Goal: Transaction & Acquisition: Purchase product/service

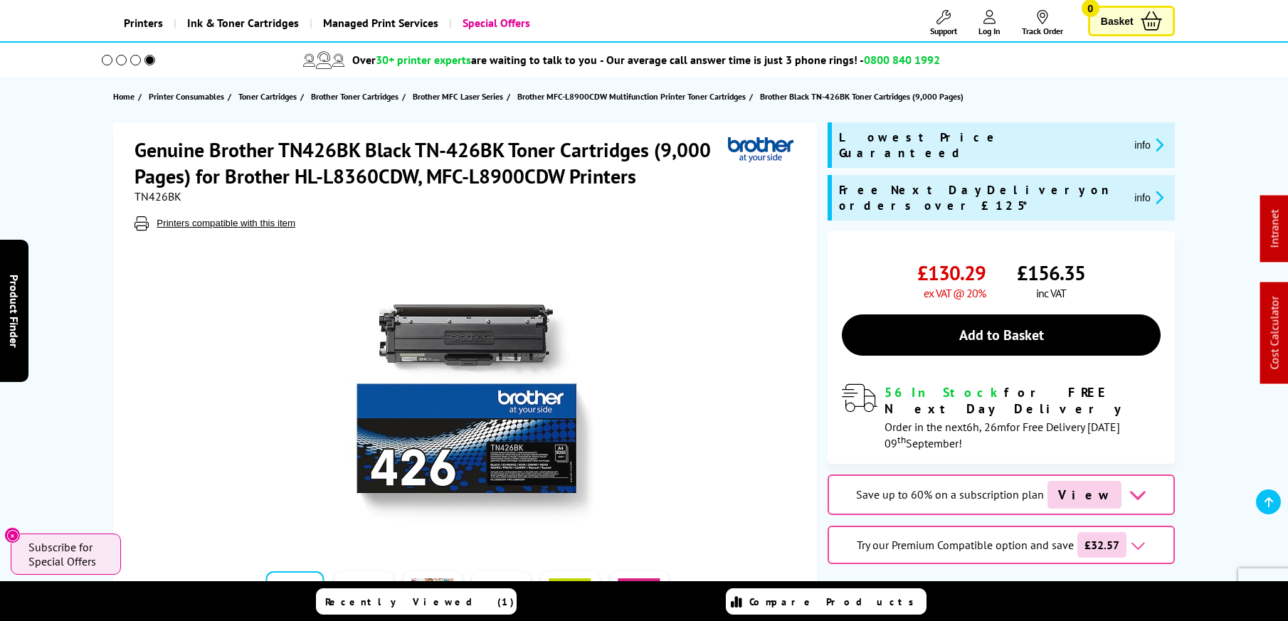
scroll to position [80, 0]
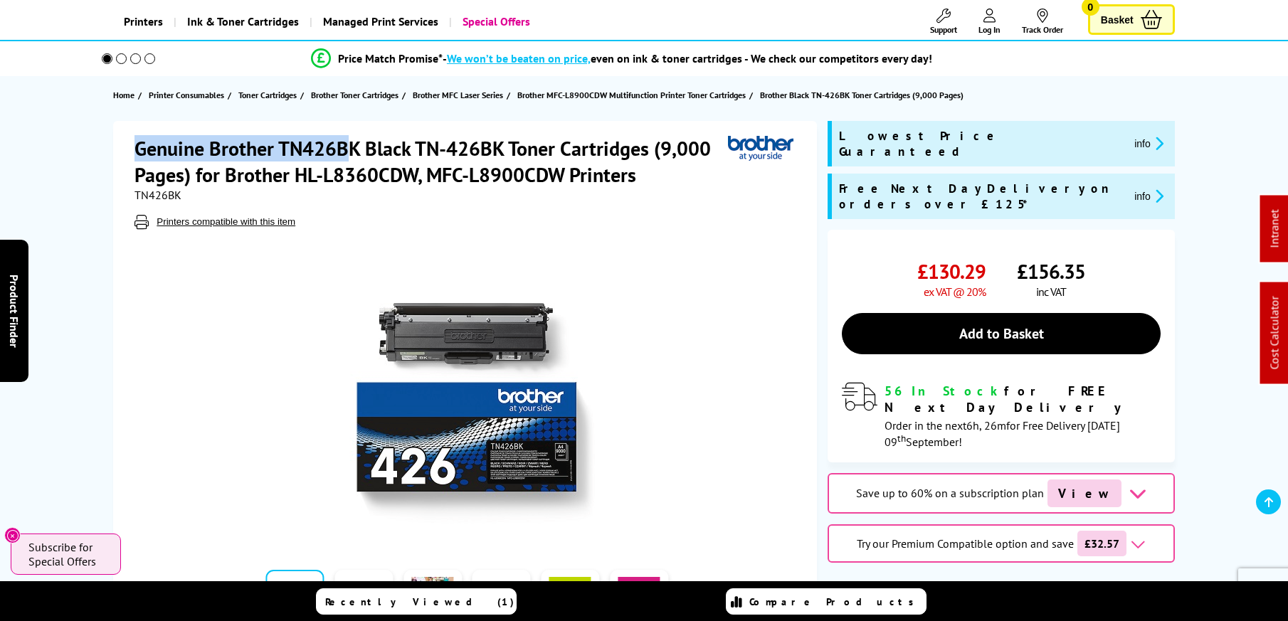
drag, startPoint x: 1147, startPoint y: 116, endPoint x: 354, endPoint y: 149, distance: 793.2
click at [354, 149] on h1 "Genuine Brother TN426BK Black TN-426BK Toner Cartridges (9,000 Pages) for Broth…" at bounding box center [430, 161] width 593 height 53
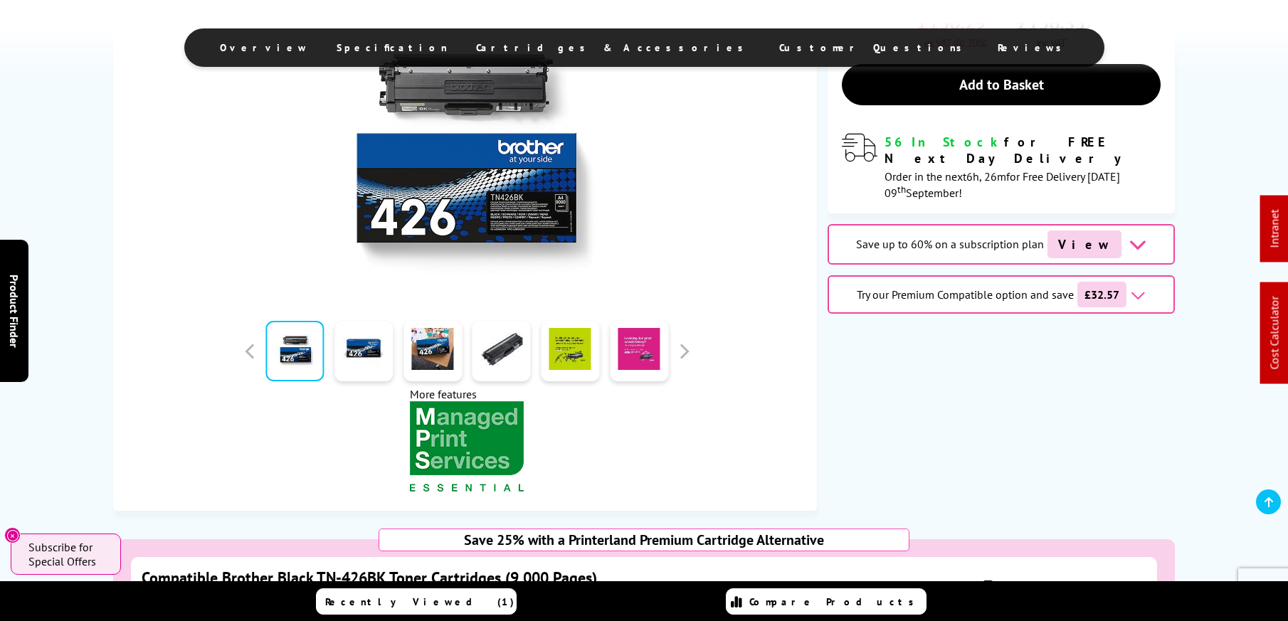
scroll to position [357, 0]
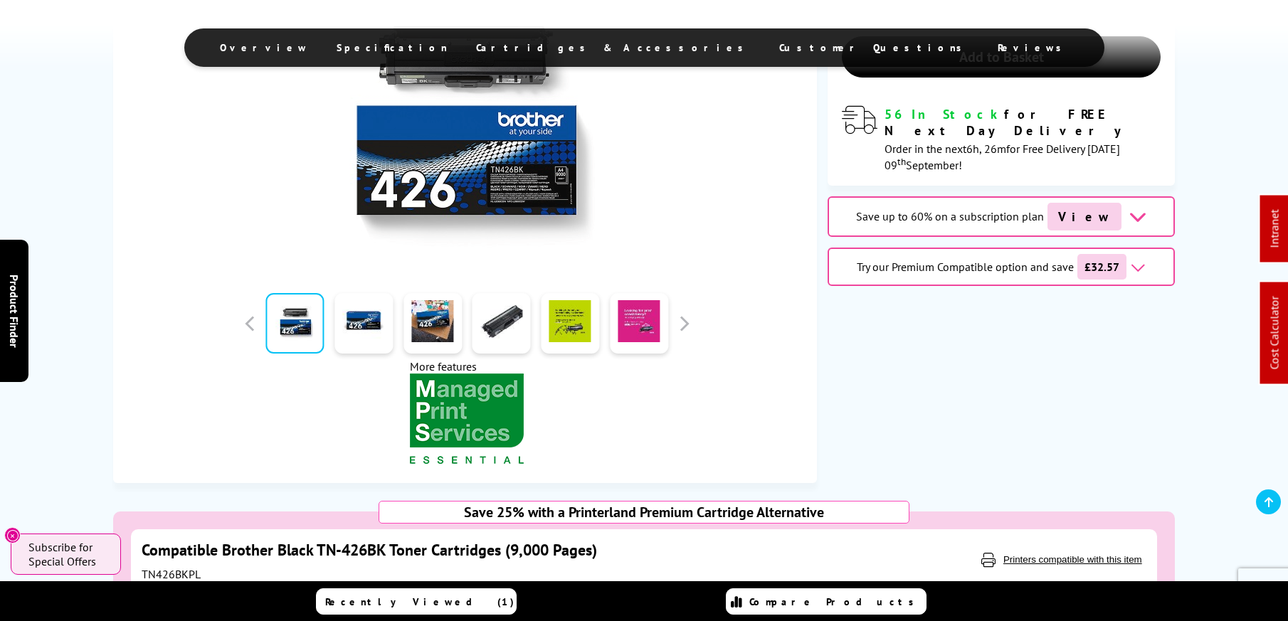
click at [891, 441] on div "Genuine Brother TN426BK Black TN-426BK Toner Cartridges (9,000 Pages) for Broth…" at bounding box center [644, 163] width 1138 height 639
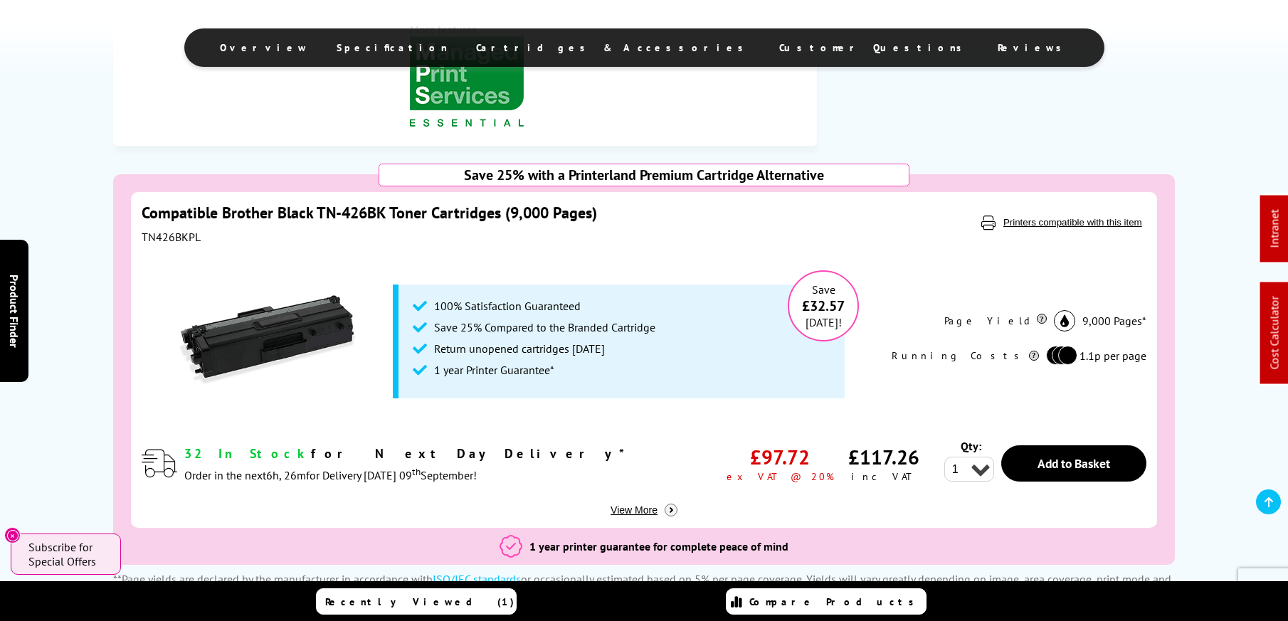
scroll to position [723, 0]
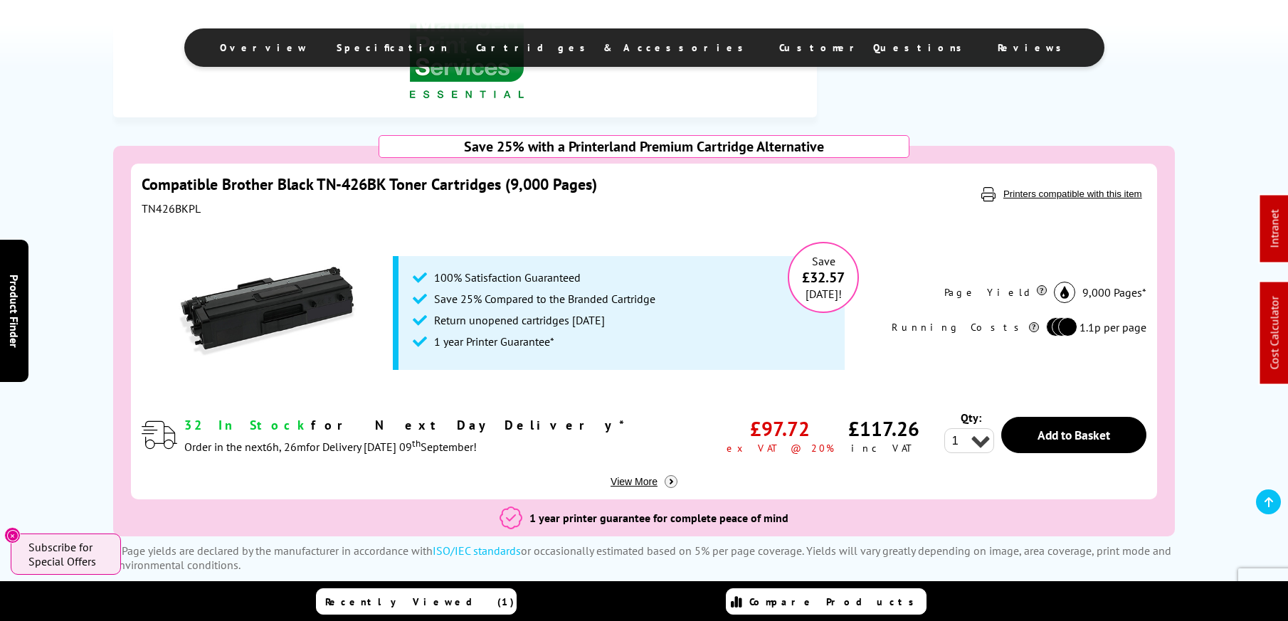
click at [423, 188] on link "Compatible Brother Black TN-426BK Toner Cartridges (9,000 Pages)" at bounding box center [369, 184] width 455 height 20
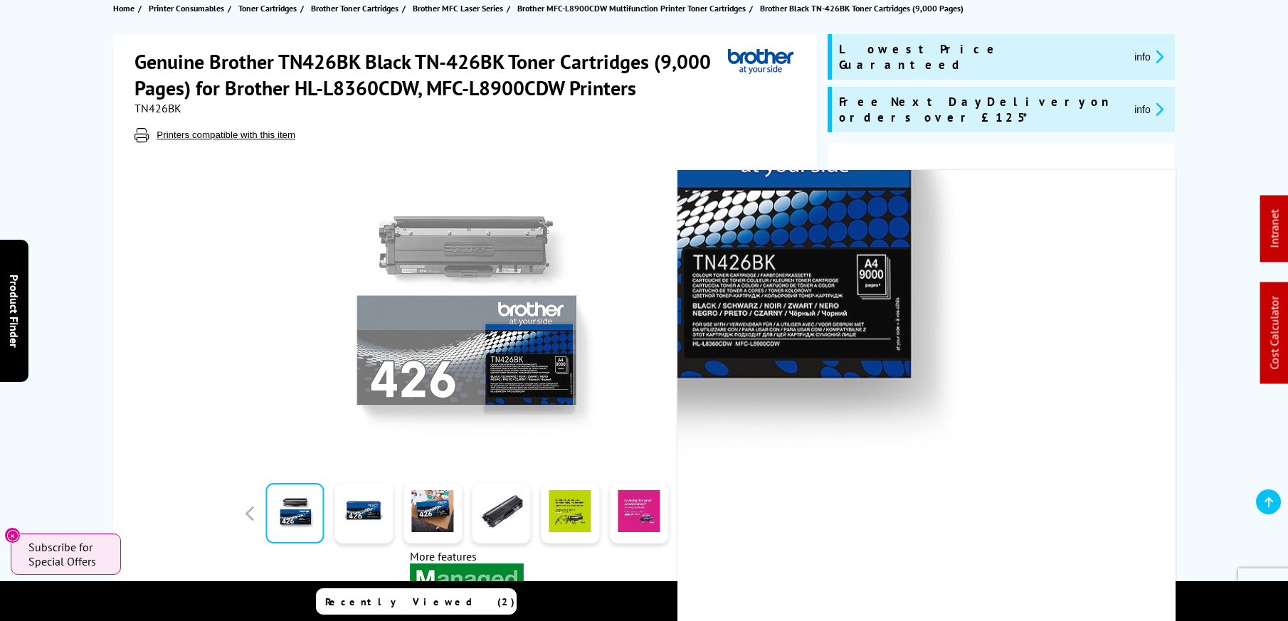
click at [526, 362] on img at bounding box center [466, 310] width 279 height 279
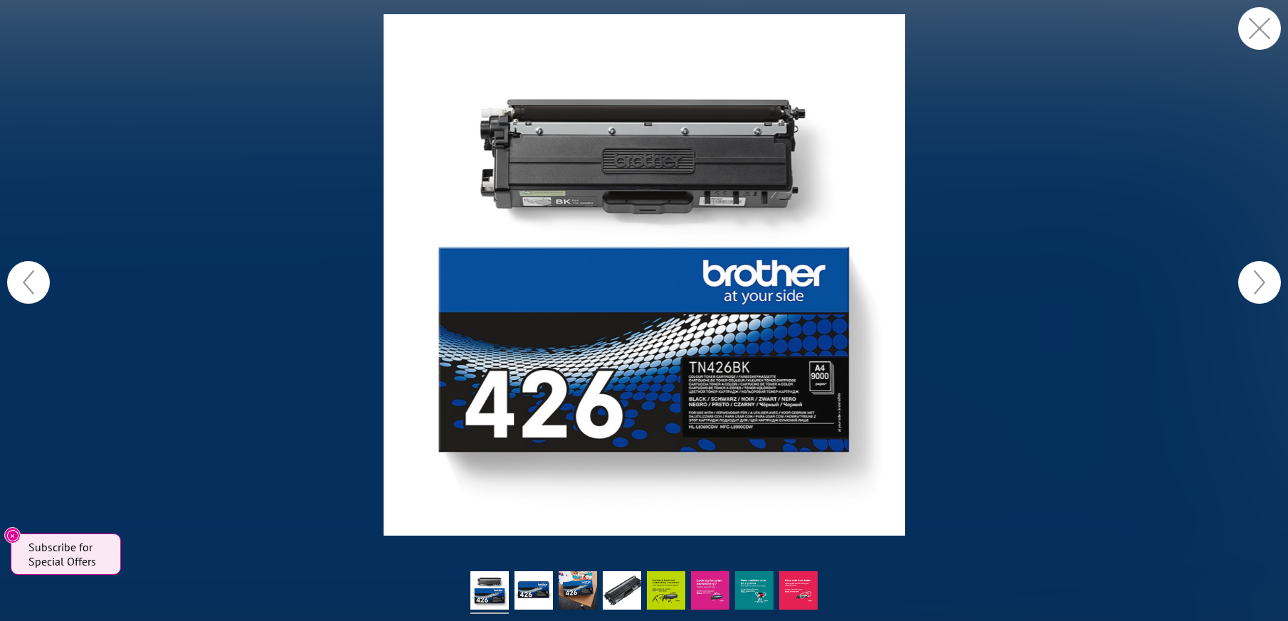
click at [1267, 18] on button "button" at bounding box center [1259, 28] width 43 height 43
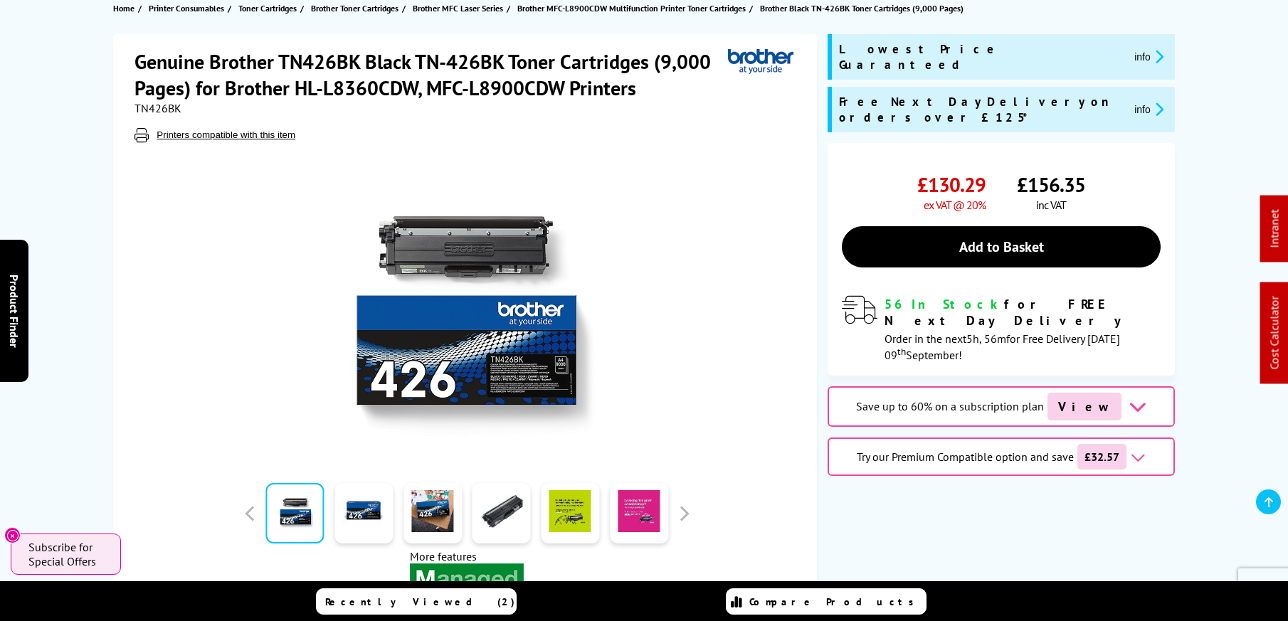
click at [161, 111] on span "TN426BK" at bounding box center [157, 108] width 47 height 14
copy span "TN426BK"
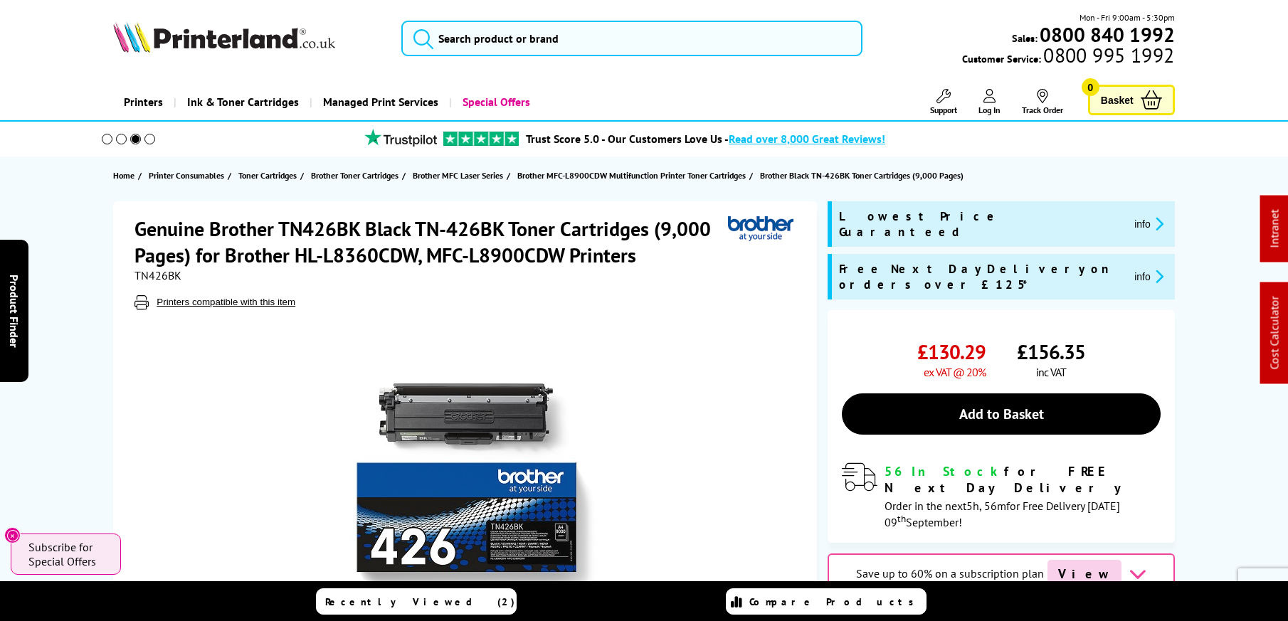
scroll to position [-1, 0]
click at [662, 30] on input "search" at bounding box center [631, 39] width 461 height 36
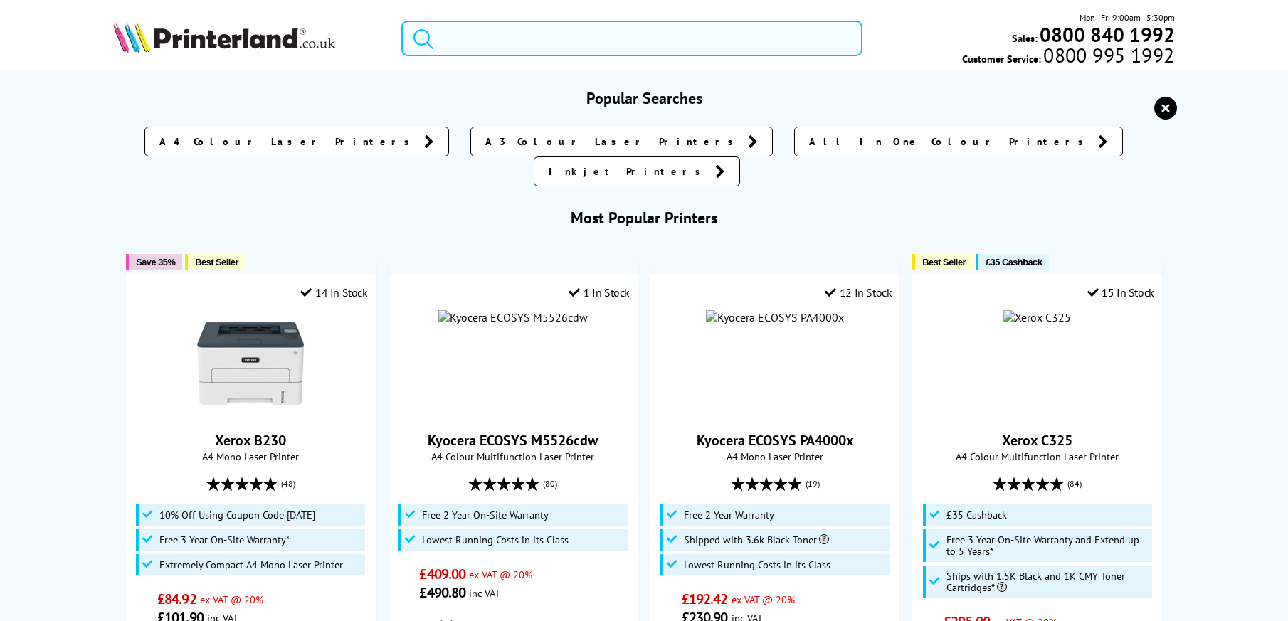
scroll to position [0, 0]
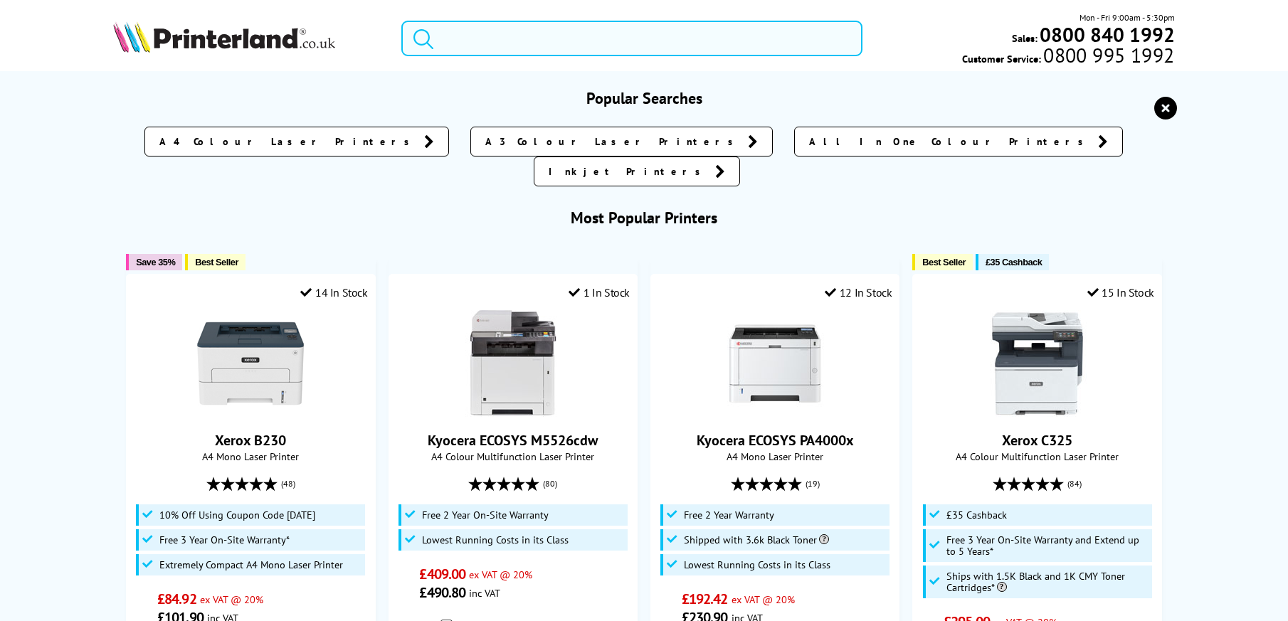
paste input "TN426BKPL-large.jpg"
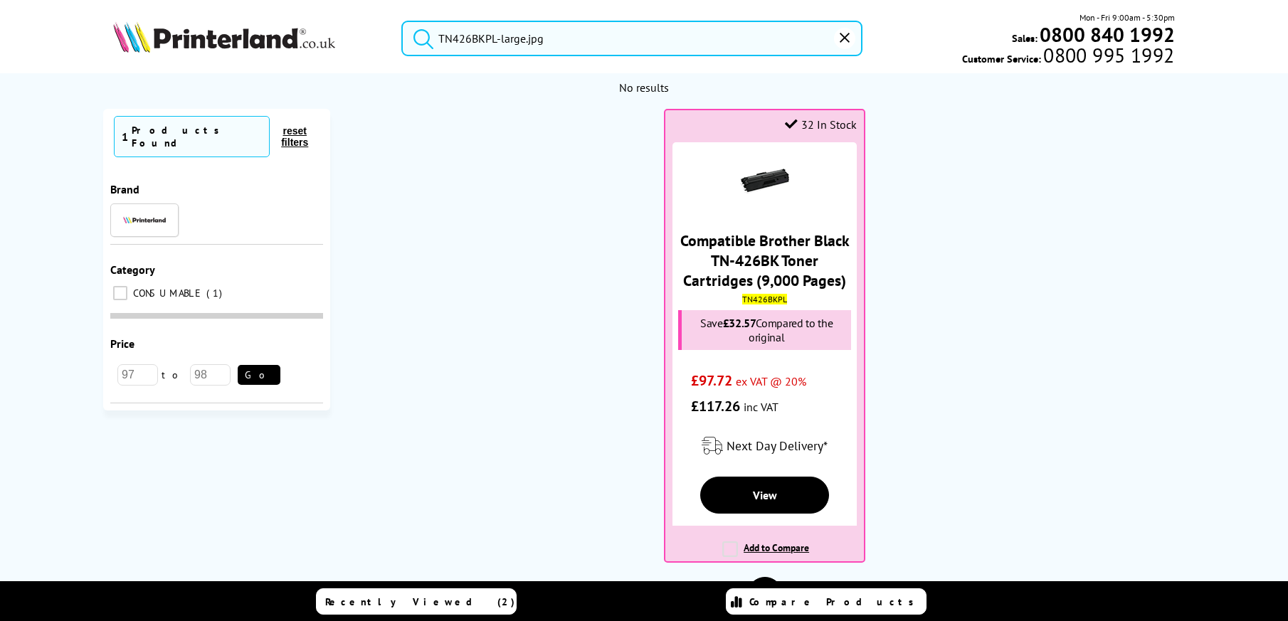
drag, startPoint x: 497, startPoint y: 42, endPoint x: 620, endPoint y: 42, distance: 123.1
click at [620, 42] on input "TN426BKPL-large.jpg" at bounding box center [631, 39] width 461 height 36
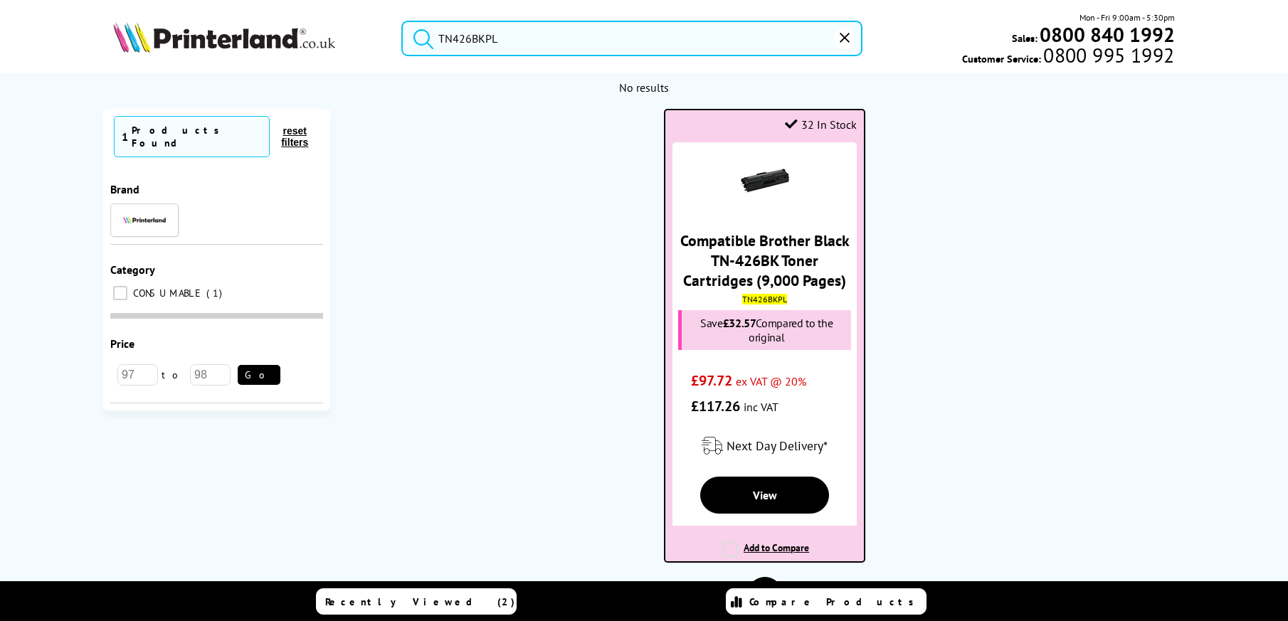
type input "TN426BKPL"
click at [756, 264] on link "Compatible Brother Black TN-426BK Toner Cartridges (9,000 Pages)" at bounding box center [764, 260] width 169 height 60
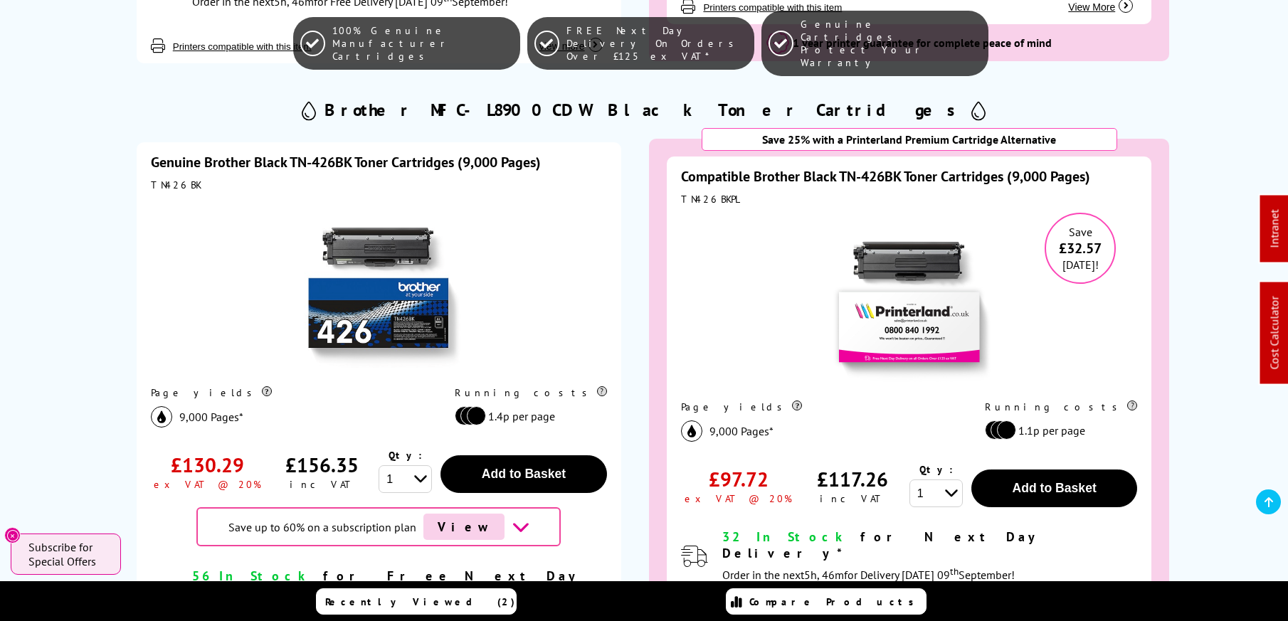
scroll to position [2266, 0]
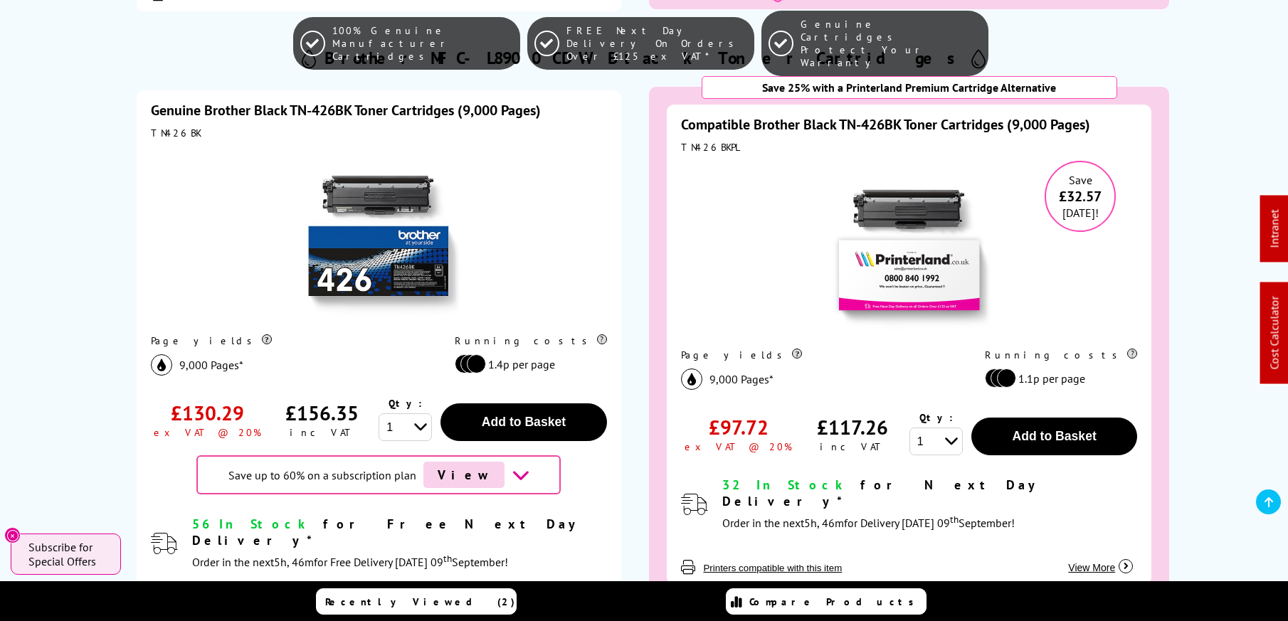
click at [931, 182] on img at bounding box center [909, 250] width 178 height 178
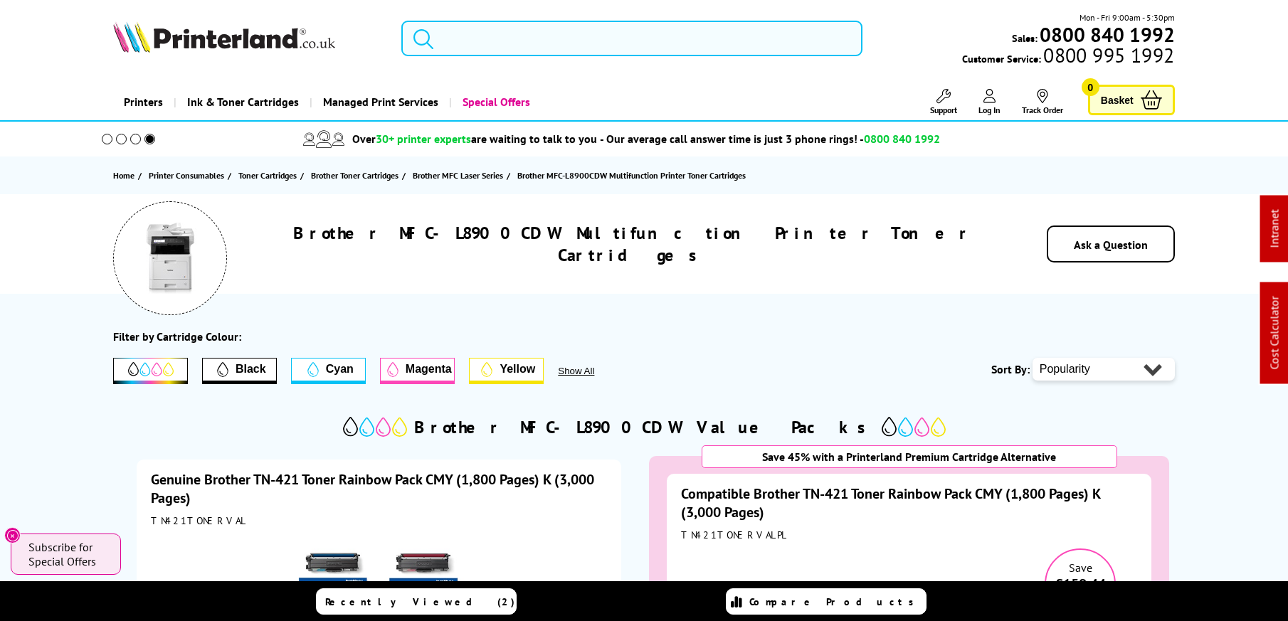
click at [563, 36] on input "search" at bounding box center [631, 39] width 461 height 36
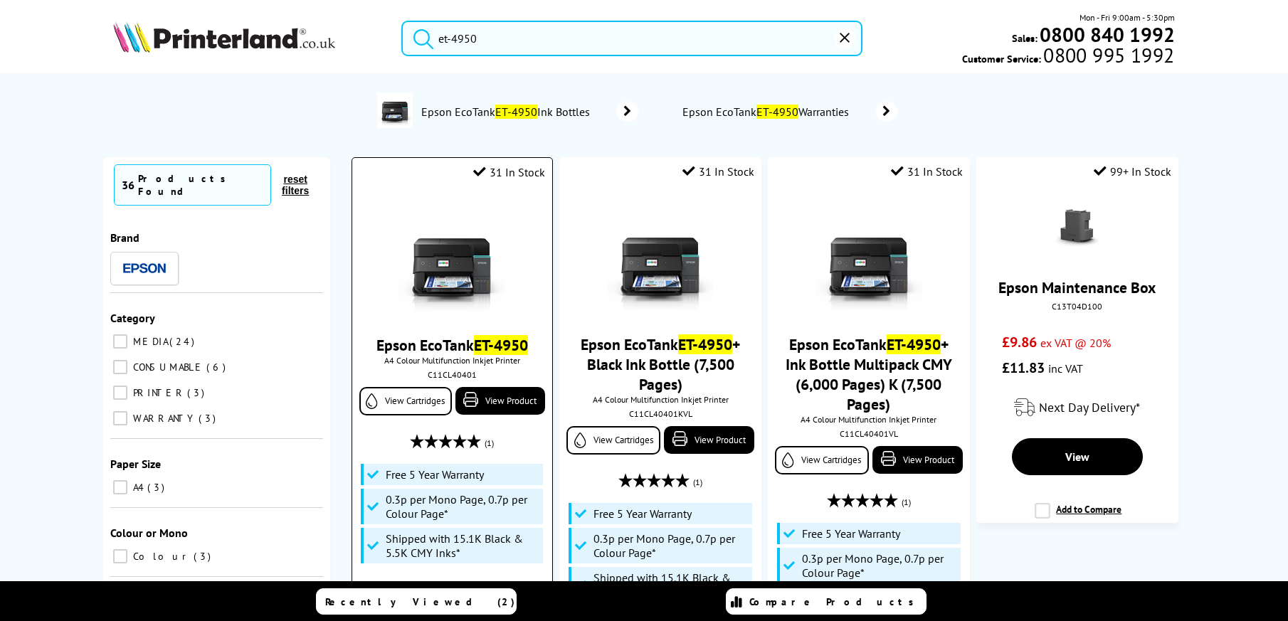
type input "et-4950"
click at [461, 292] on img at bounding box center [451, 257] width 107 height 107
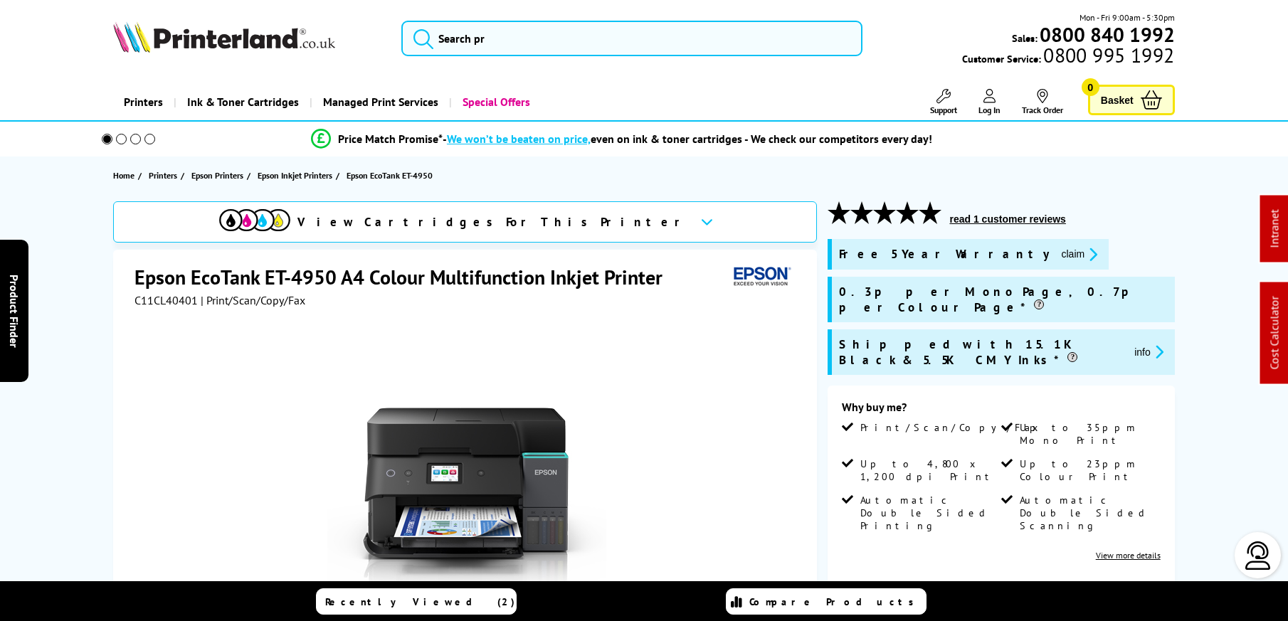
click at [176, 304] on span "C11CL40401" at bounding box center [165, 300] width 63 height 14
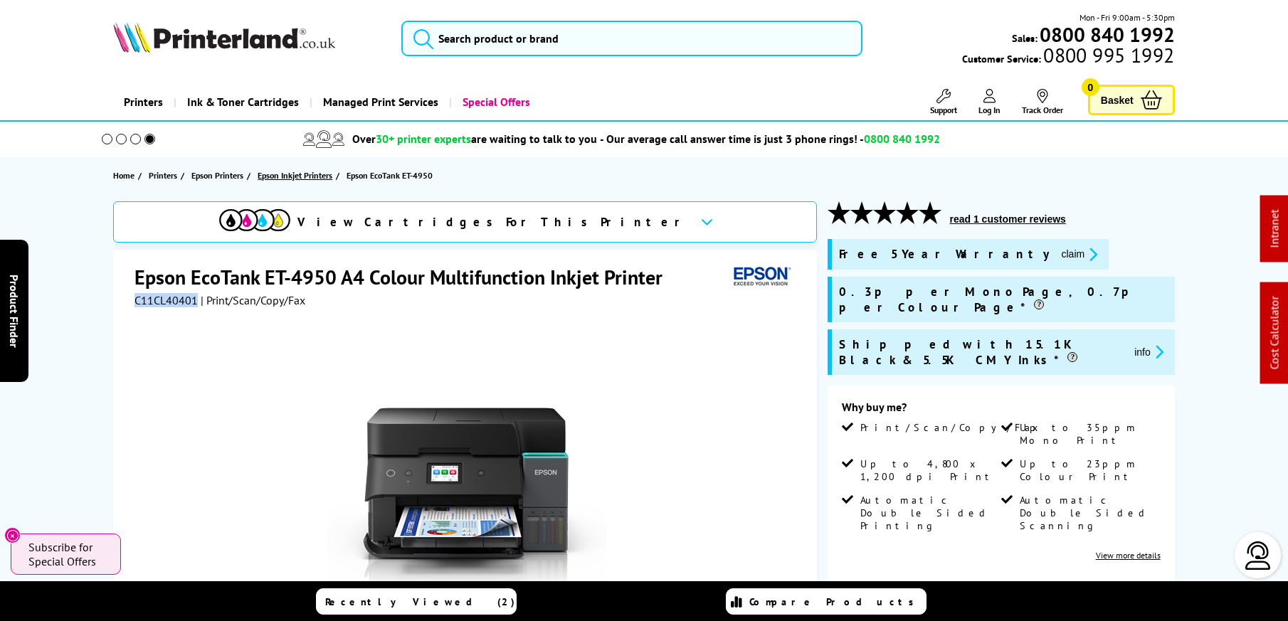
click at [309, 176] on span "Epson Inkjet Printers" at bounding box center [295, 175] width 75 height 15
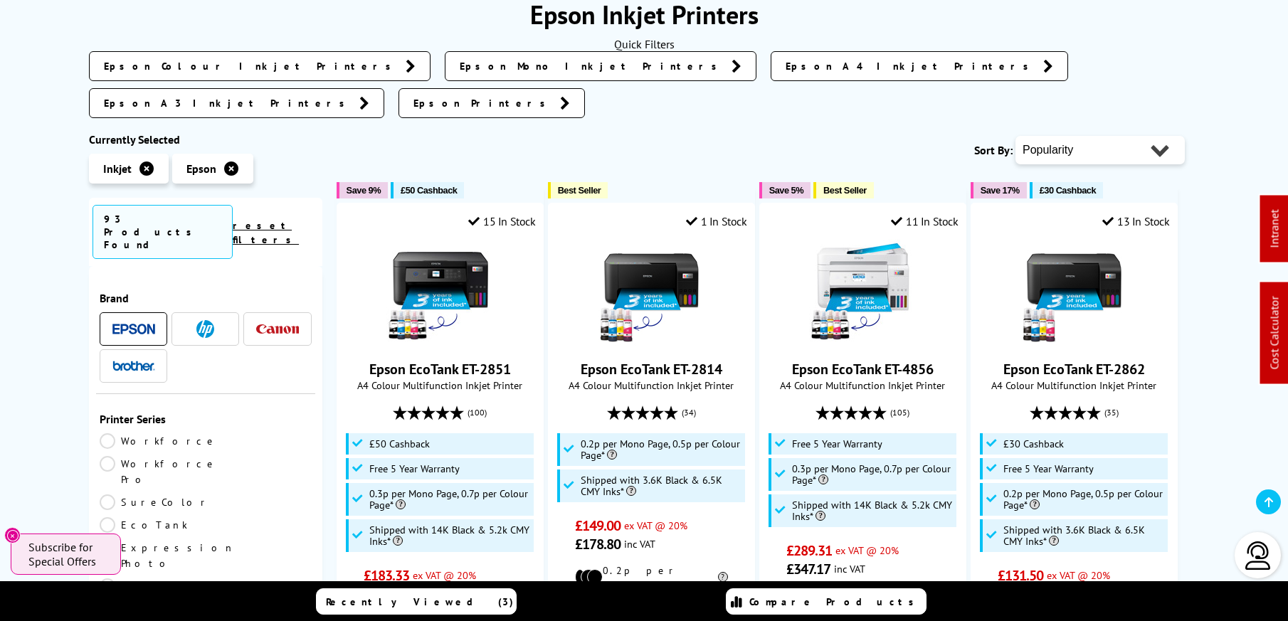
scroll to position [205, 0]
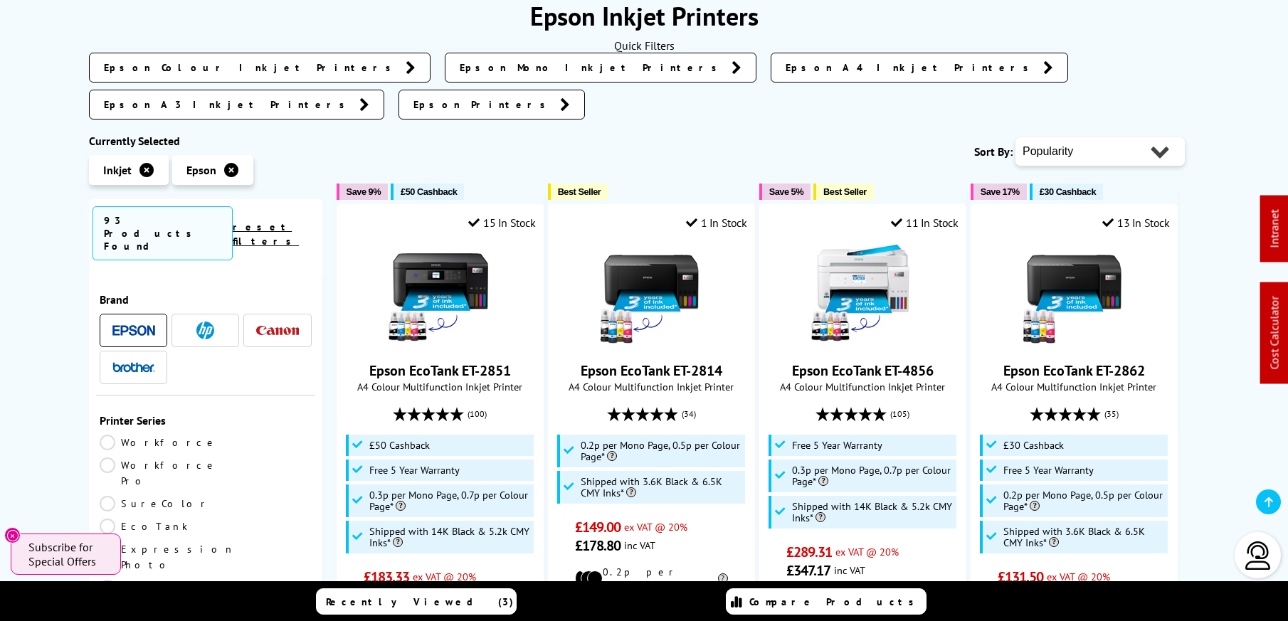
select select "Price Descending"
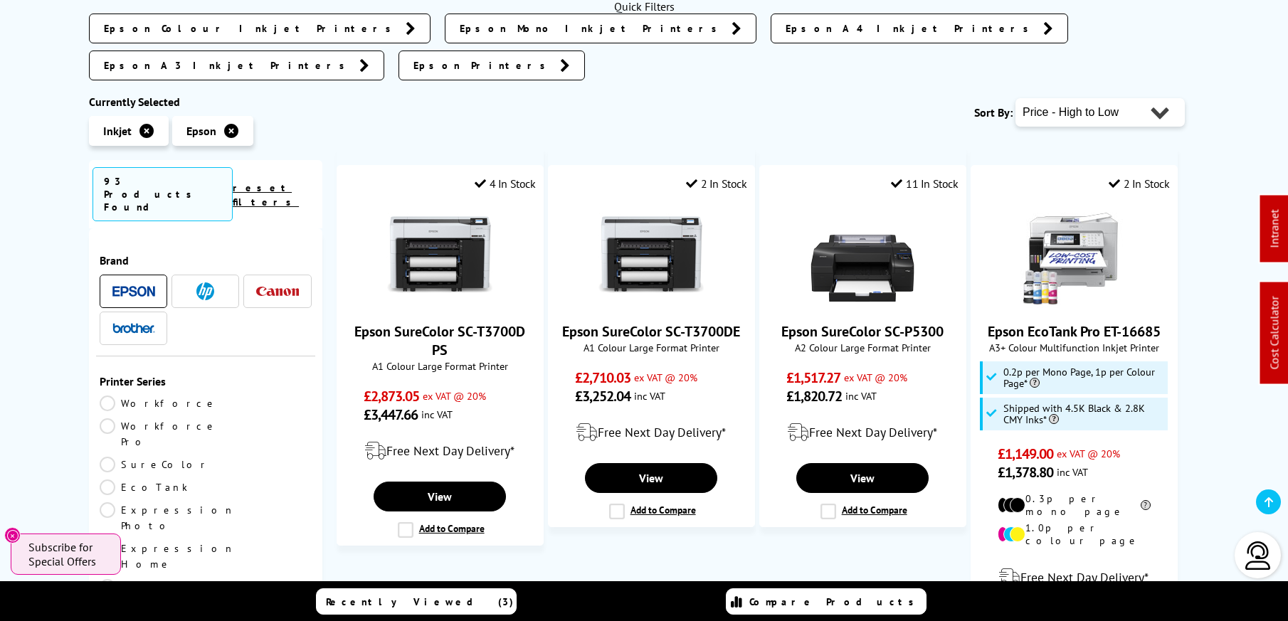
scroll to position [319, 0]
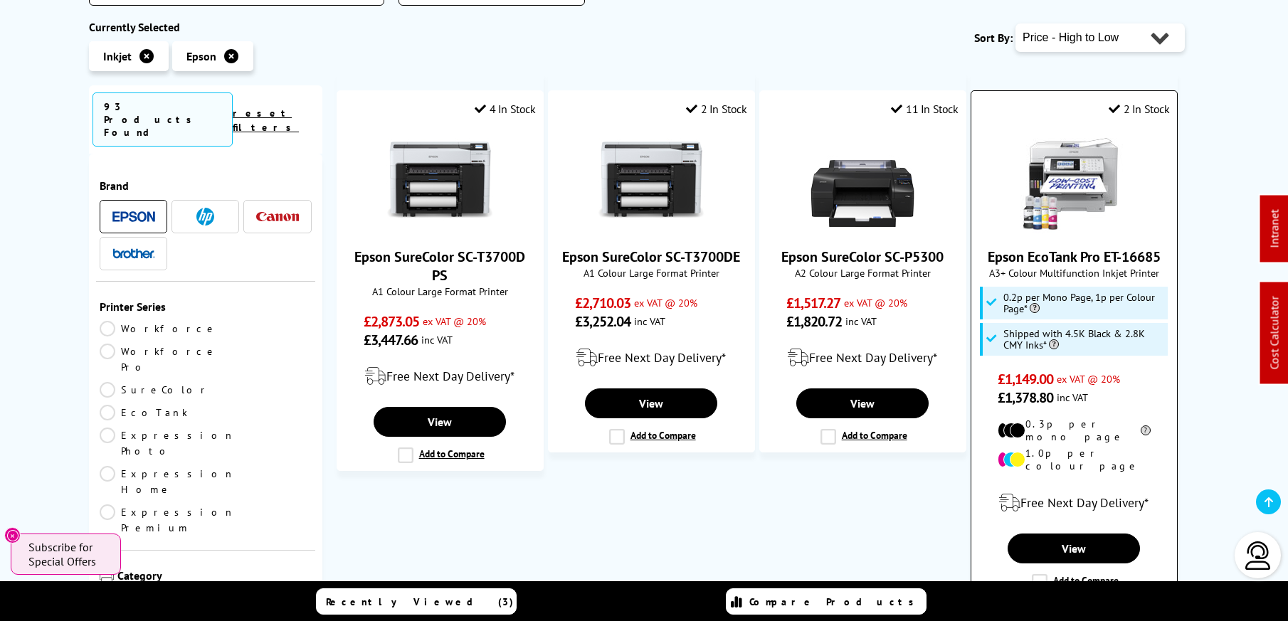
click at [1063, 153] on img at bounding box center [1073, 180] width 107 height 107
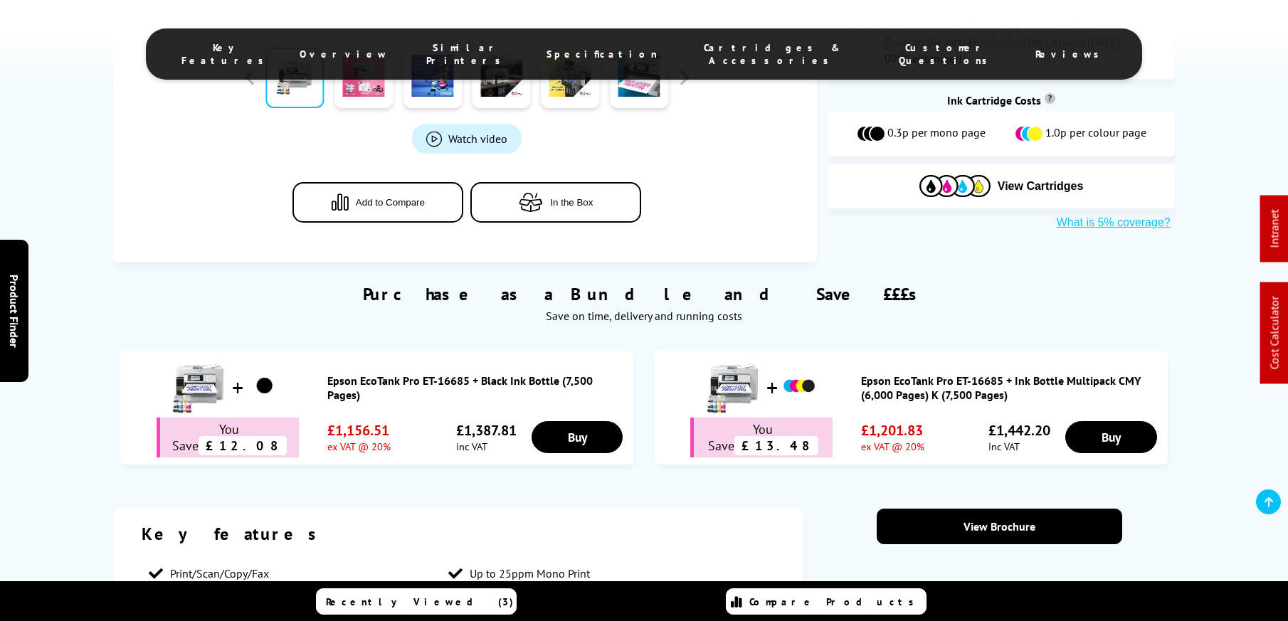
scroll to position [640, 0]
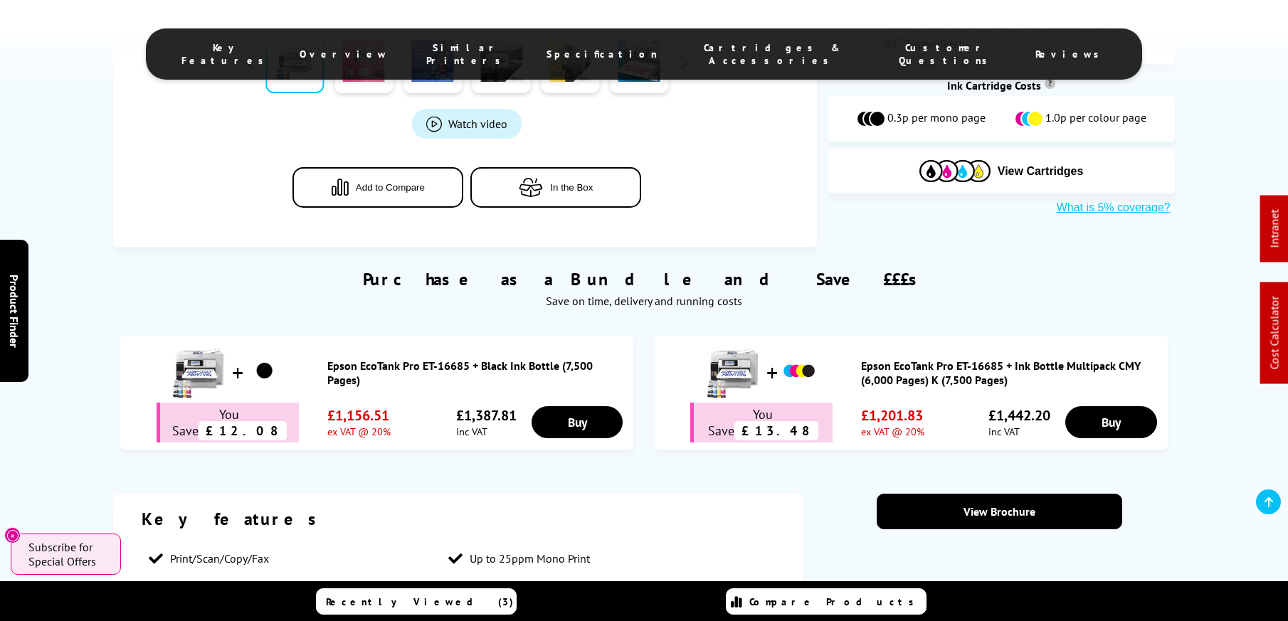
click at [618, 56] on ul "Key Features Overview Similar Printers Specification Cartridges & Accessories C…" at bounding box center [644, 53] width 996 height 51
click at [618, 48] on span "Specification" at bounding box center [601, 54] width 111 height 13
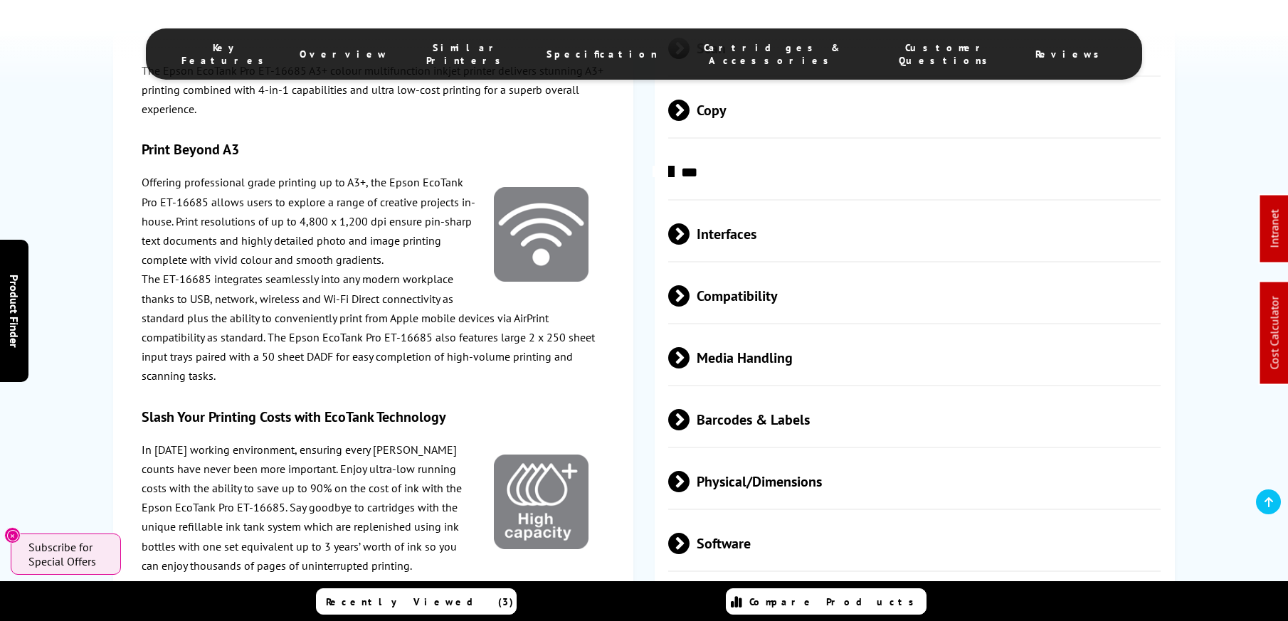
scroll to position [2690, 0]
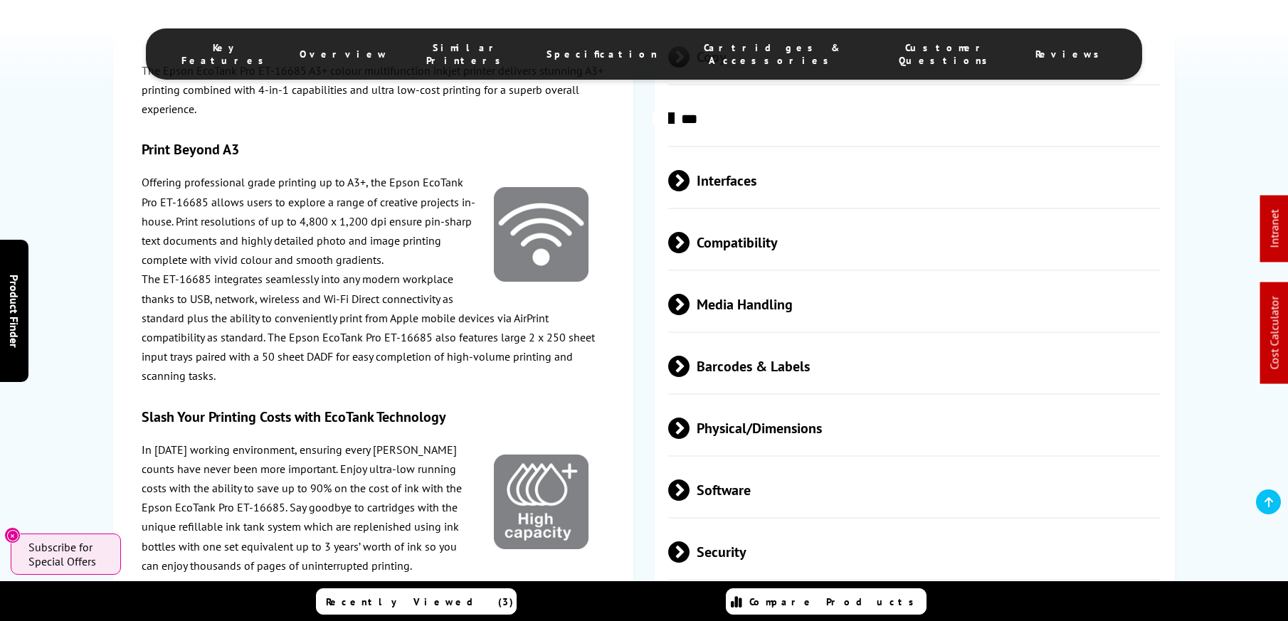
click at [778, 287] on span "Media Handling" at bounding box center [914, 304] width 492 height 53
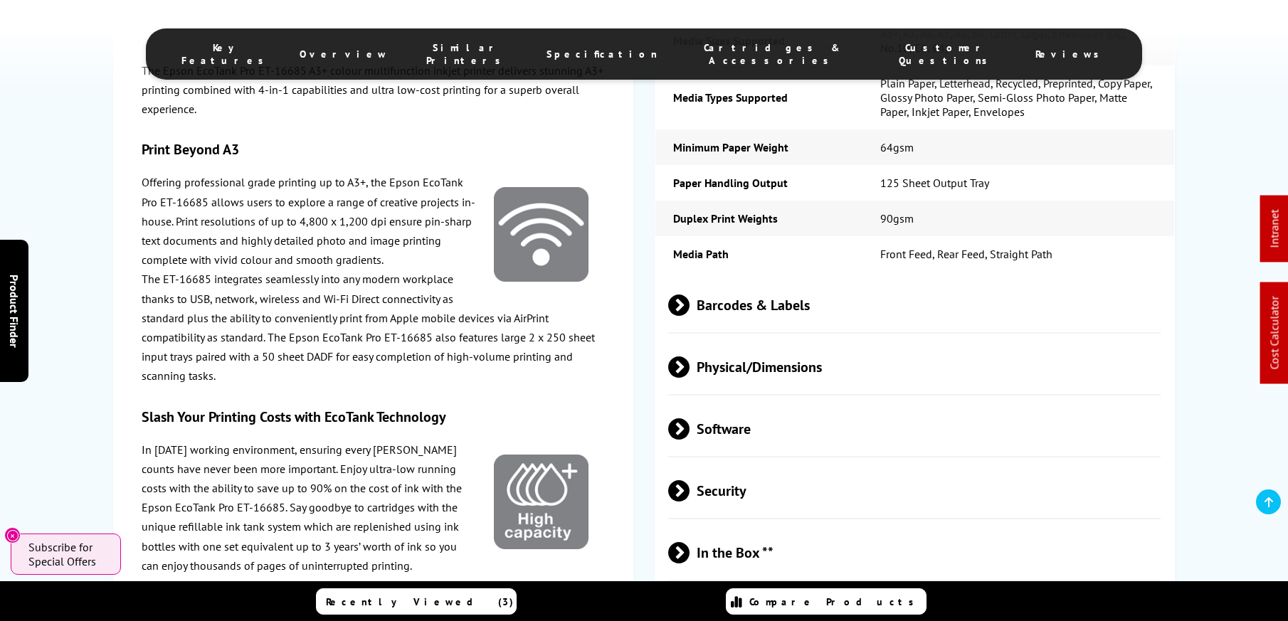
scroll to position [3335, 0]
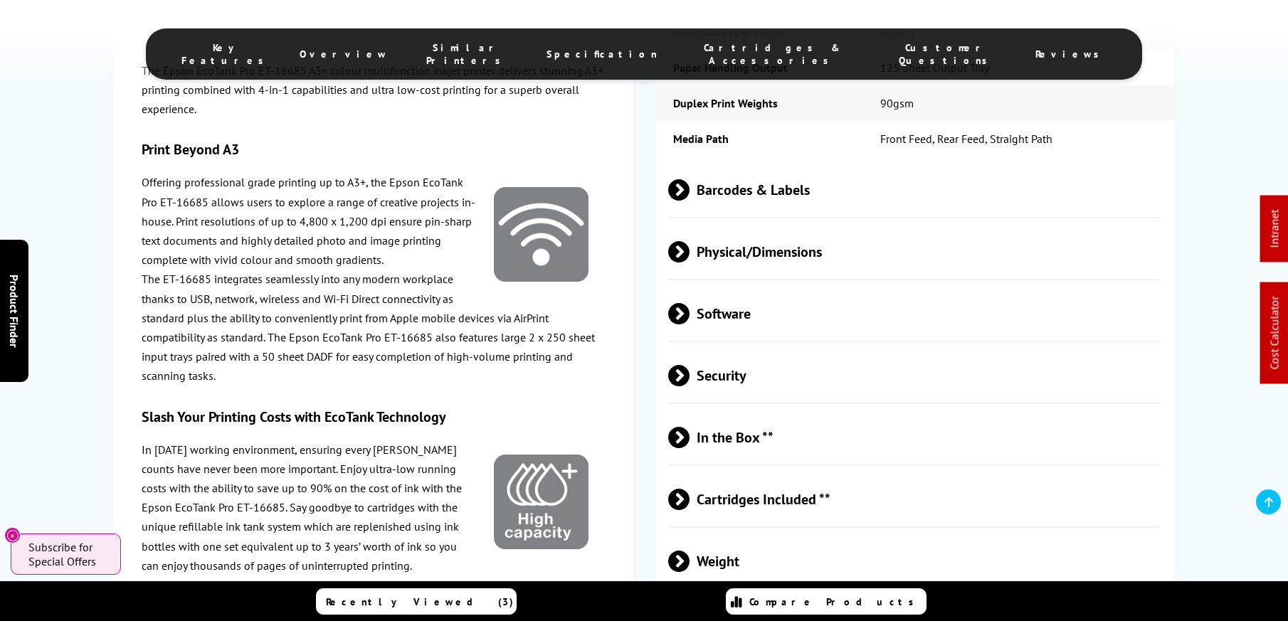
click at [772, 238] on span "Physical/Dimensions" at bounding box center [914, 252] width 492 height 53
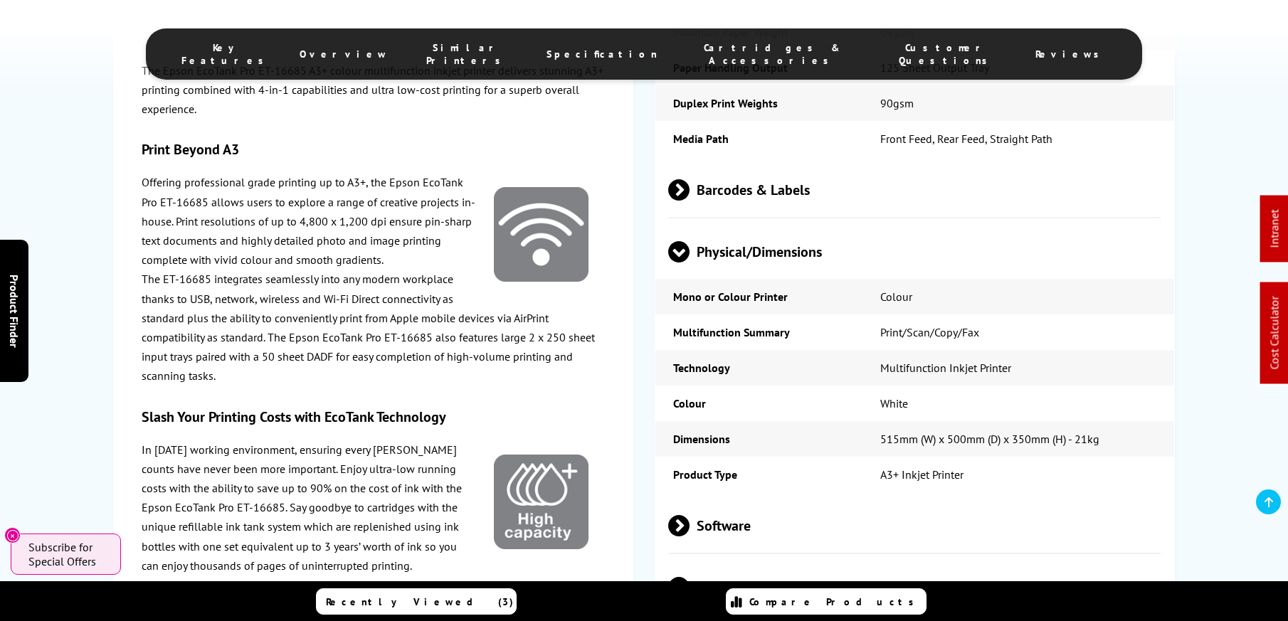
click at [772, 238] on span "Physical/Dimensions" at bounding box center [914, 252] width 492 height 53
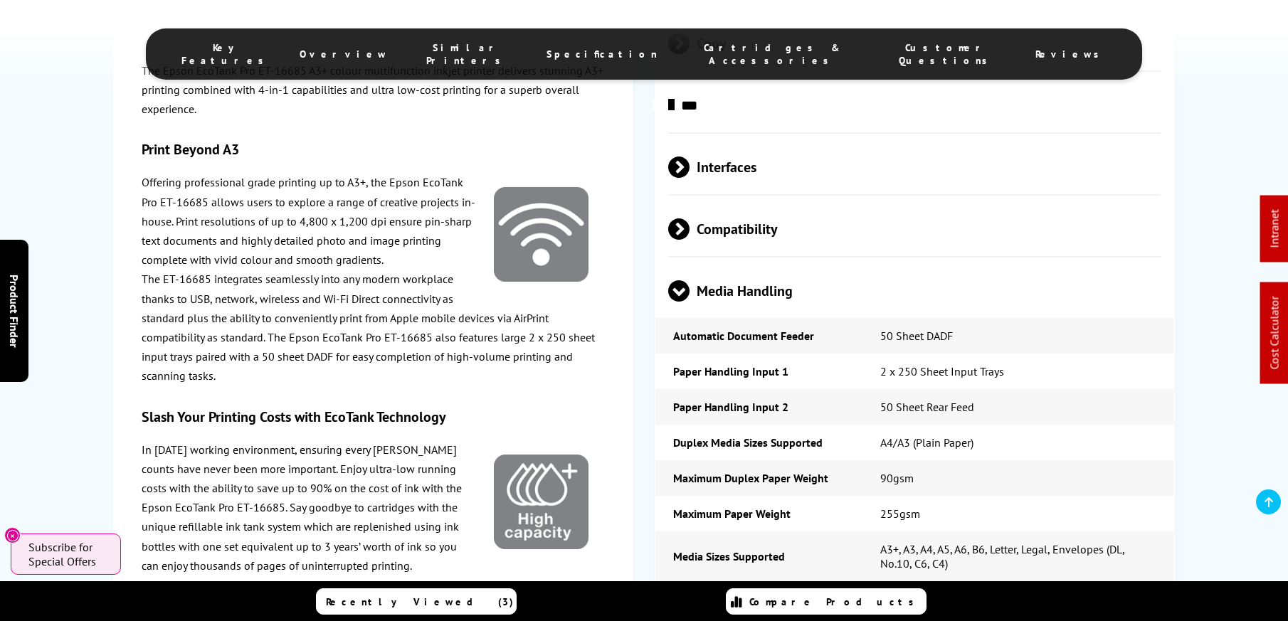
scroll to position [2693, 0]
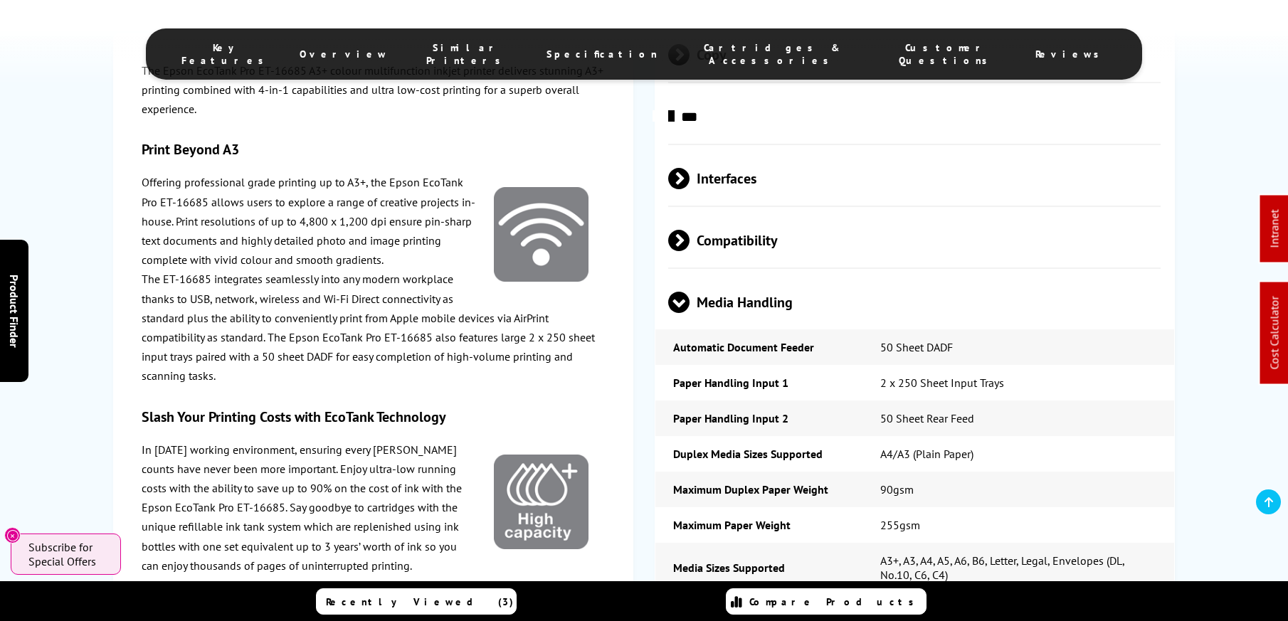
click at [746, 293] on span "Media Handling" at bounding box center [914, 302] width 492 height 53
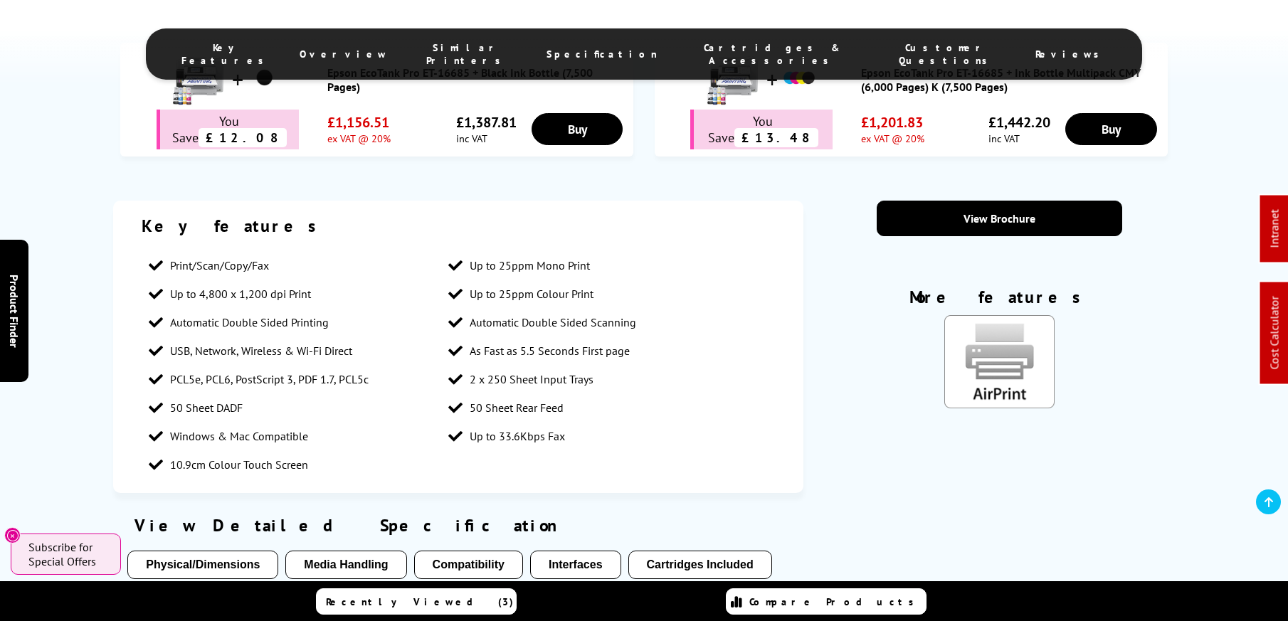
scroll to position [892, 0]
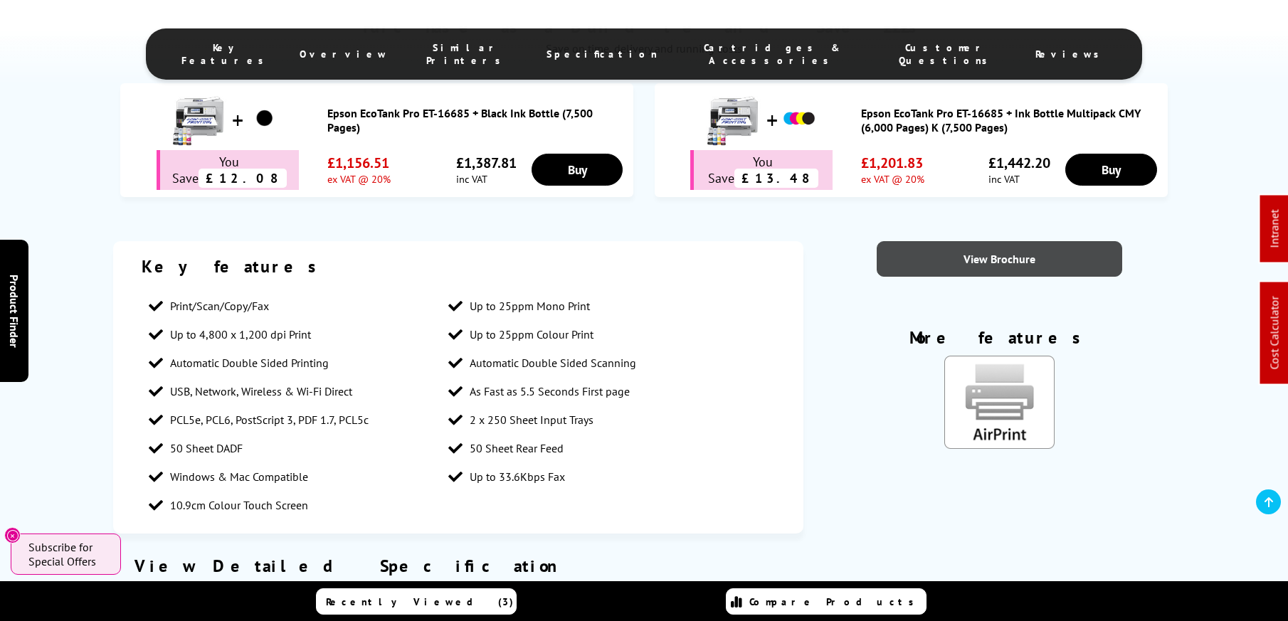
click at [1042, 243] on link "View Brochure" at bounding box center [998, 259] width 245 height 36
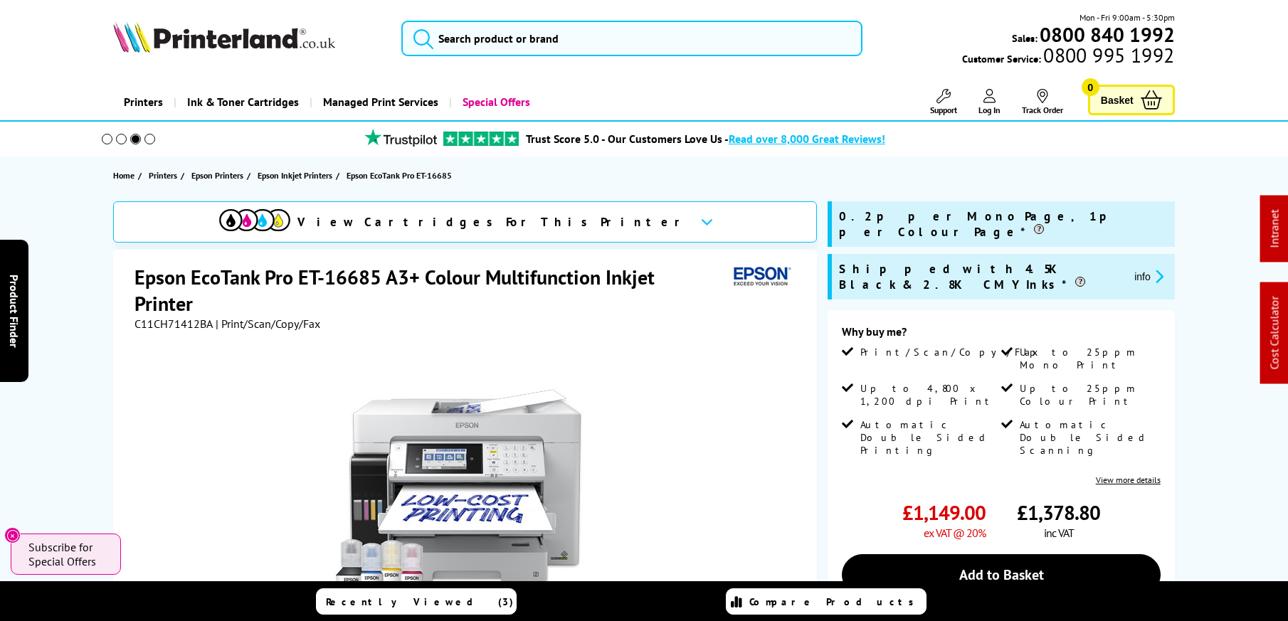
scroll to position [0, 0]
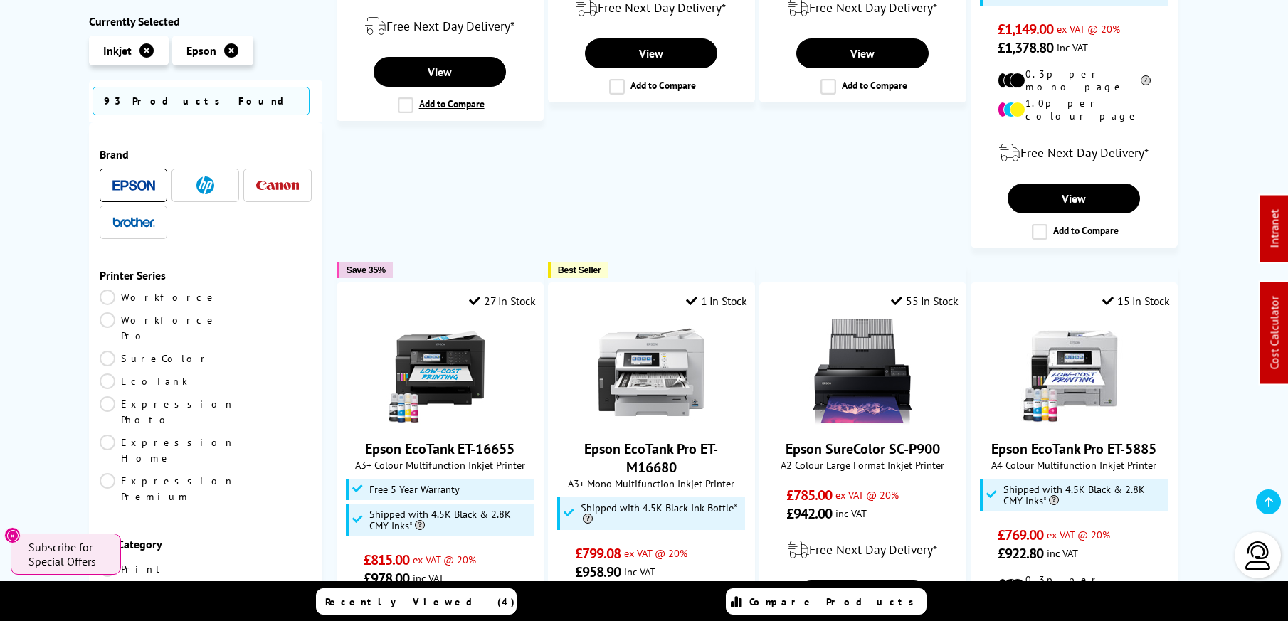
scroll to position [672, 0]
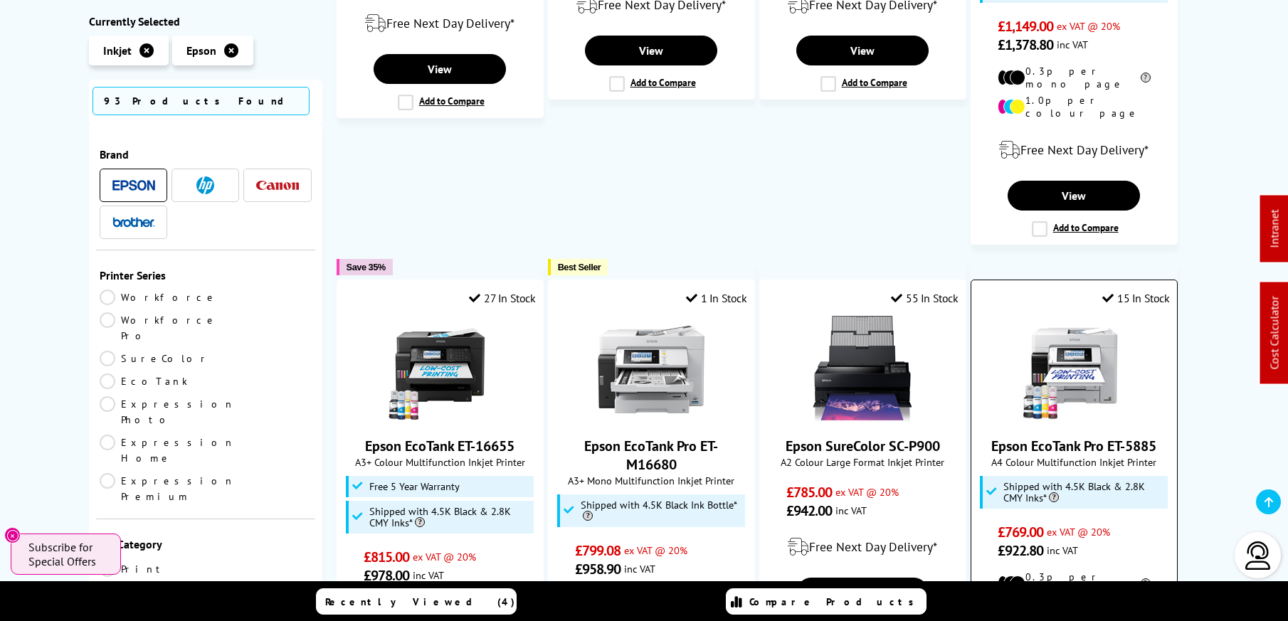
click at [514, 248] on img at bounding box center [1073, 369] width 107 height 107
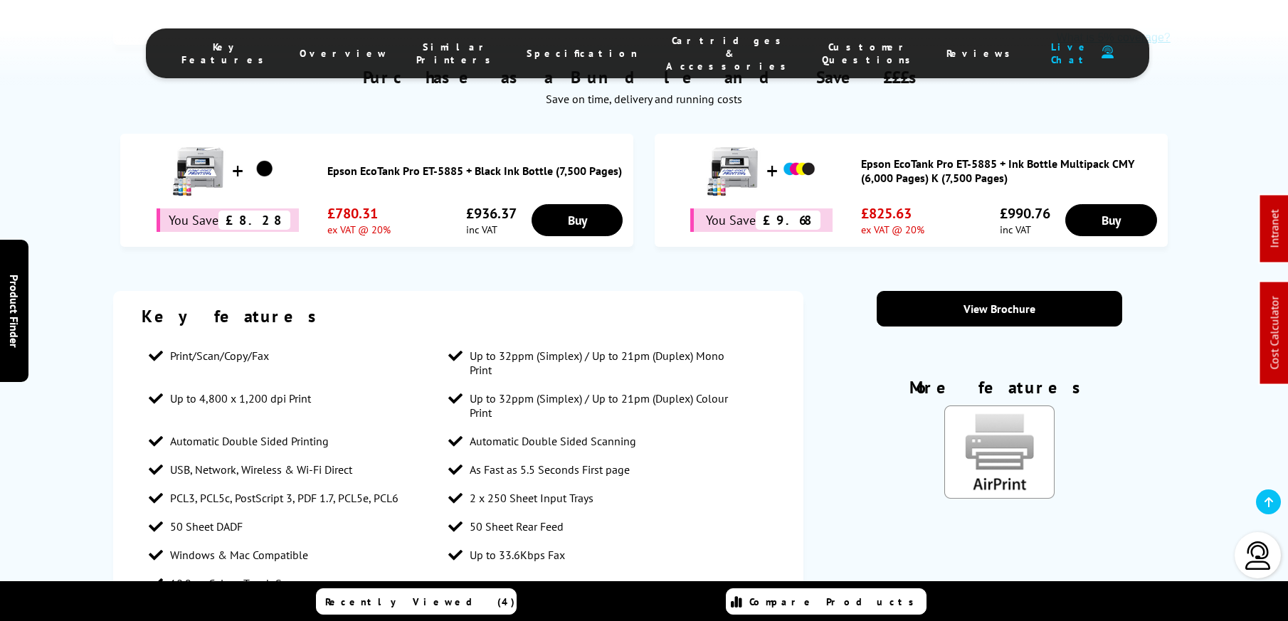
scroll to position [894, 0]
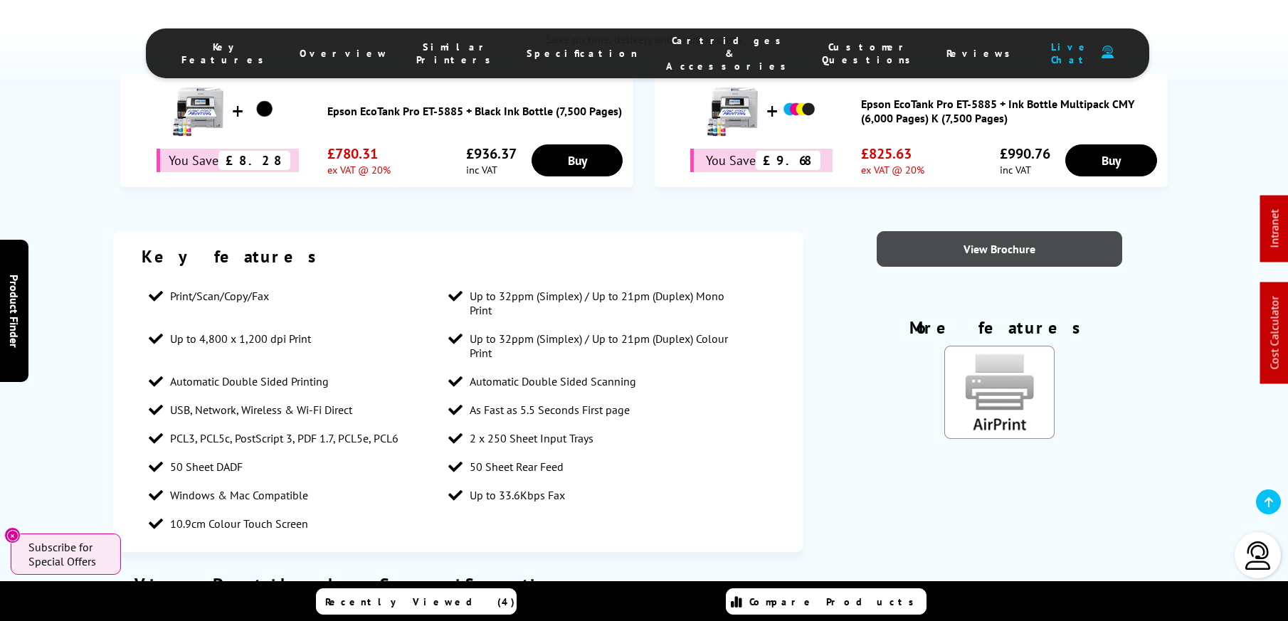
click at [1013, 241] on link "View Brochure" at bounding box center [998, 249] width 245 height 36
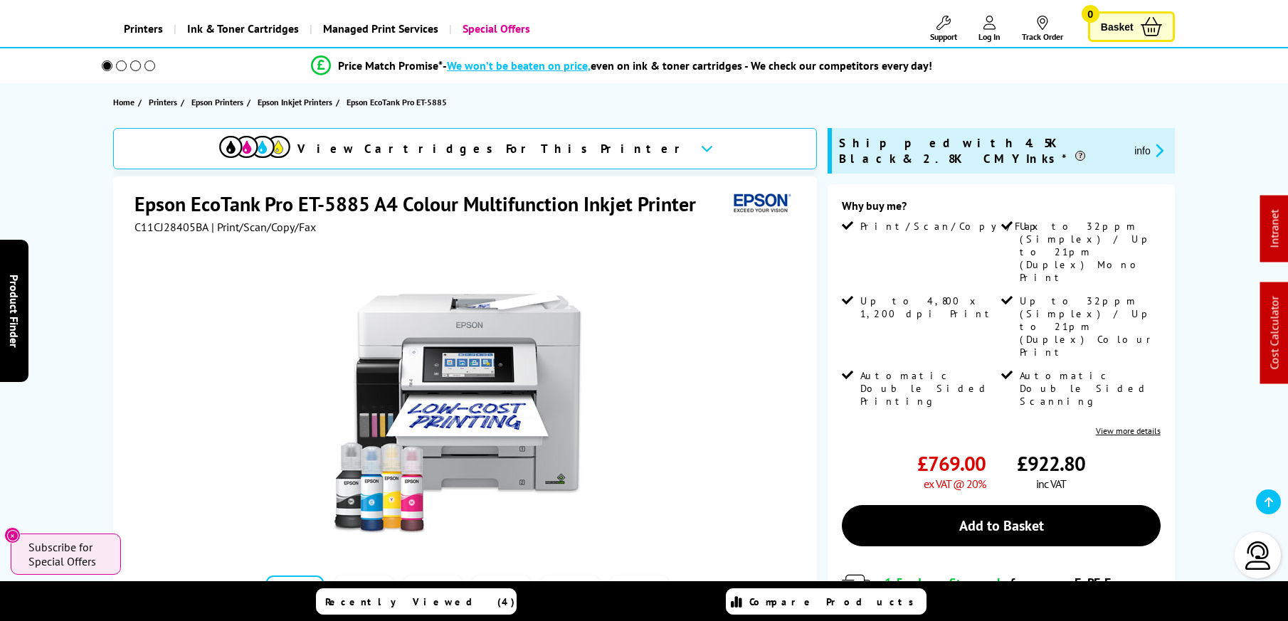
scroll to position [76, 0]
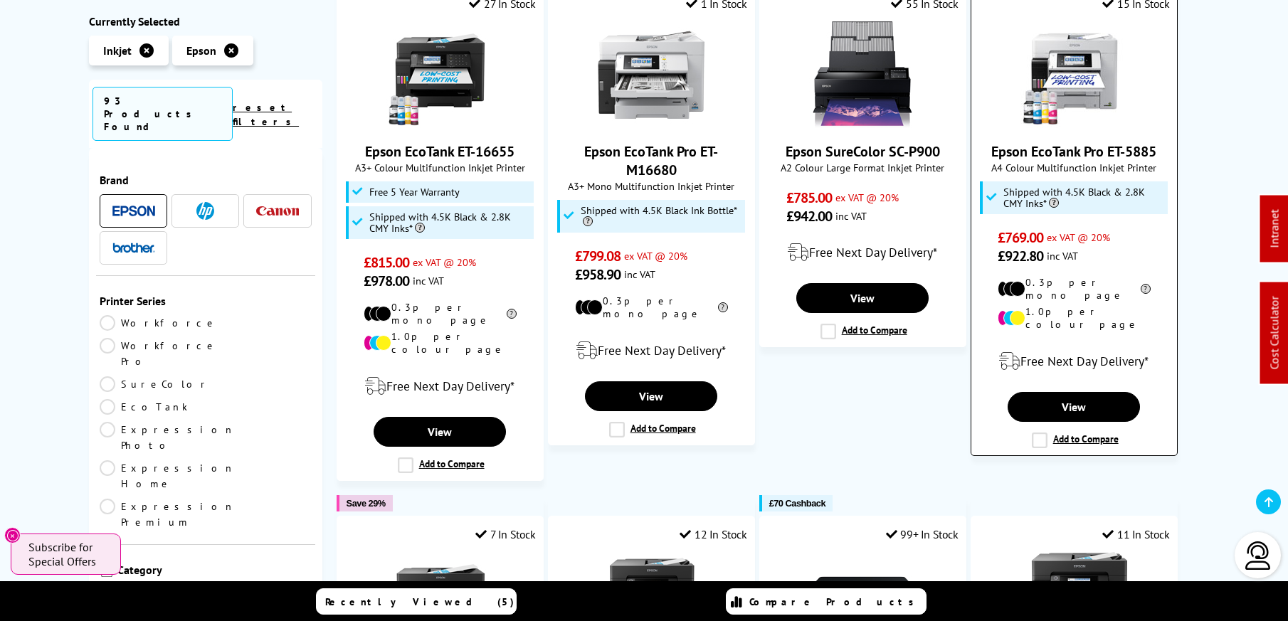
scroll to position [1359, 0]
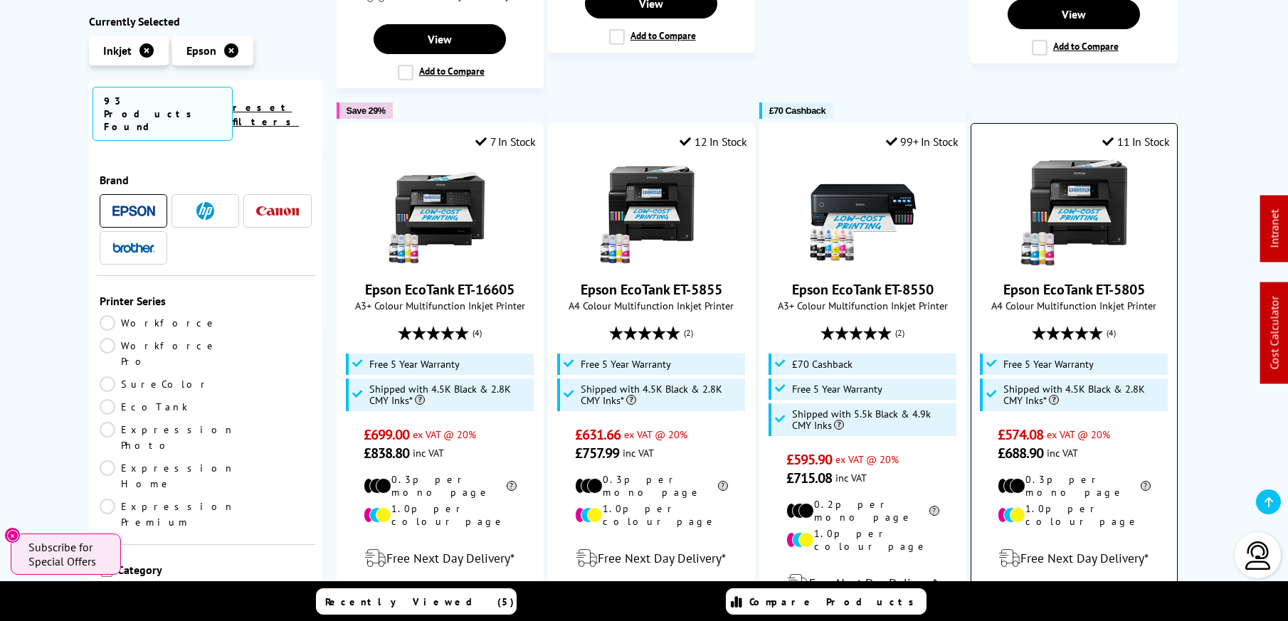
click at [1106, 159] on img at bounding box center [1073, 212] width 107 height 107
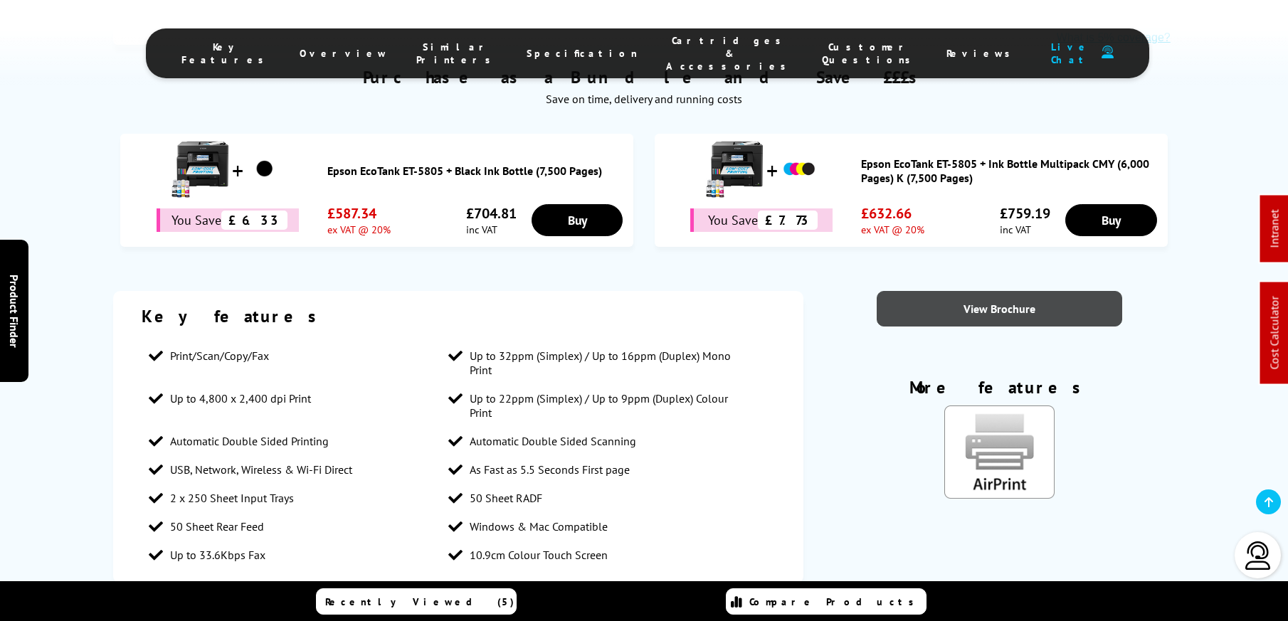
click at [1023, 291] on link "View Brochure" at bounding box center [998, 309] width 245 height 36
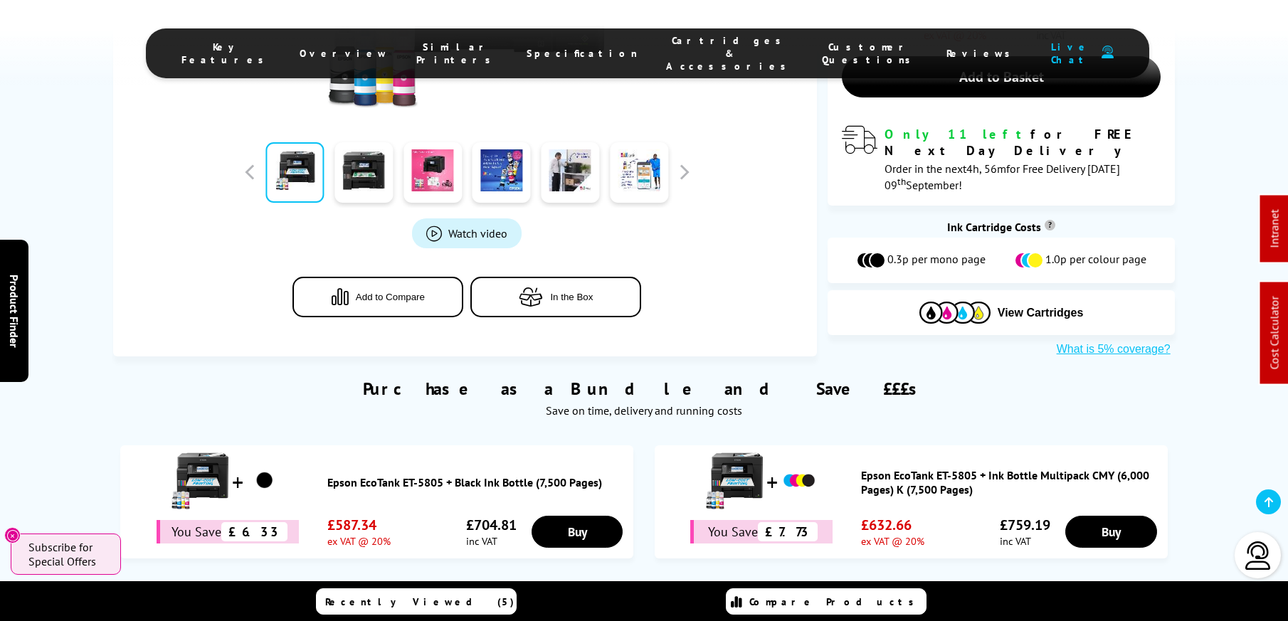
scroll to position [637, 0]
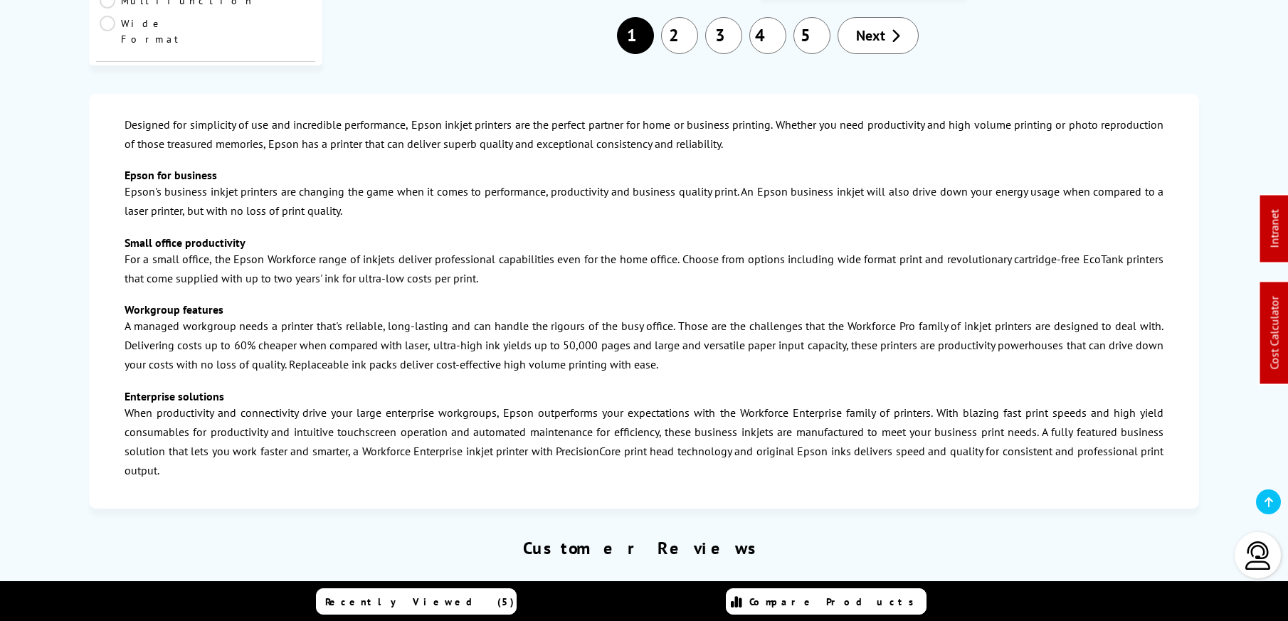
scroll to position [1799, 0]
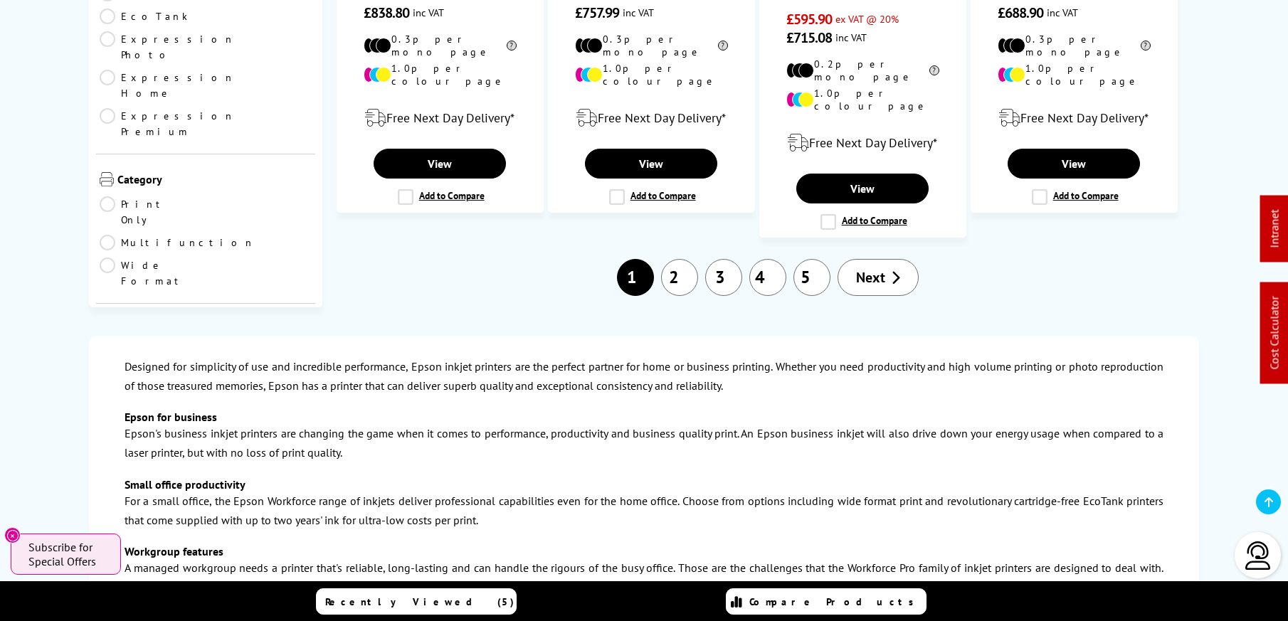
click at [735, 259] on link "3" at bounding box center [723, 277] width 37 height 37
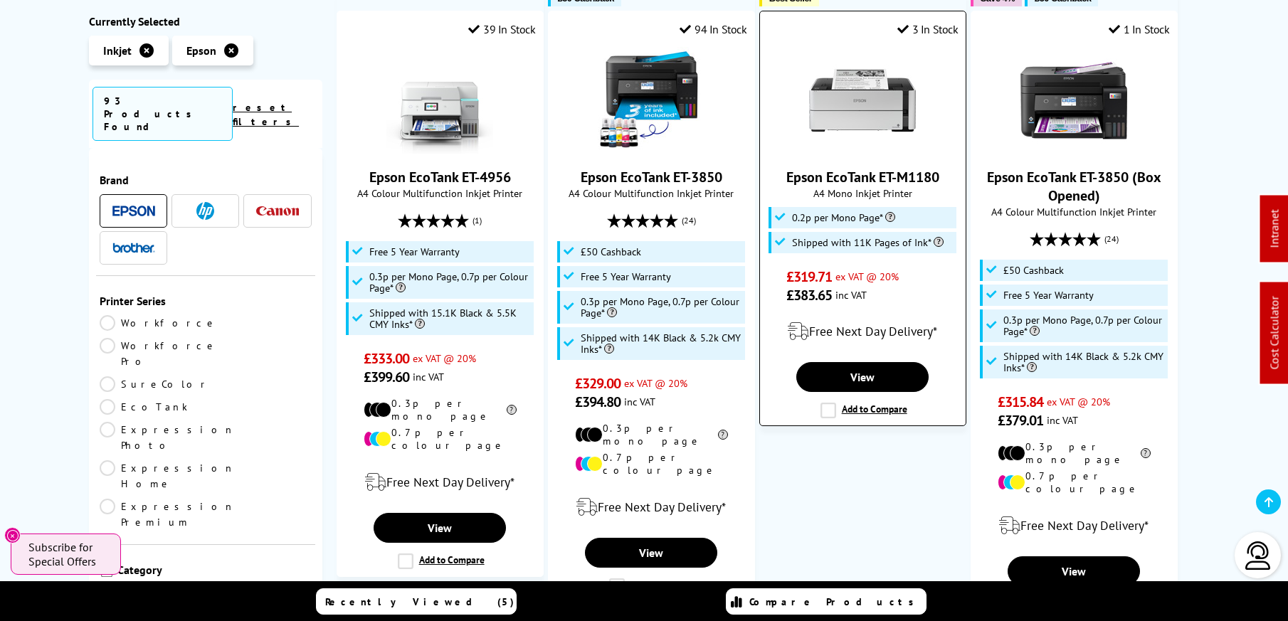
scroll to position [396, 0]
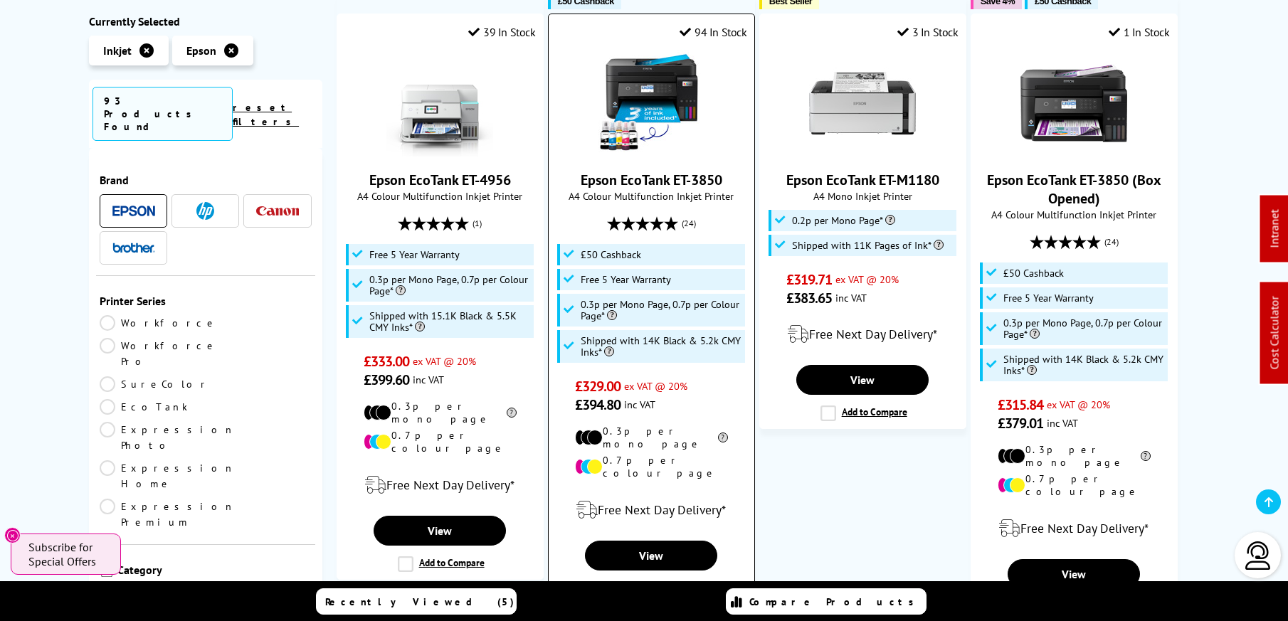
click at [688, 61] on img at bounding box center [651, 103] width 107 height 107
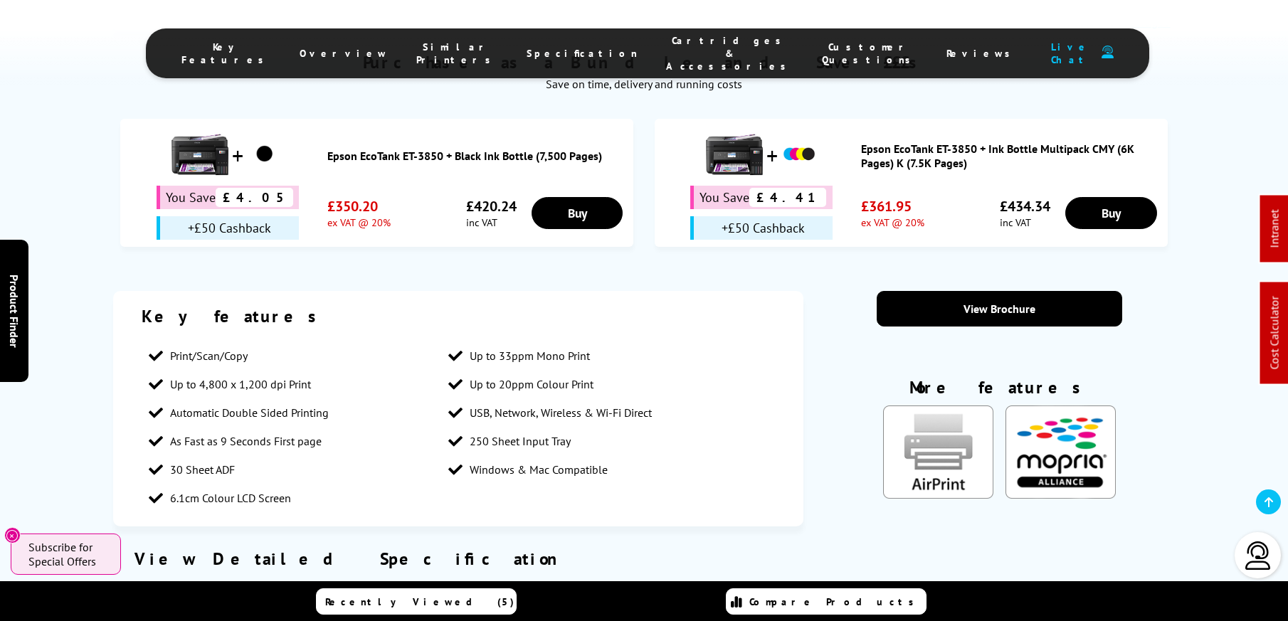
scroll to position [1061, 0]
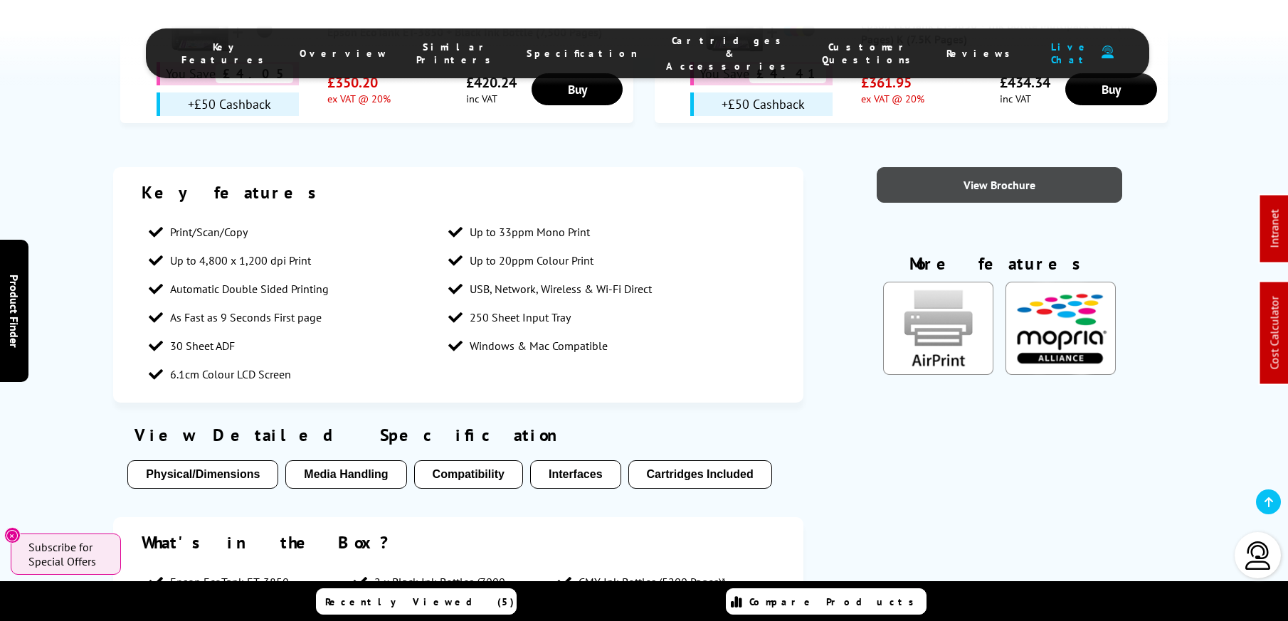
click at [1002, 167] on link "View Brochure" at bounding box center [998, 185] width 245 height 36
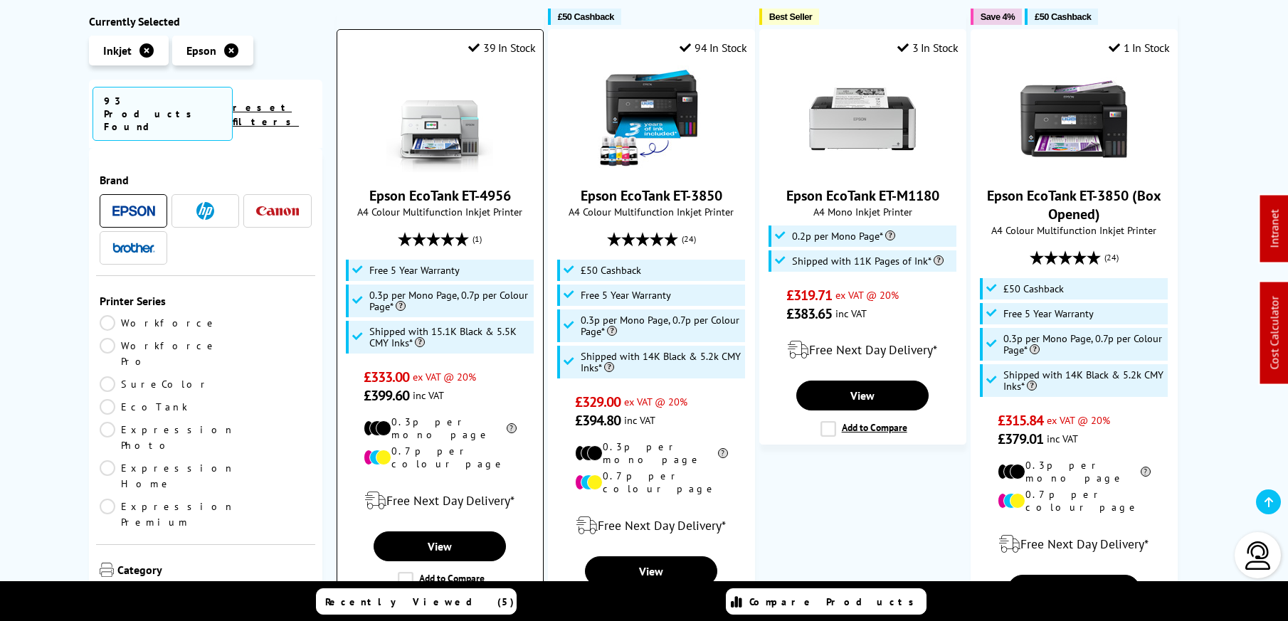
click at [463, 124] on img at bounding box center [439, 118] width 107 height 107
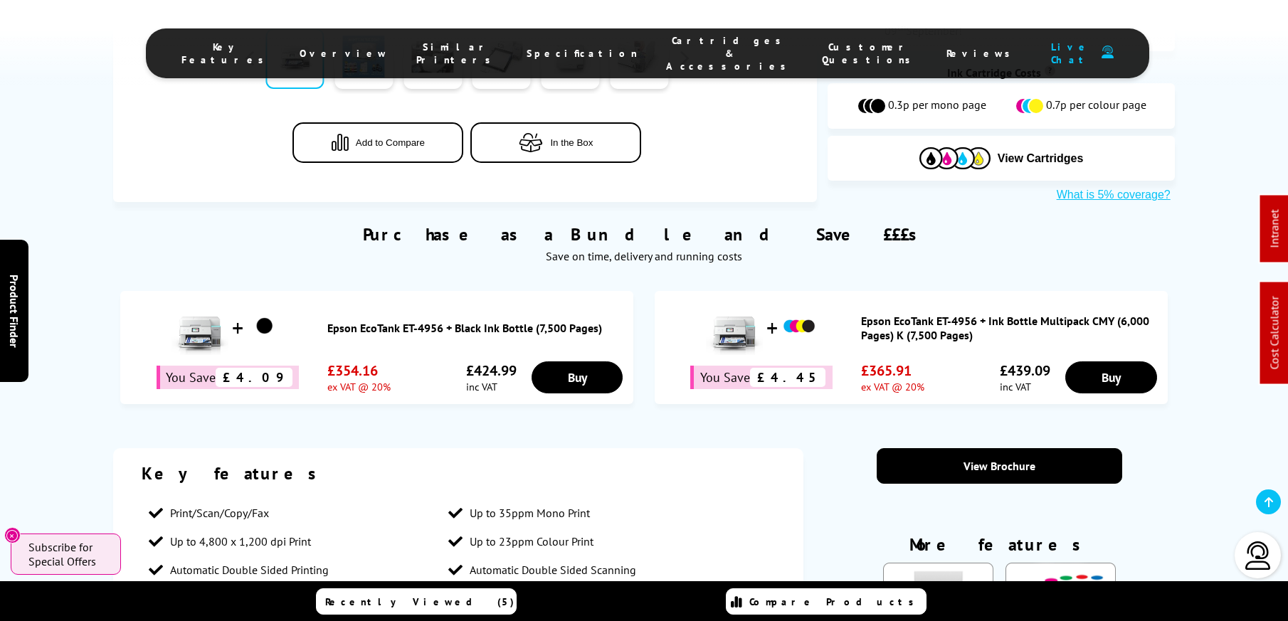
scroll to position [945, 0]
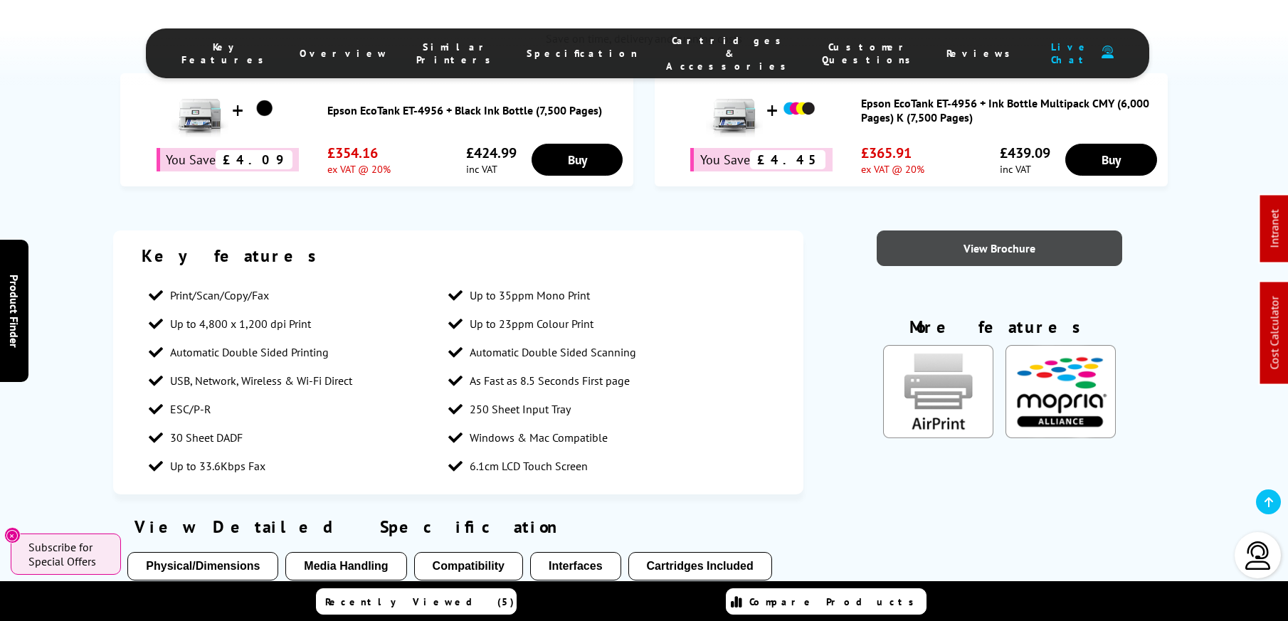
click at [1009, 230] on link "View Brochure" at bounding box center [998, 248] width 245 height 36
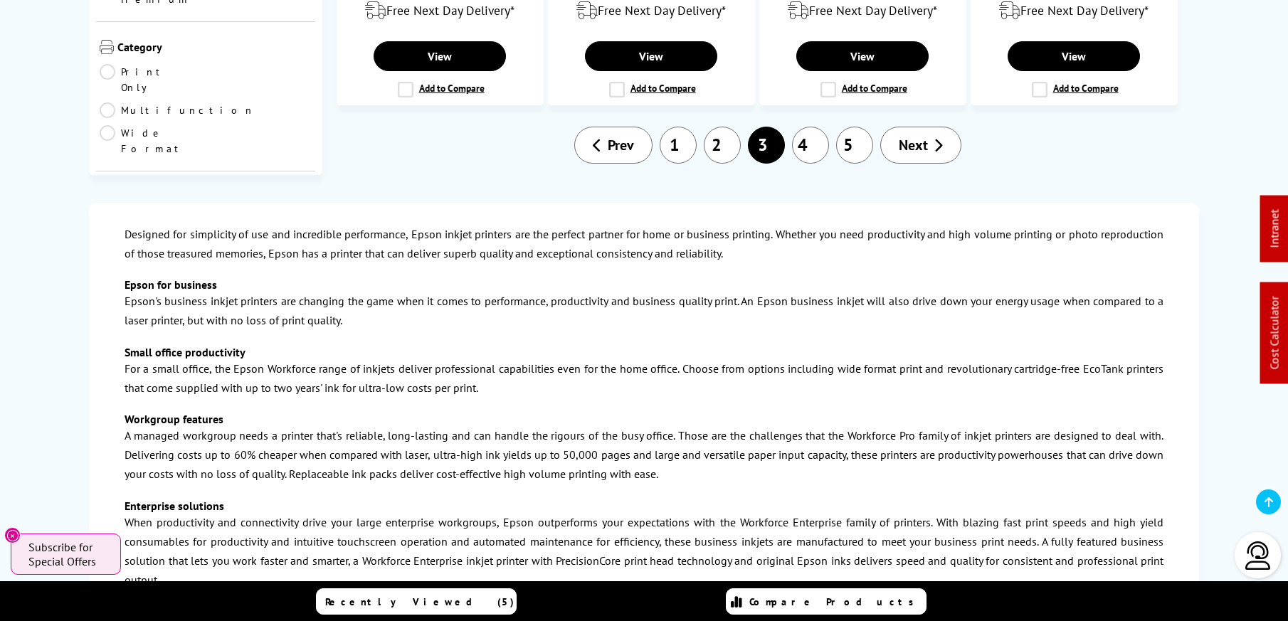
scroll to position [2057, 0]
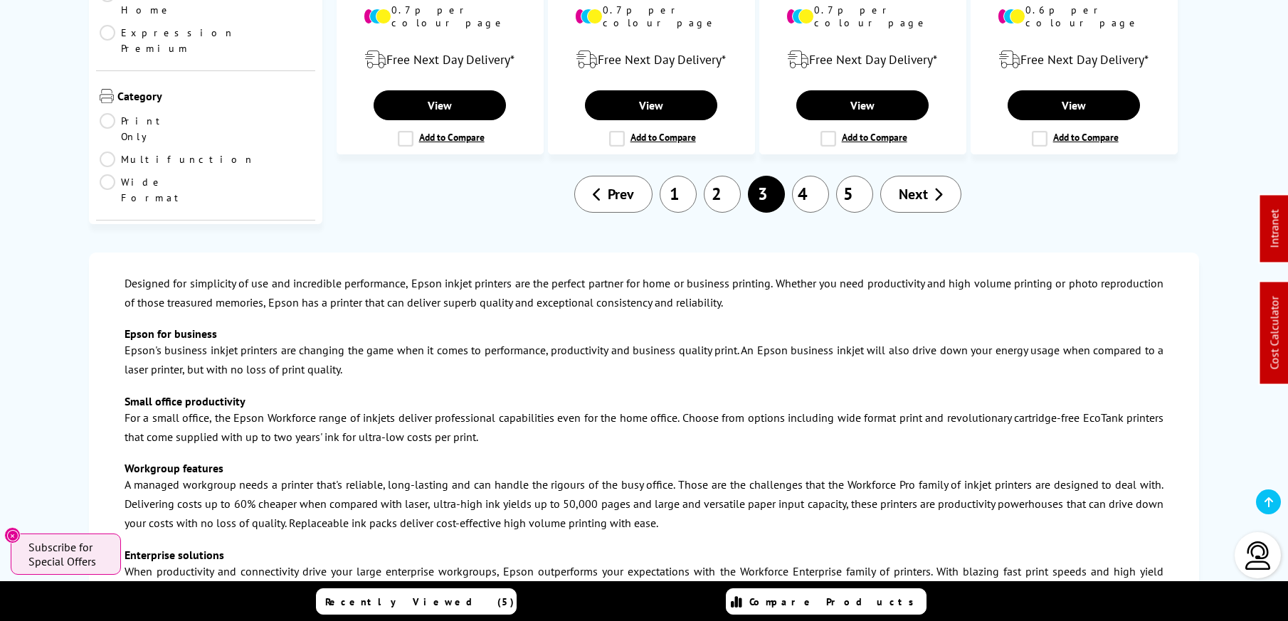
click at [729, 176] on link "2" at bounding box center [722, 194] width 37 height 37
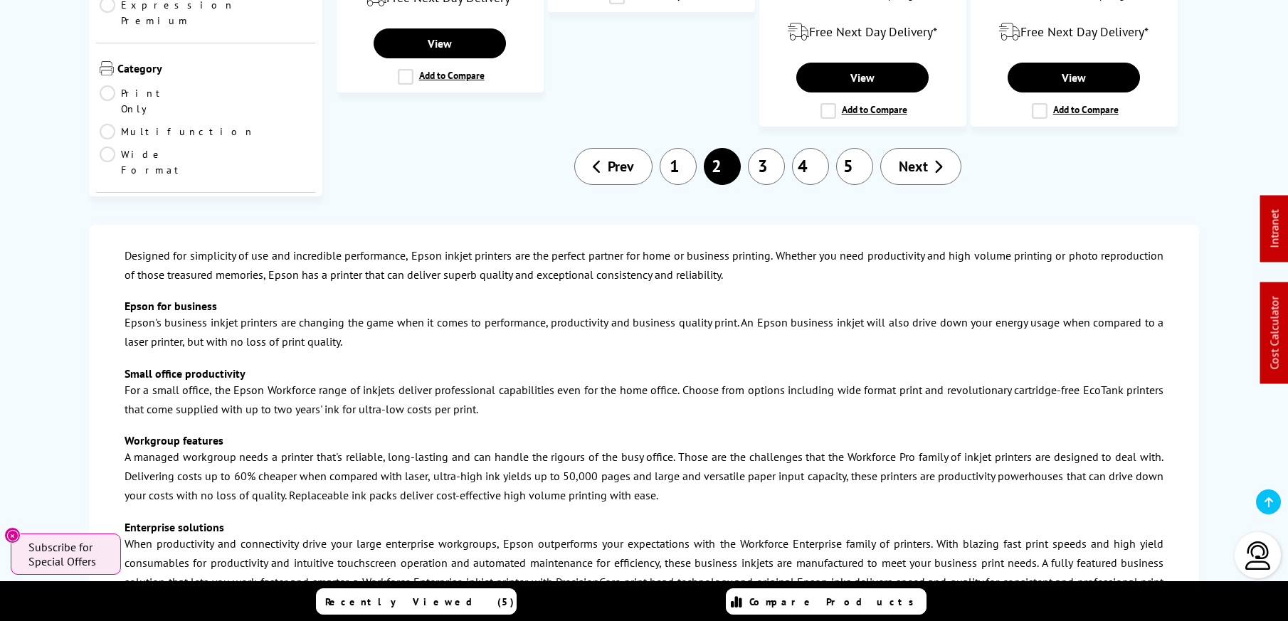
scroll to position [2042, 0]
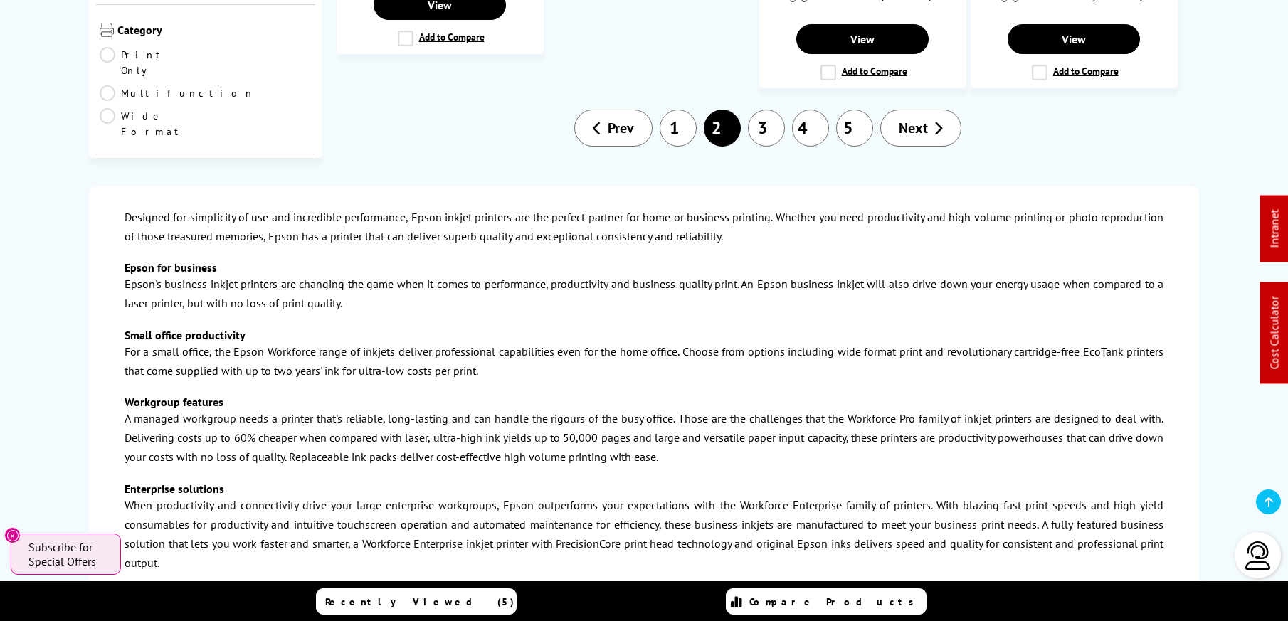
click at [689, 110] on link "1" at bounding box center [677, 128] width 37 height 37
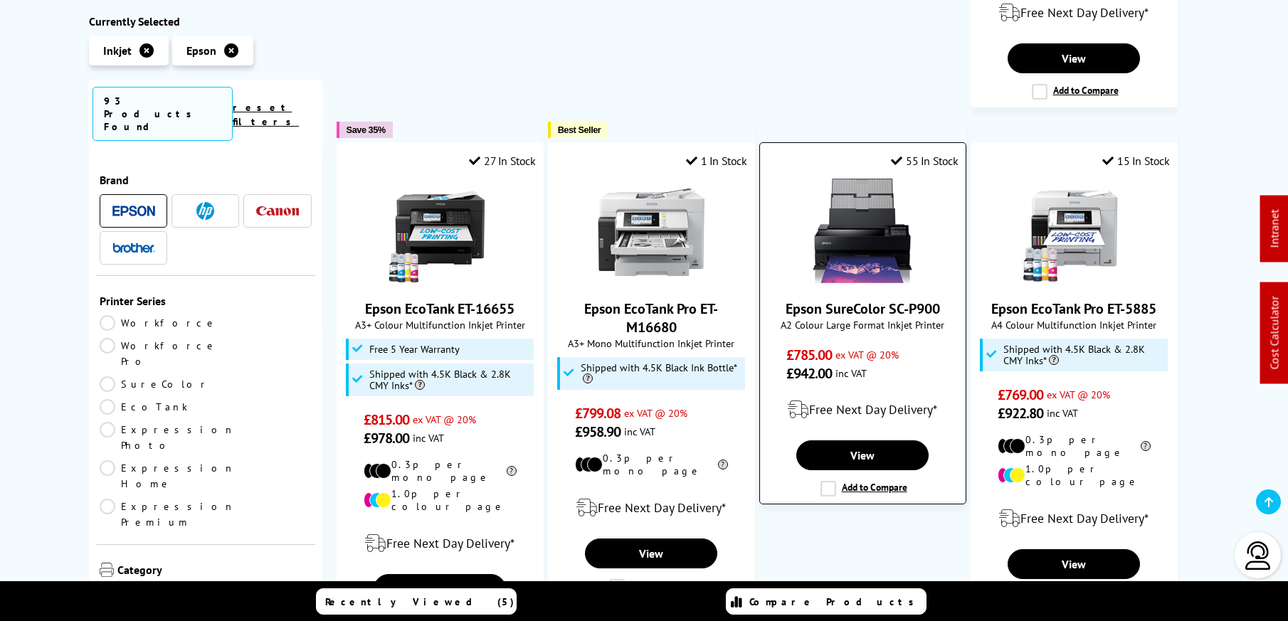
scroll to position [1384, 0]
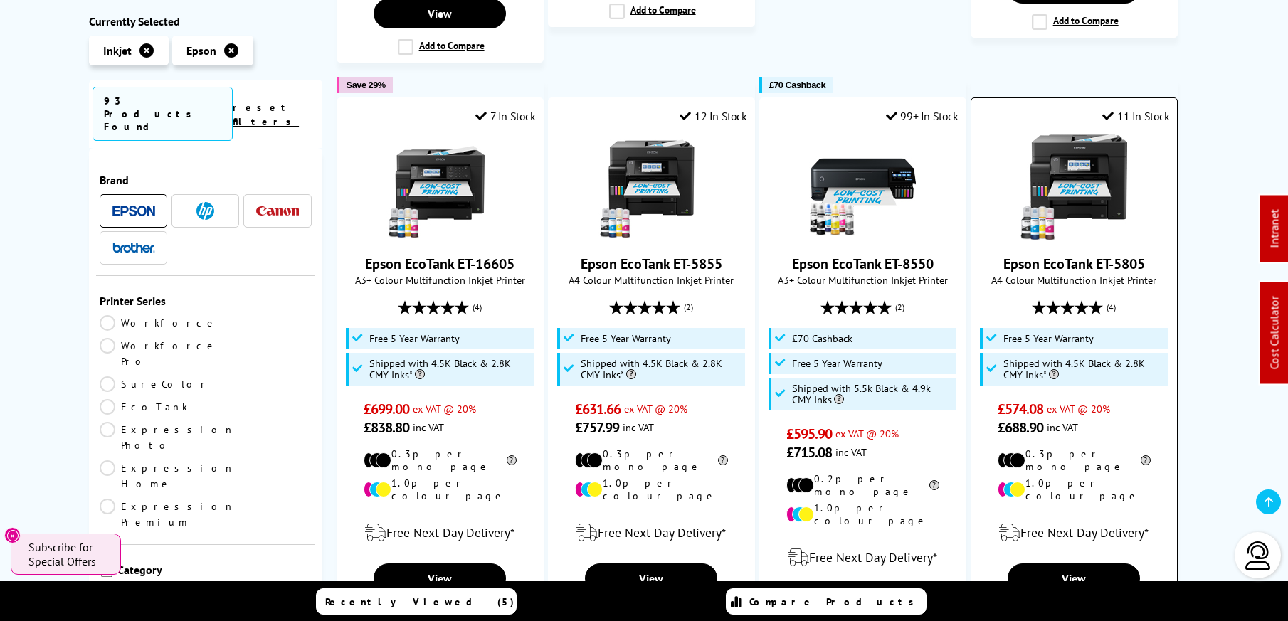
click at [1087, 134] on img at bounding box center [1073, 187] width 107 height 107
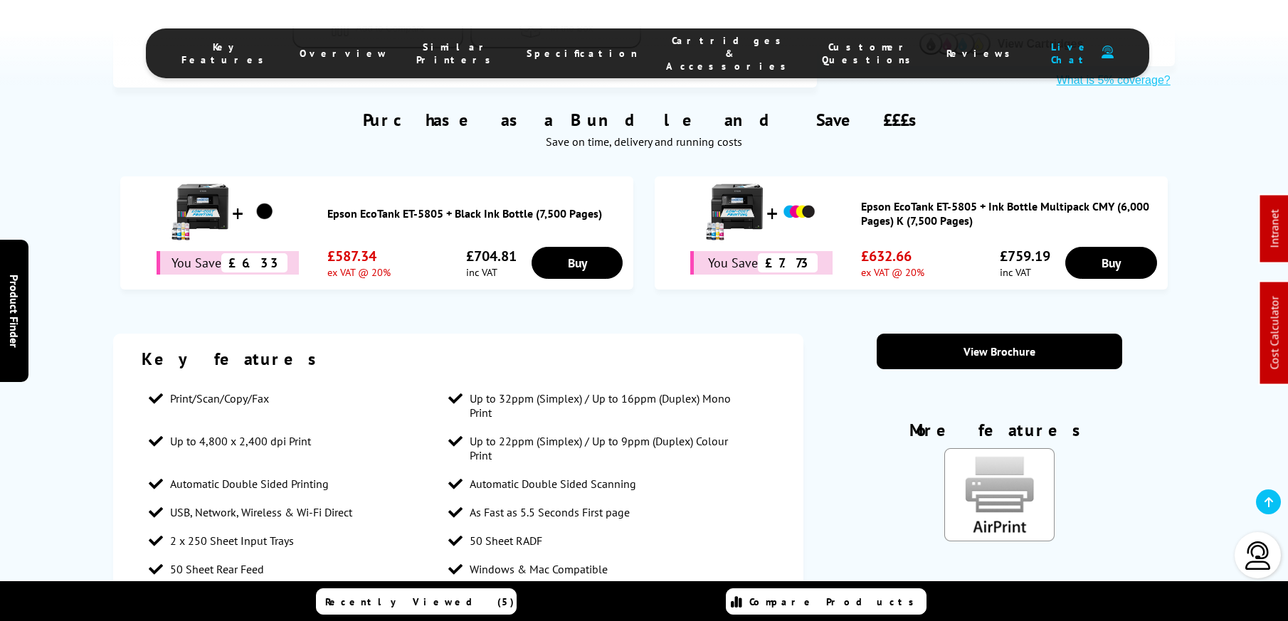
scroll to position [1007, 0]
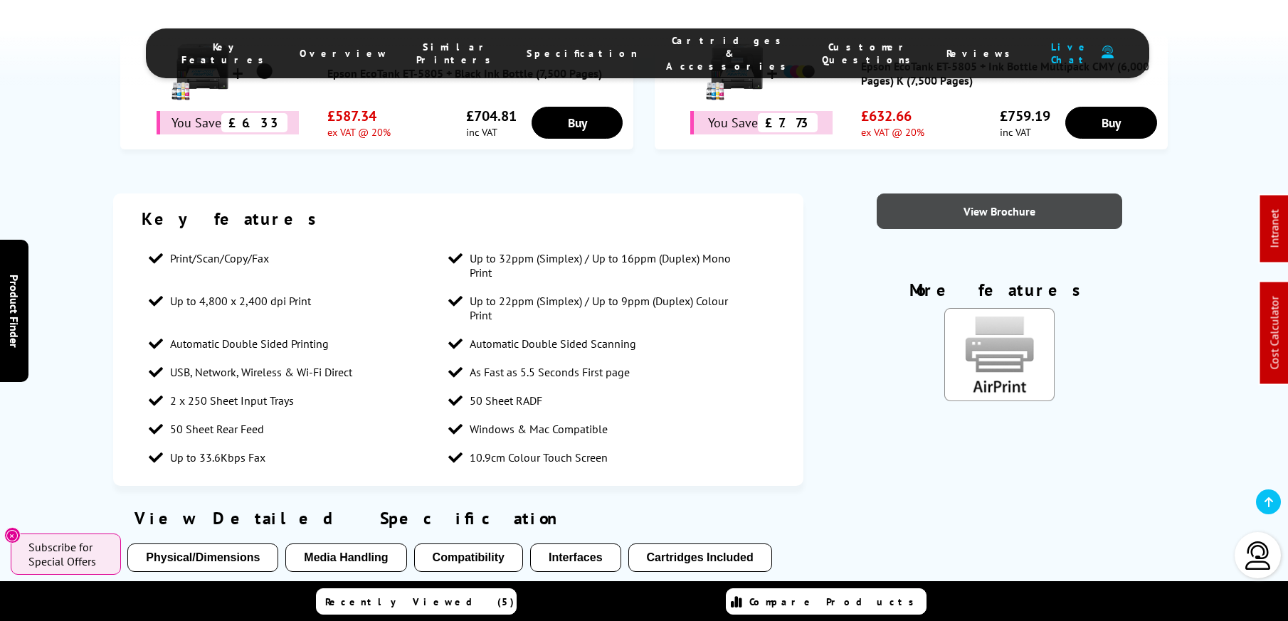
click at [929, 193] on link "View Brochure" at bounding box center [998, 211] width 245 height 36
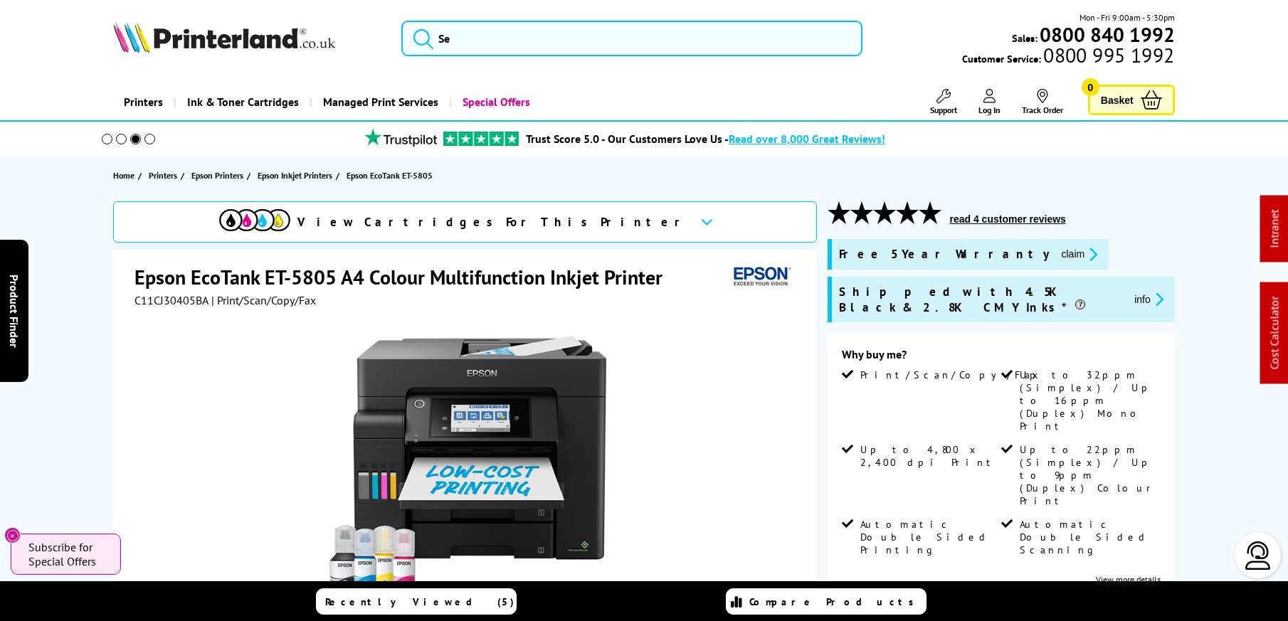
scroll to position [0, 0]
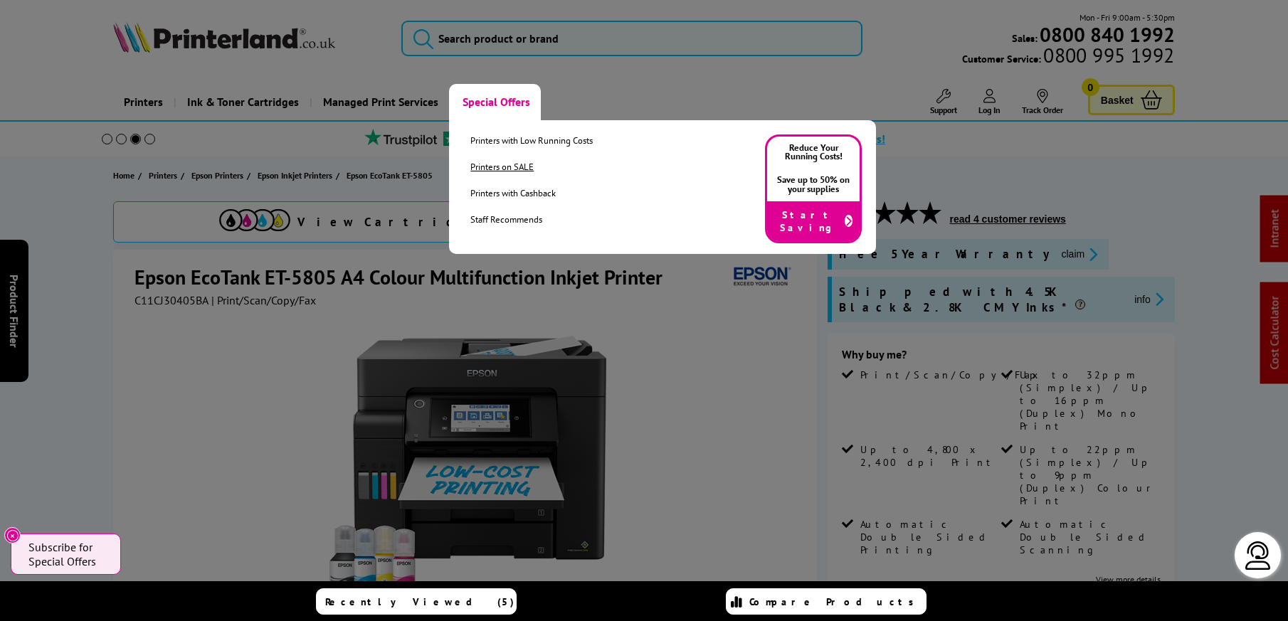
click at [489, 162] on link "Printers on SALE" at bounding box center [531, 167] width 122 height 12
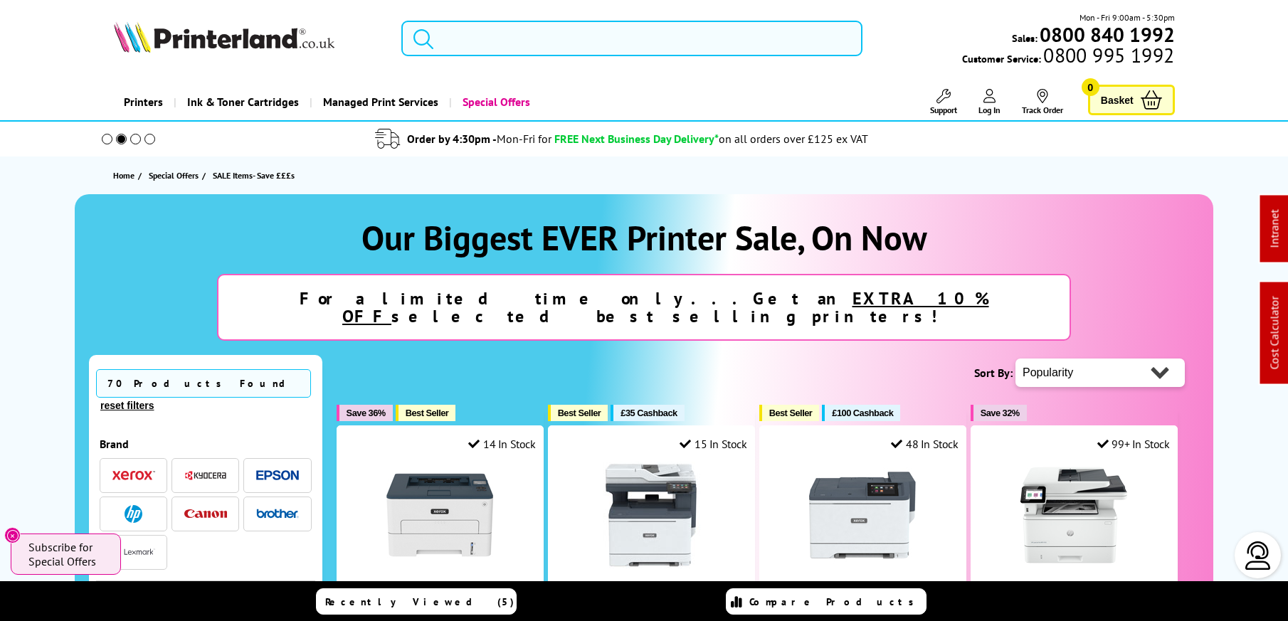
click at [541, 31] on input "search" at bounding box center [631, 39] width 461 height 36
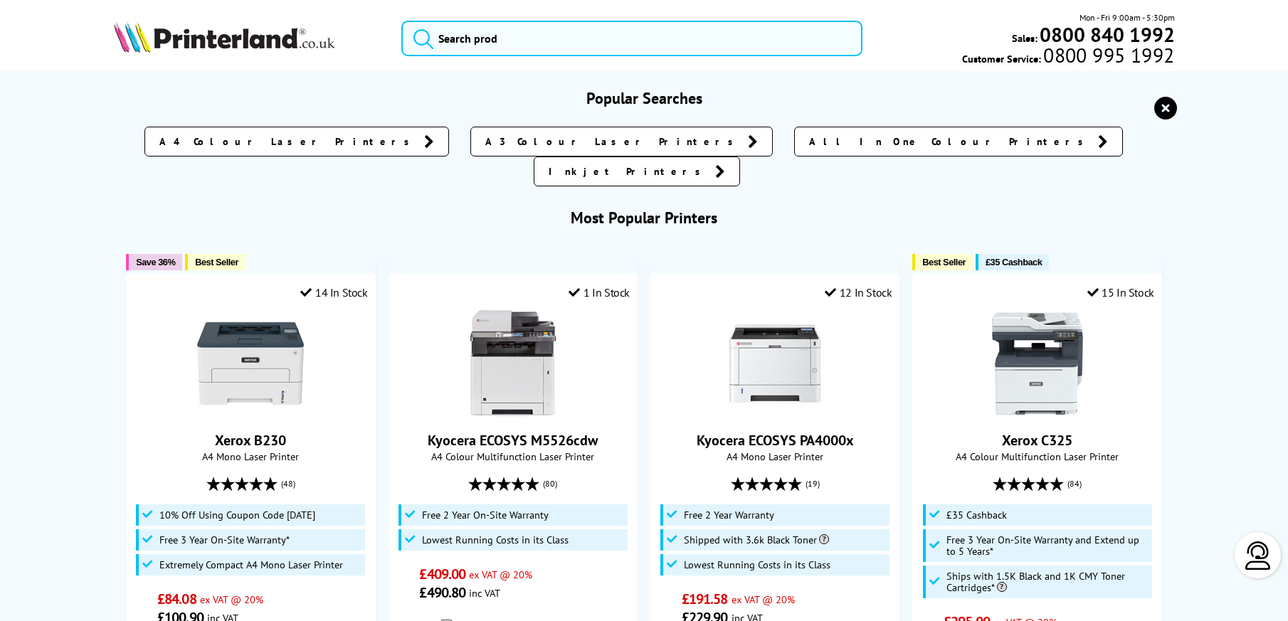
click at [643, 115] on icon "reset" at bounding box center [1165, 108] width 23 height 23
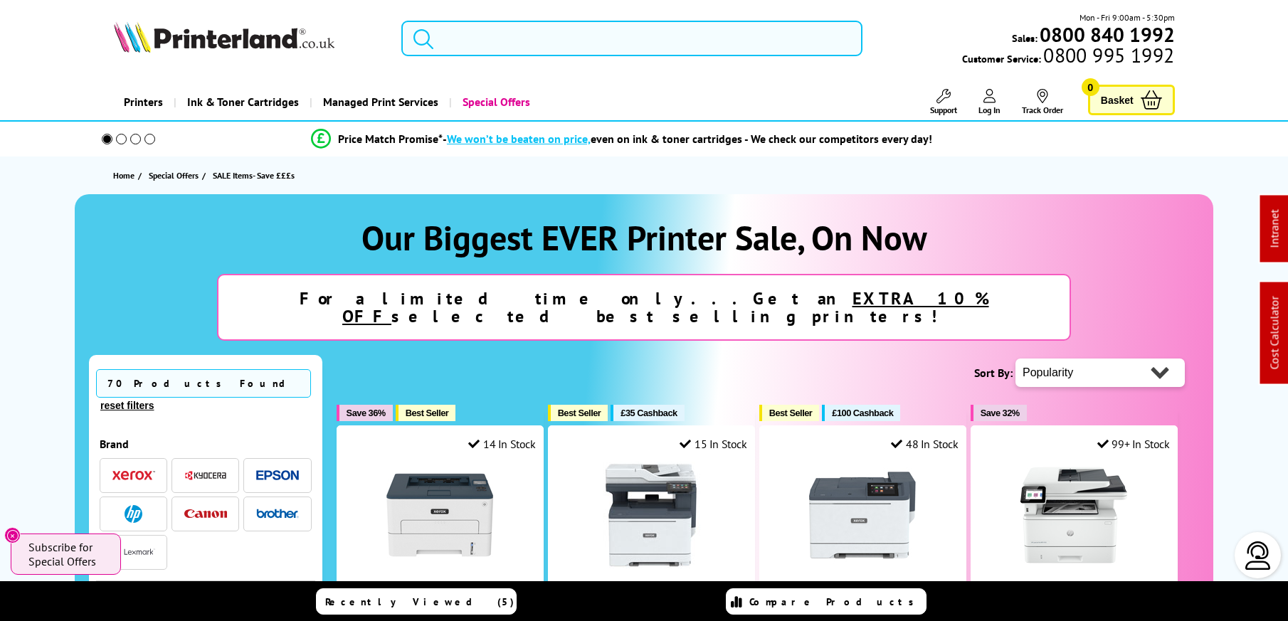
click at [523, 41] on input "search" at bounding box center [631, 39] width 461 height 36
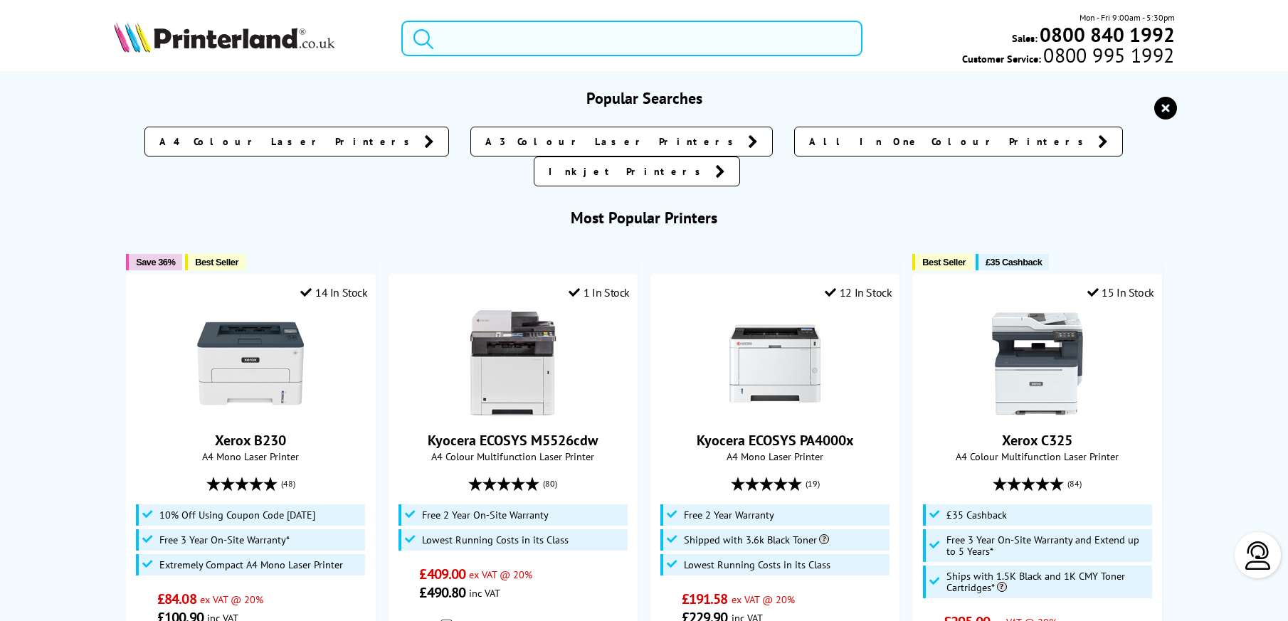
paste input "TN426BKPL"
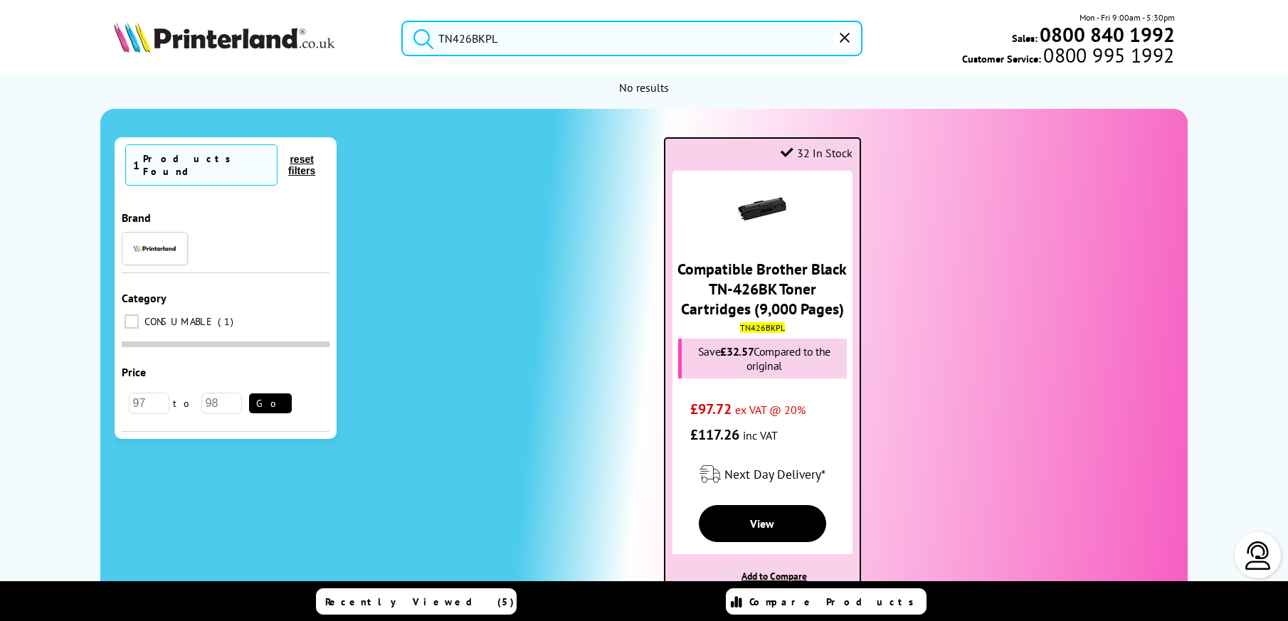
type input "TN426BKPL"
click at [643, 277] on link "Compatible Brother Black TN-426BK Toner Cartridges (9,000 Pages)" at bounding box center [761, 289] width 169 height 60
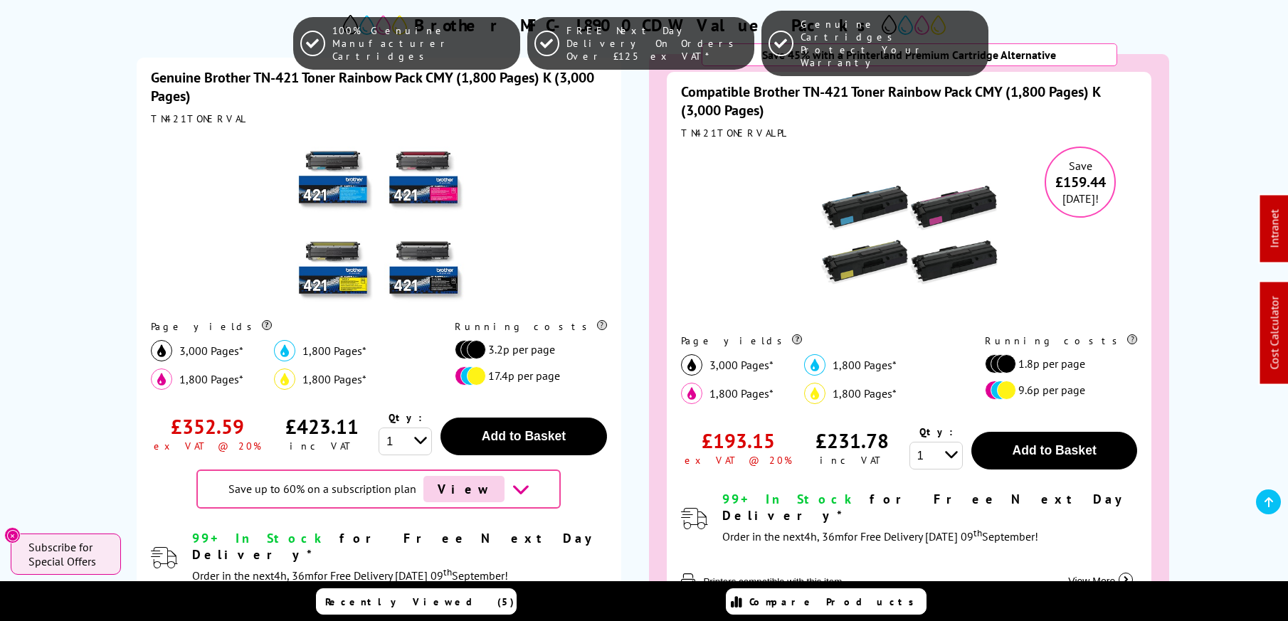
scroll to position [429, 0]
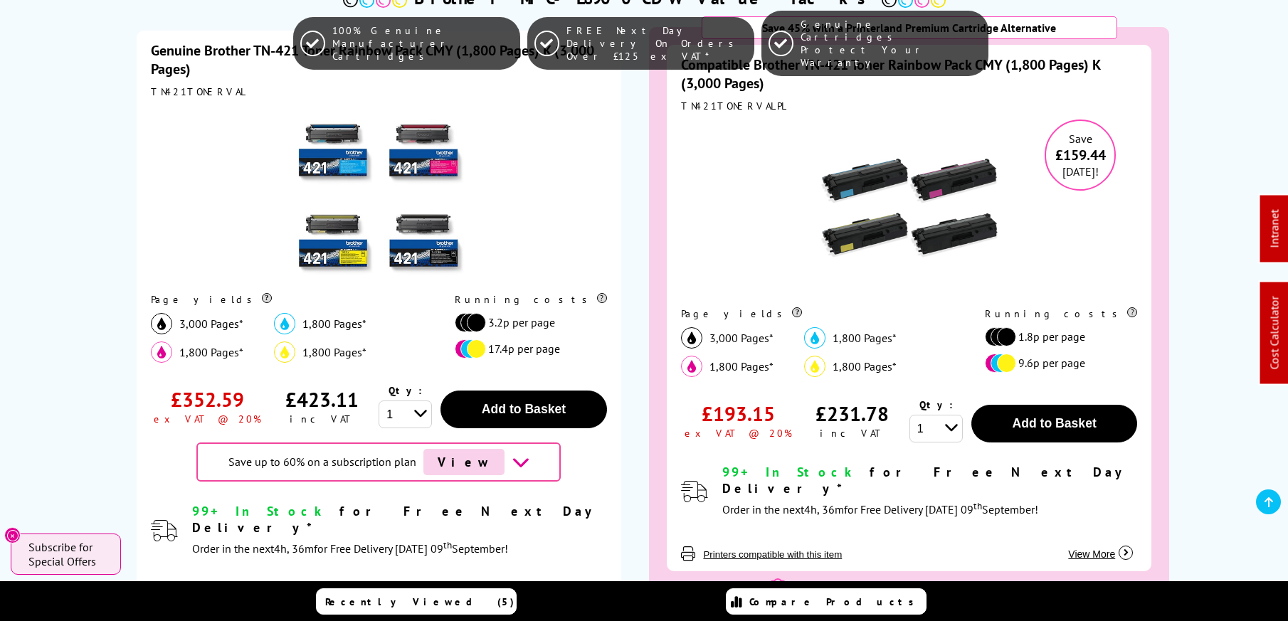
click at [471, 470] on span "View" at bounding box center [463, 462] width 81 height 26
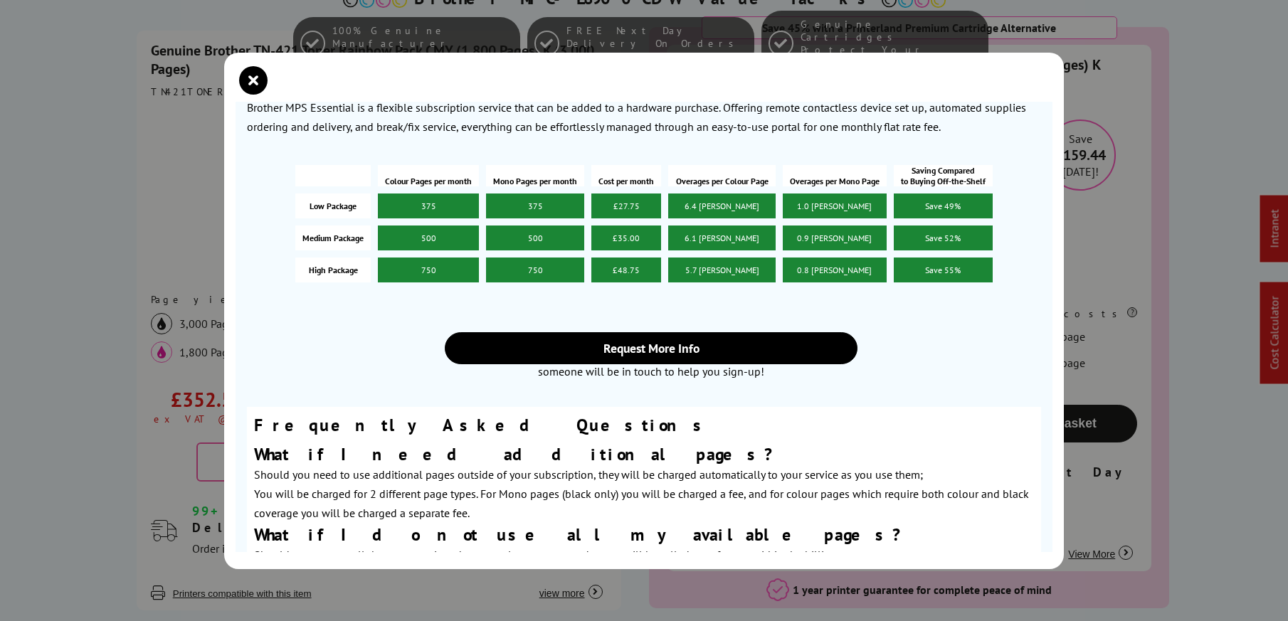
scroll to position [474, 0]
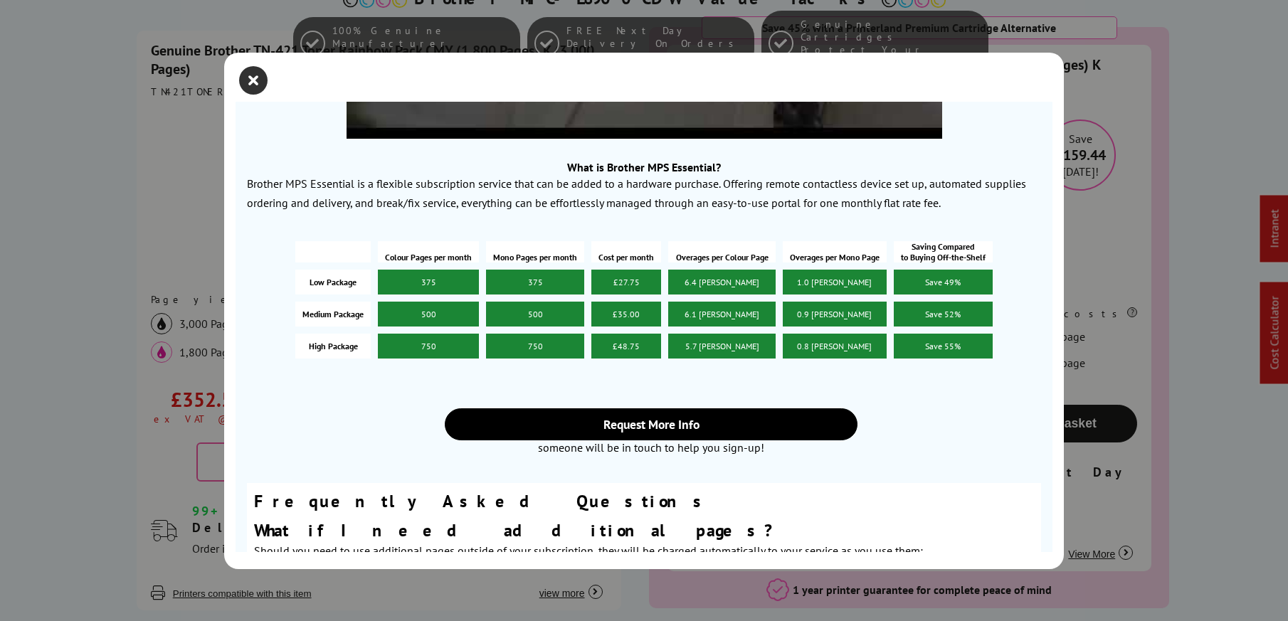
click at [258, 85] on icon "close modal" at bounding box center [253, 80] width 28 height 28
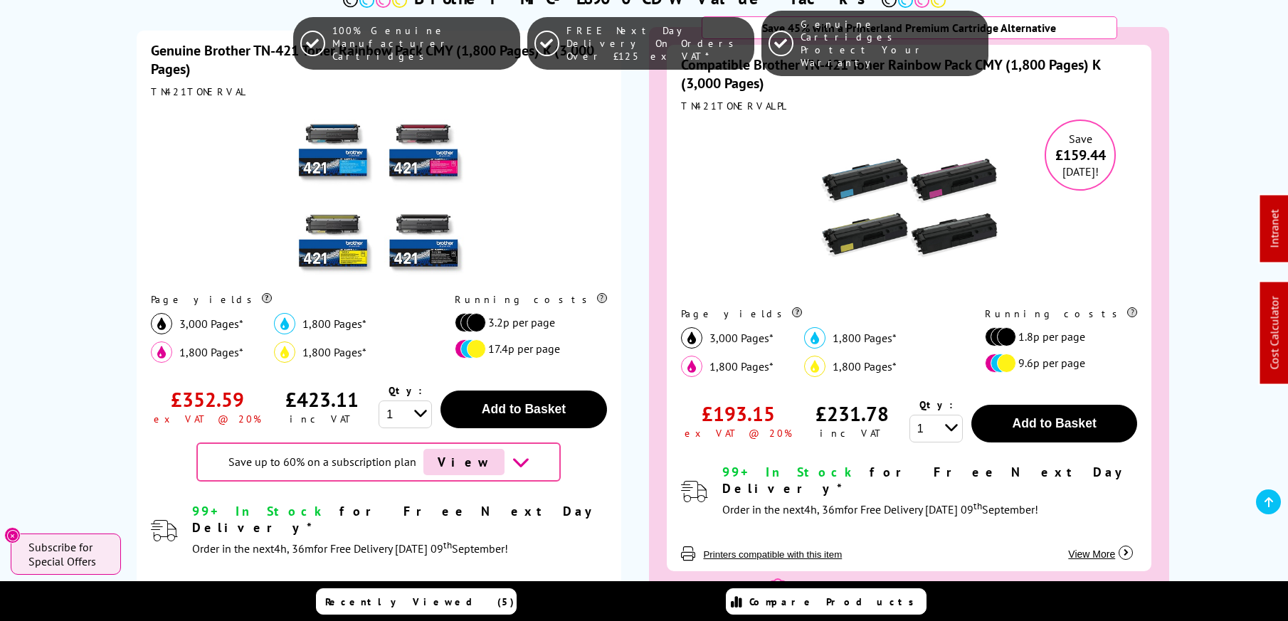
click at [240, 55] on div "100% Genuine Manufacturer Cartridges FREE Next Day Delivery On Orders Over £125…" at bounding box center [644, 43] width 1288 height 87
click at [178, 71] on link "Genuine Brother TN-421 Toner Rainbow Pack CMY (1,800 Pages) K (3,000 Pages)" at bounding box center [372, 59] width 443 height 37
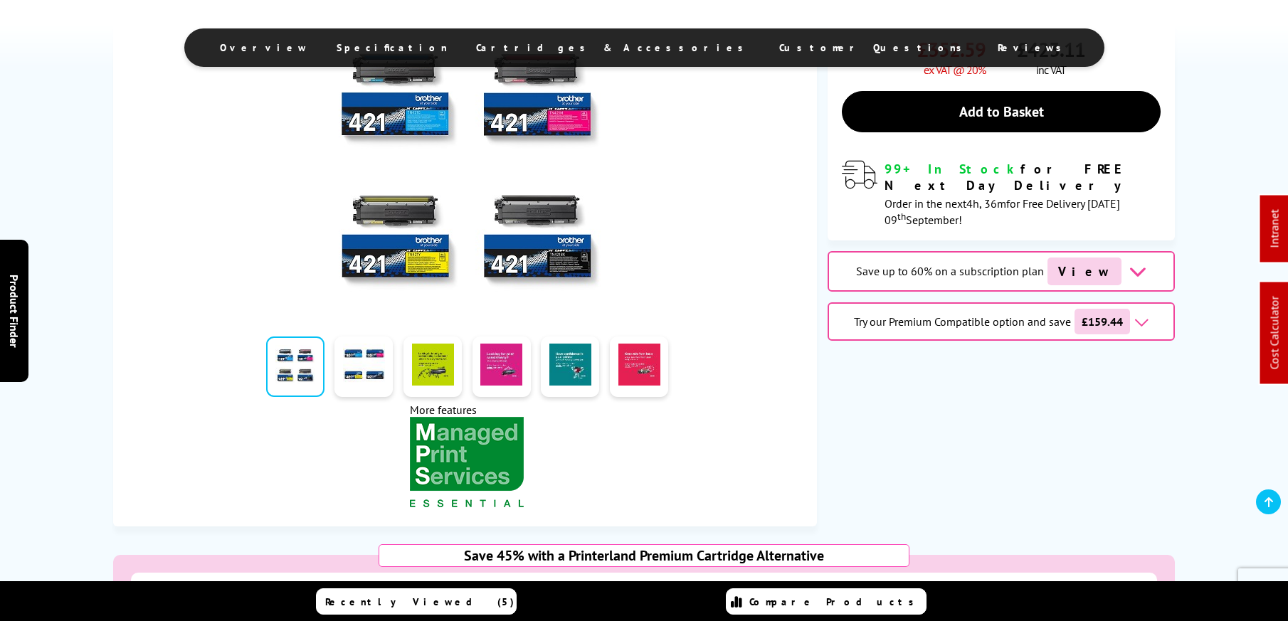
scroll to position [361, 0]
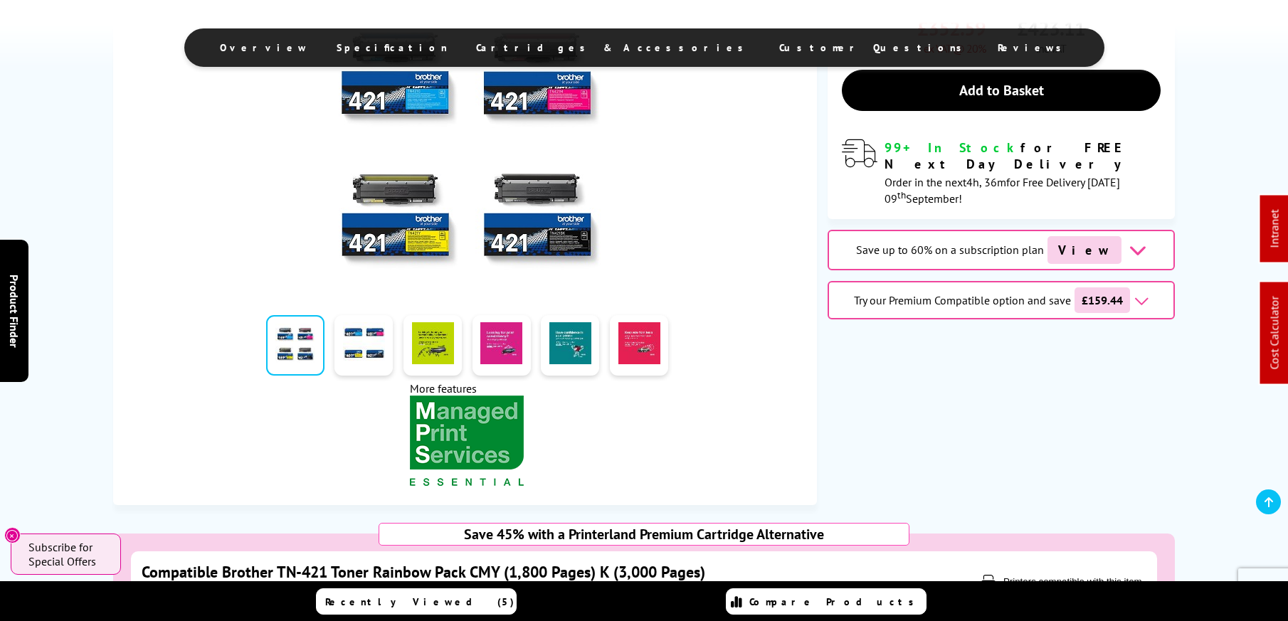
click at [1081, 236] on span "View" at bounding box center [1084, 250] width 74 height 28
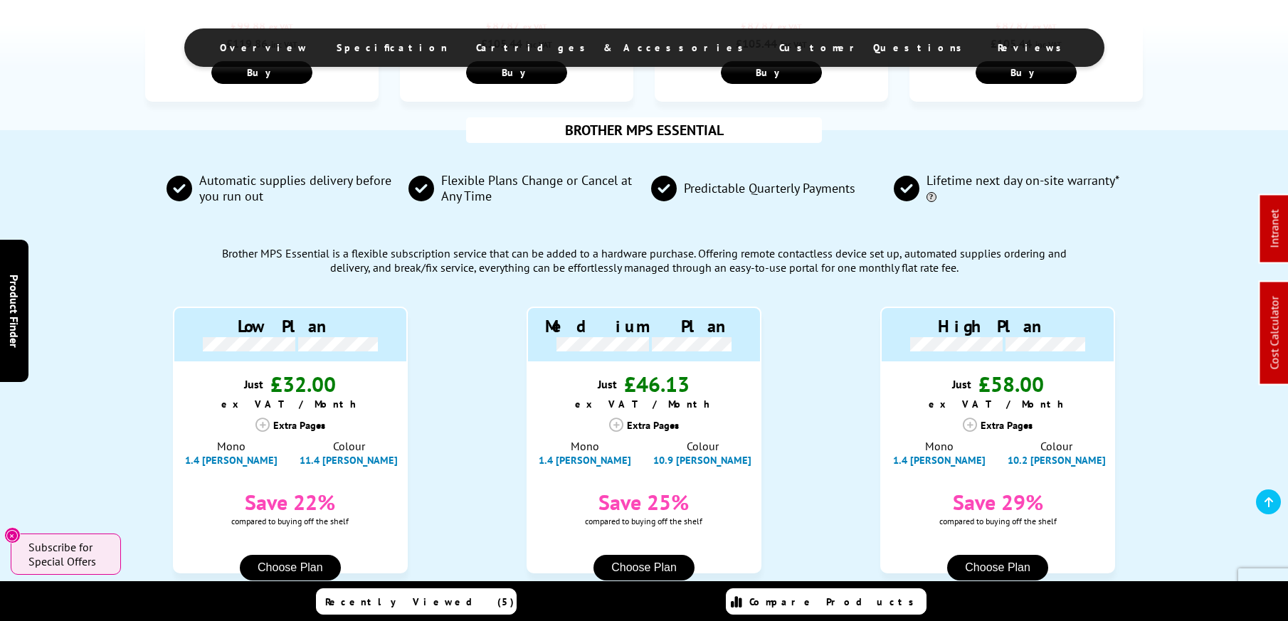
scroll to position [1533, 0]
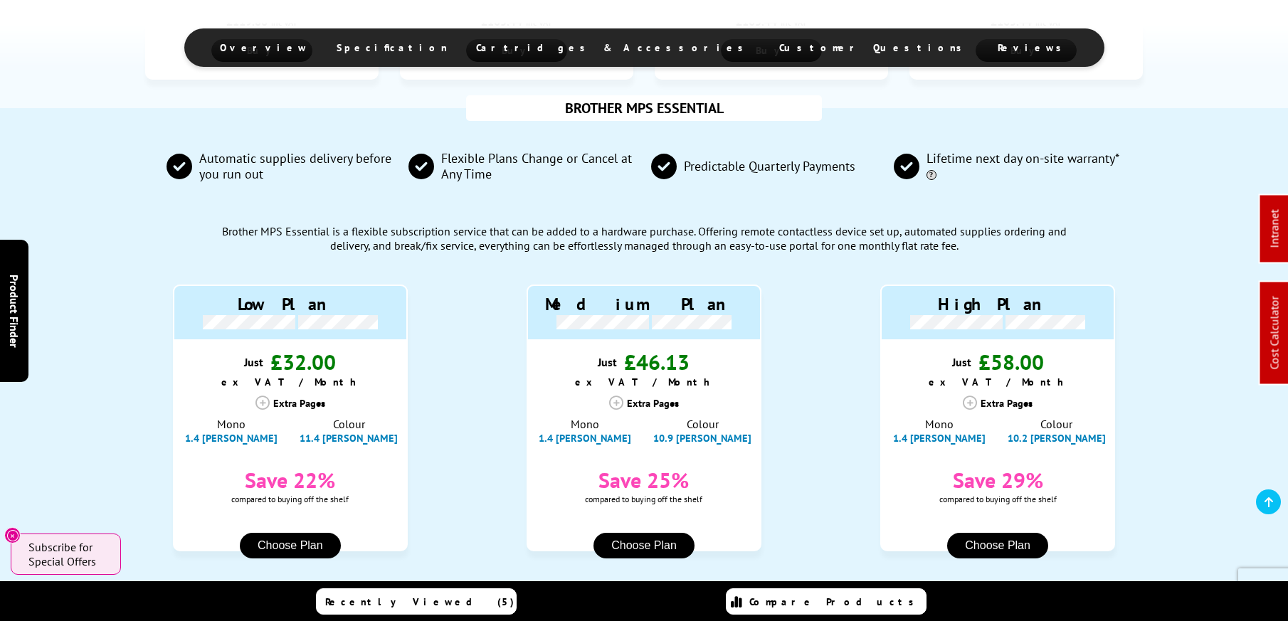
click at [671, 533] on button "Choose Plan" at bounding box center [643, 546] width 101 height 26
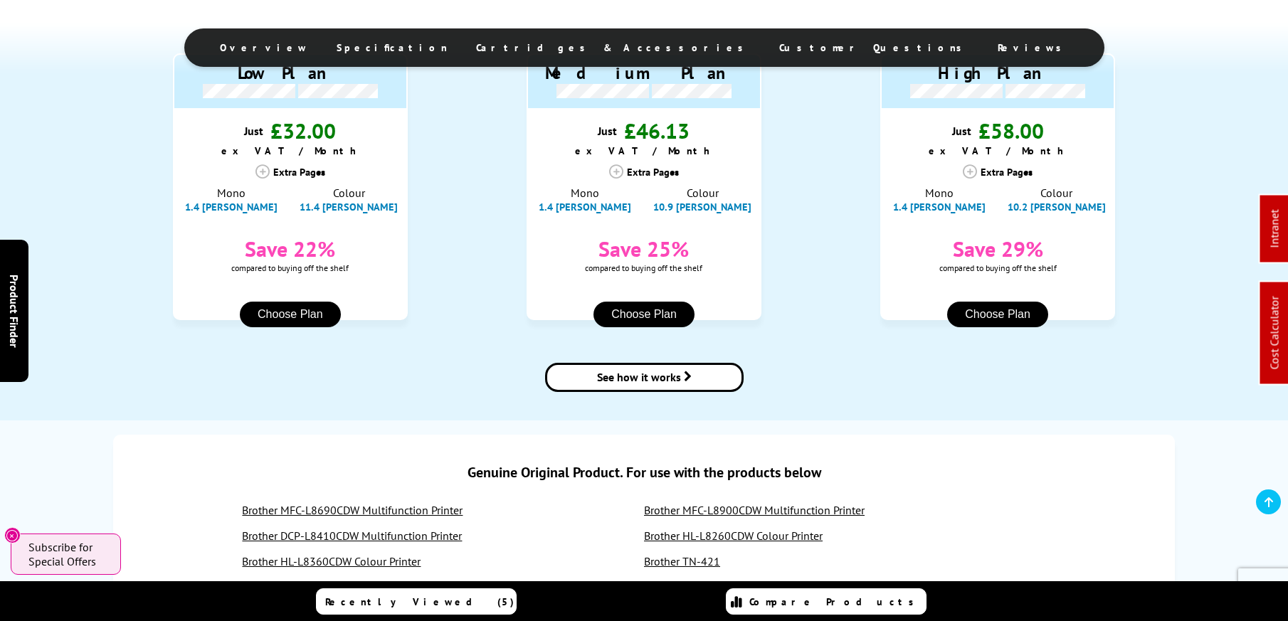
scroll to position [1628, 0]
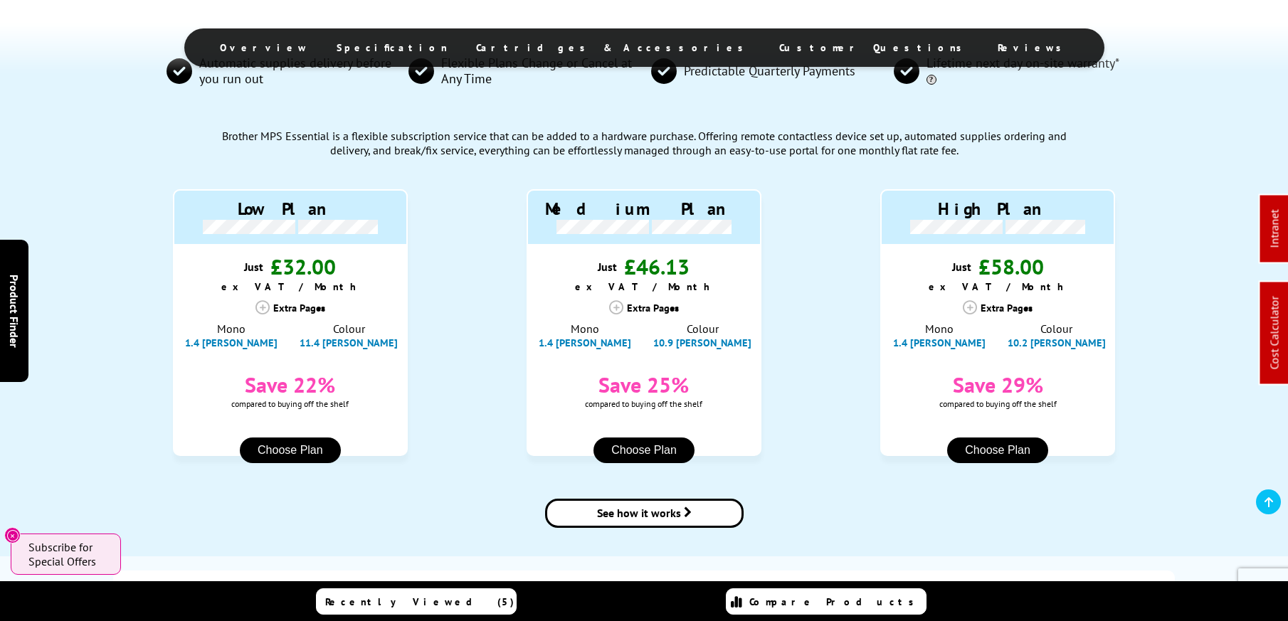
click at [632, 438] on button "Choose Plan" at bounding box center [643, 451] width 101 height 26
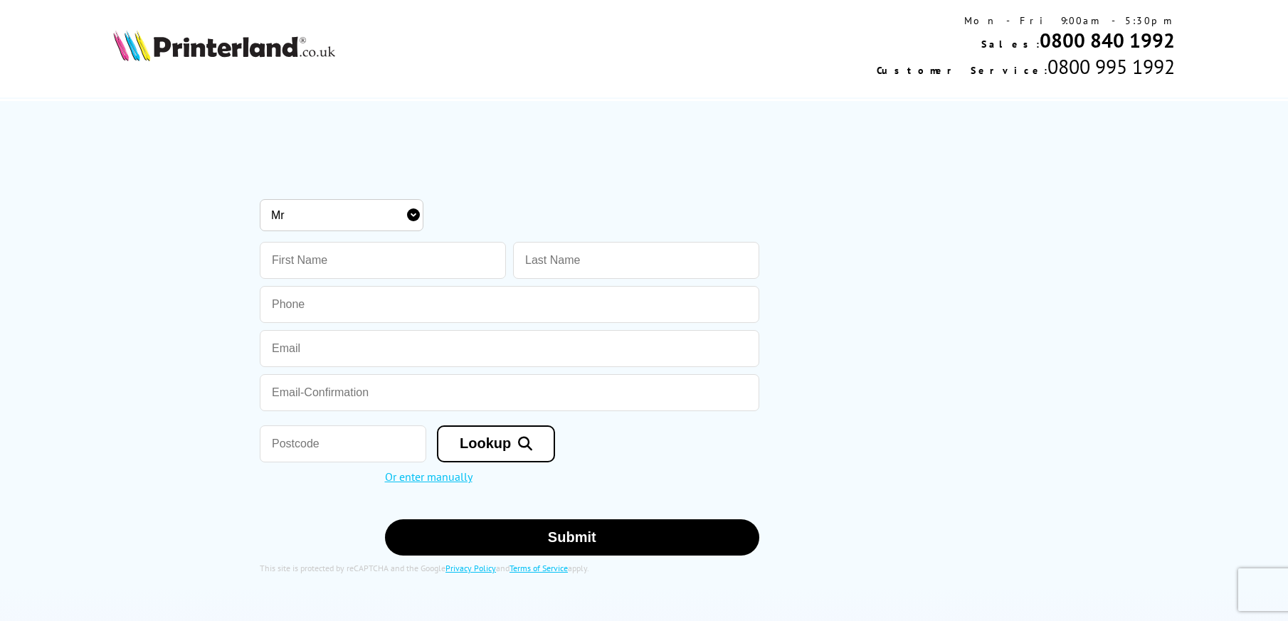
scroll to position [12, 0]
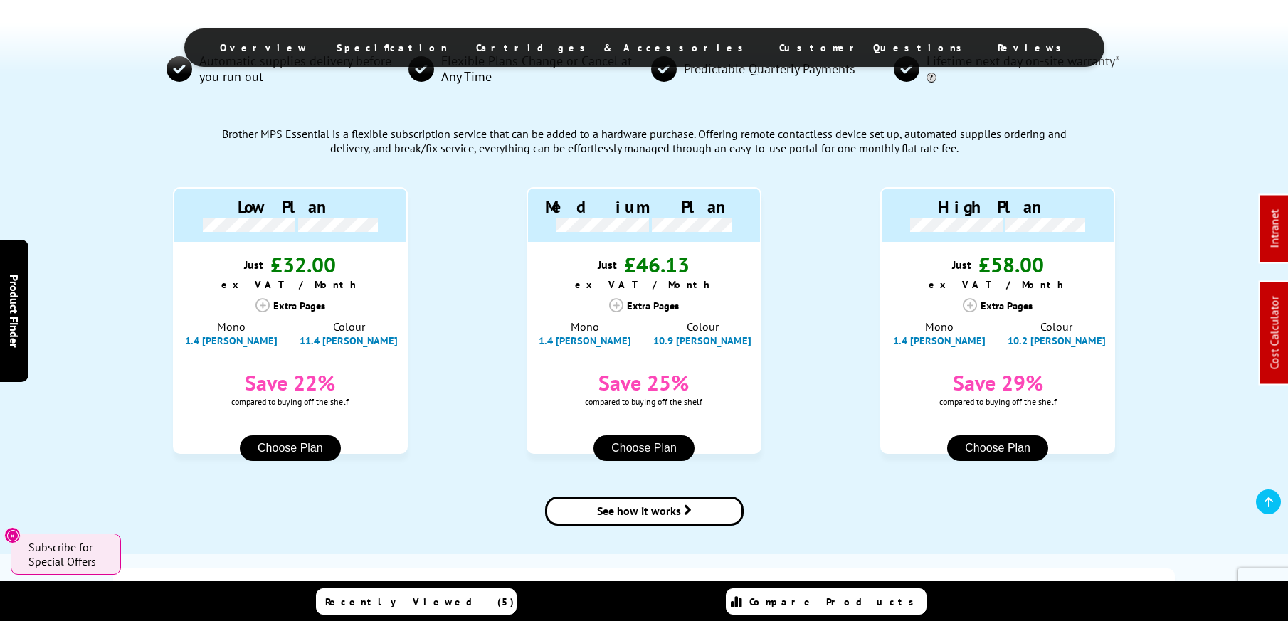
scroll to position [1543, 0]
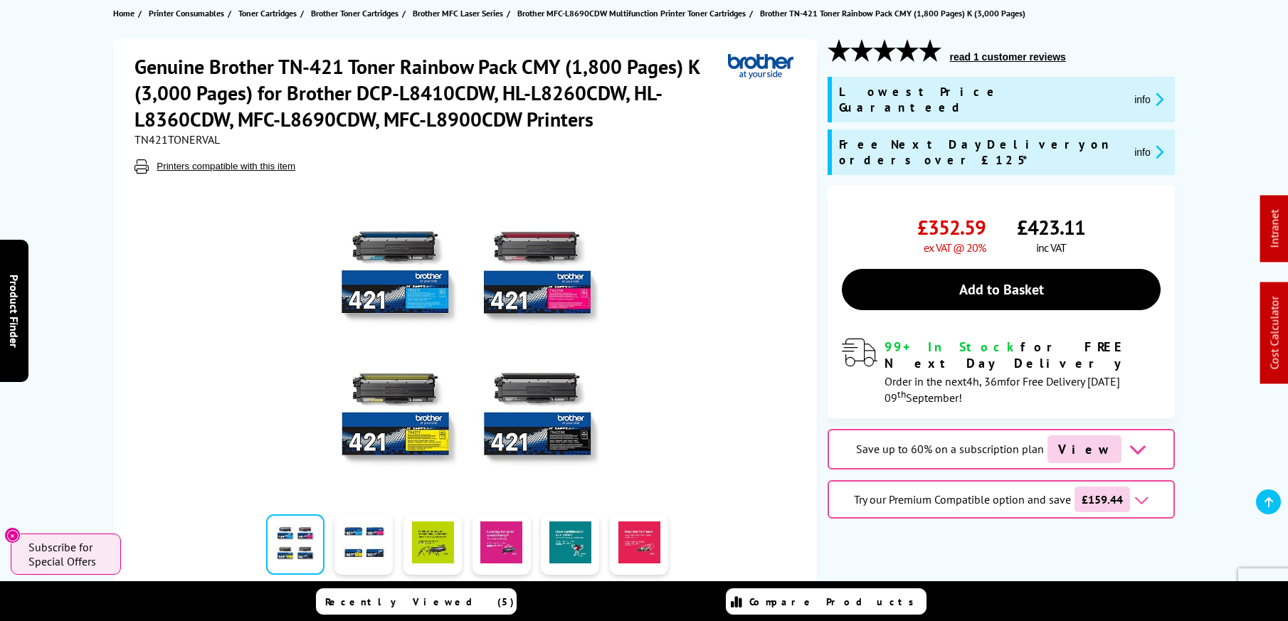
click at [1087, 435] on span "View" at bounding box center [1084, 449] width 74 height 28
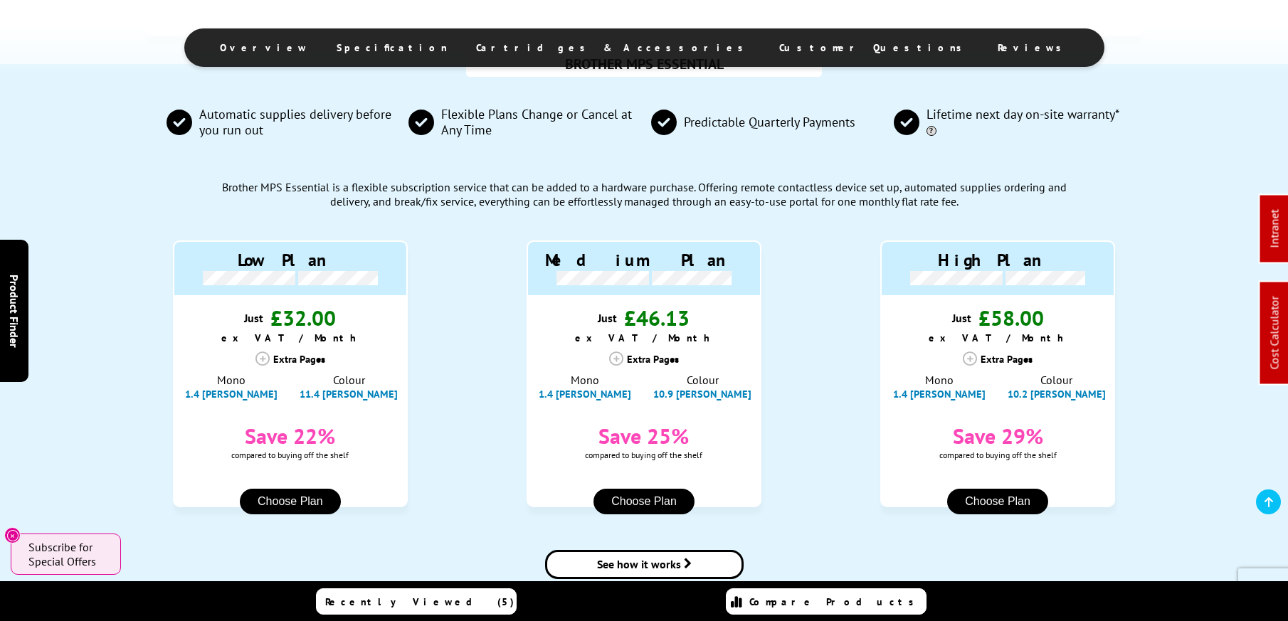
scroll to position [1598, 0]
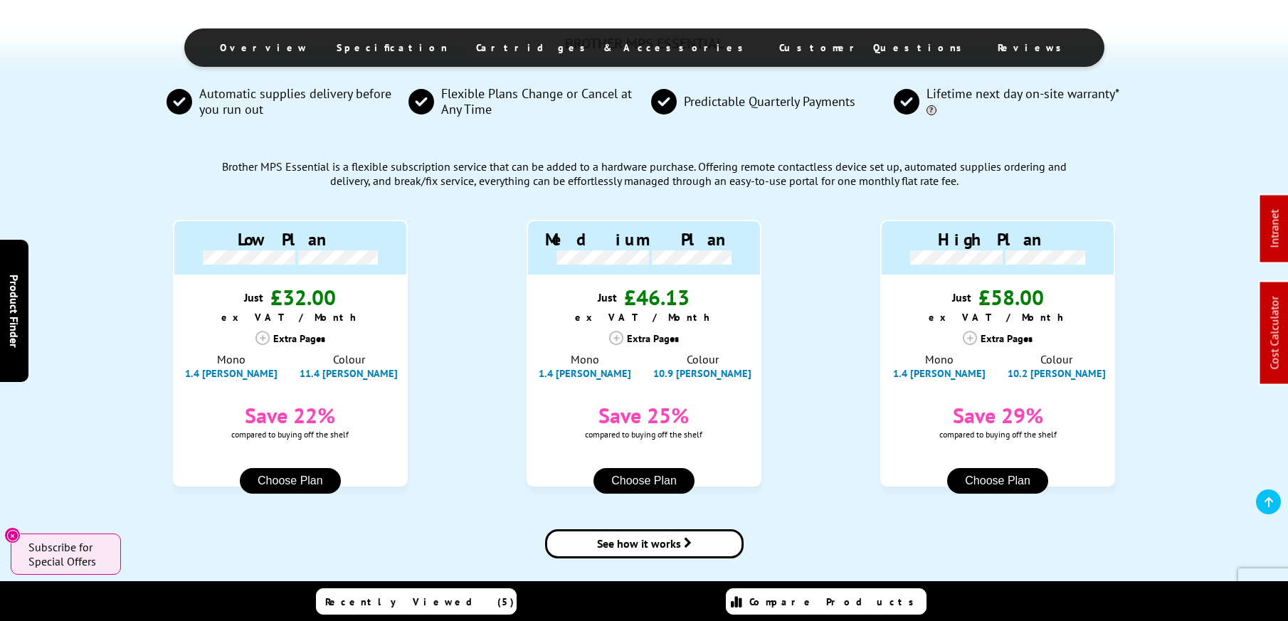
click at [646, 468] on button "Choose Plan" at bounding box center [643, 481] width 101 height 26
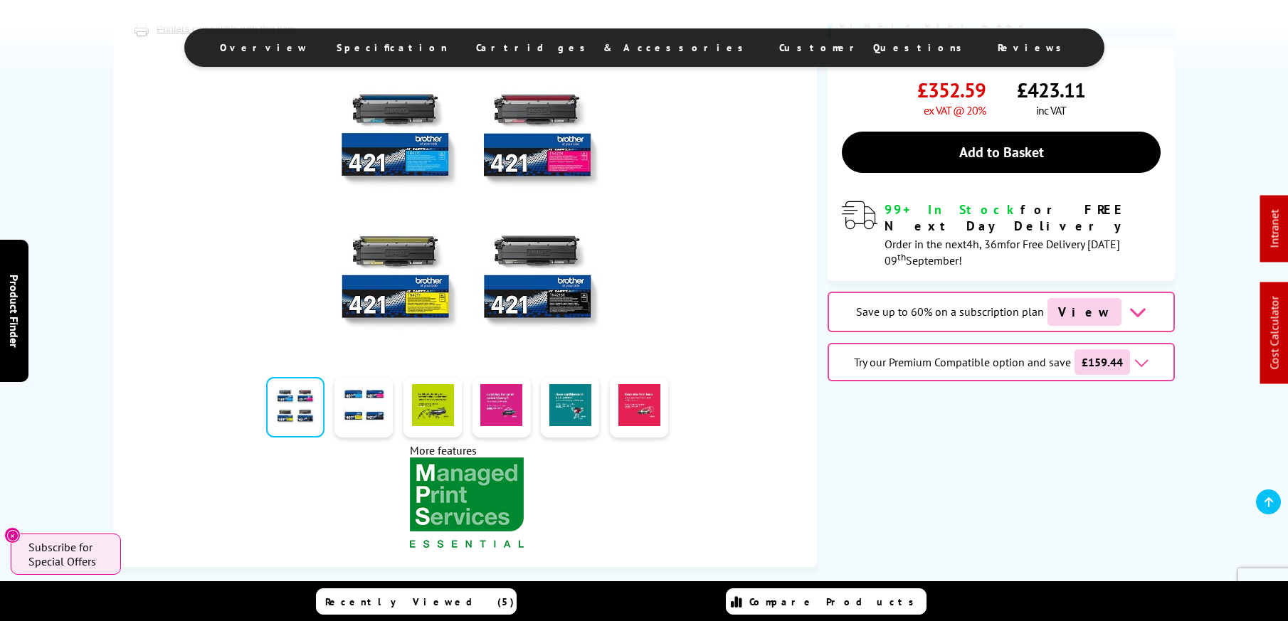
scroll to position [115, 0]
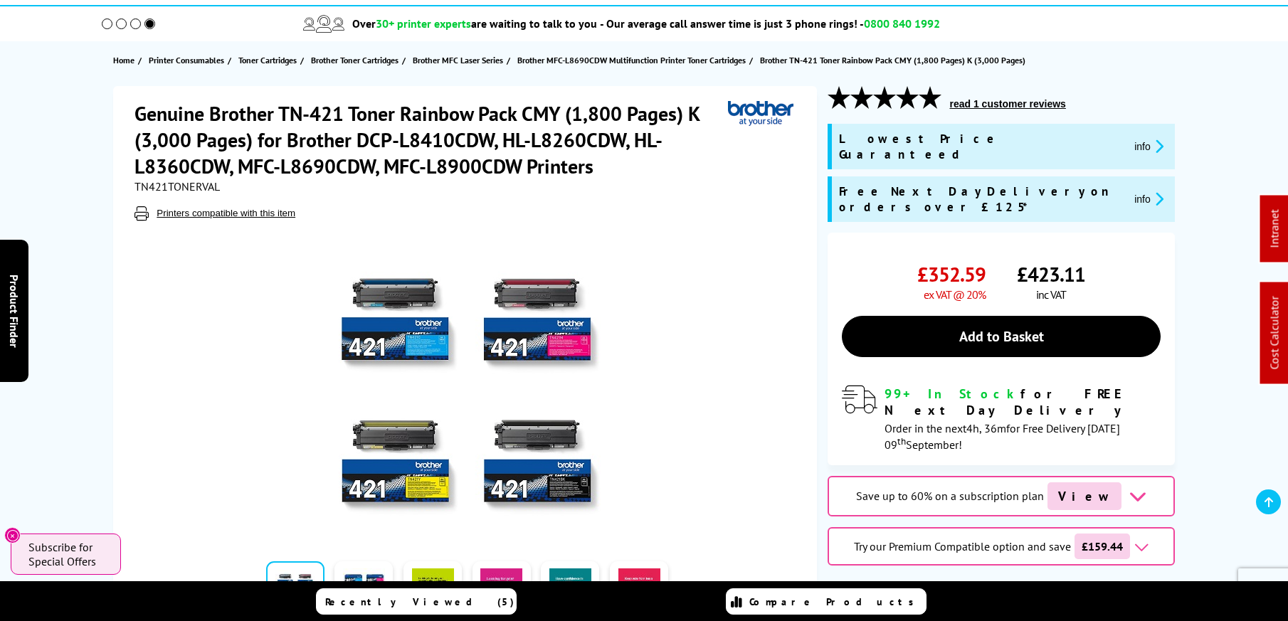
click at [199, 188] on span "TN421TONERVAL" at bounding box center [176, 186] width 85 height 14
copy span "TN421TONERVAL"
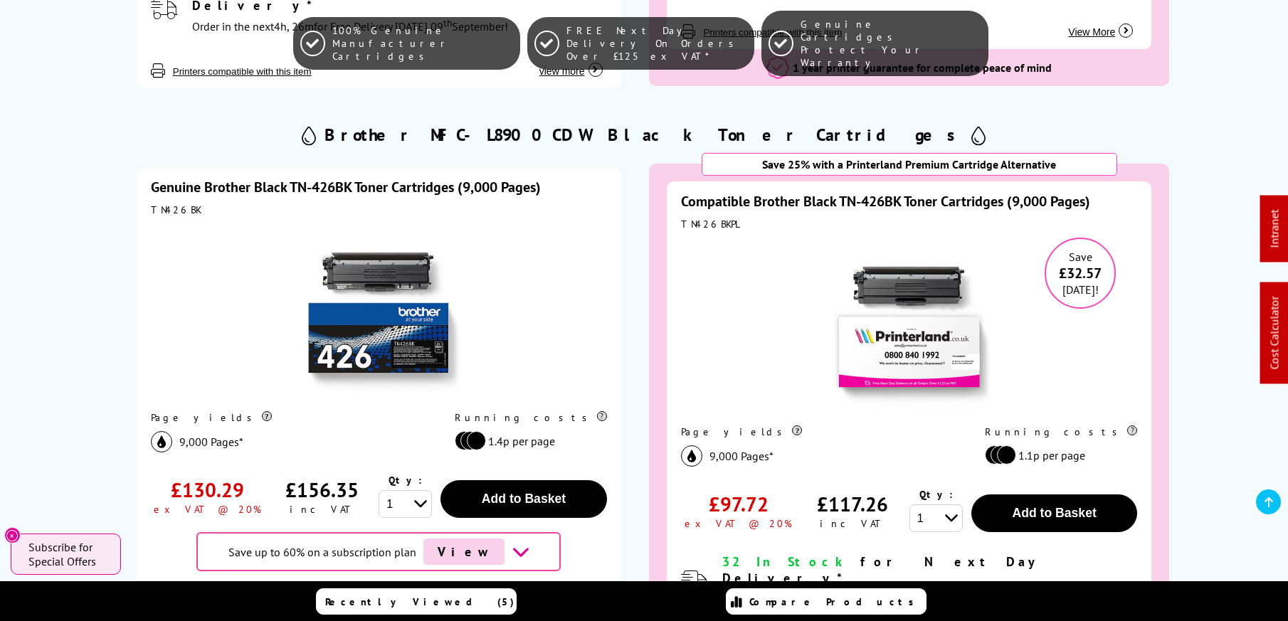
scroll to position [2179, 0]
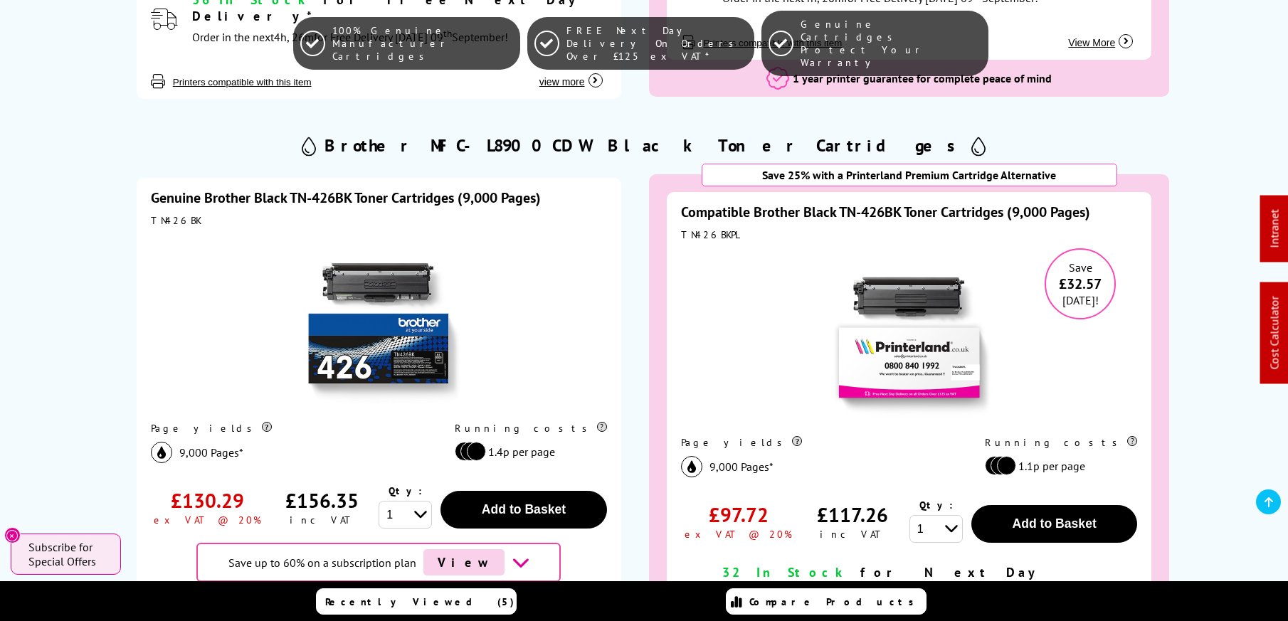
click at [719, 228] on div "TN426BKPL" at bounding box center [909, 234] width 456 height 13
copy div "TN426BKPL"
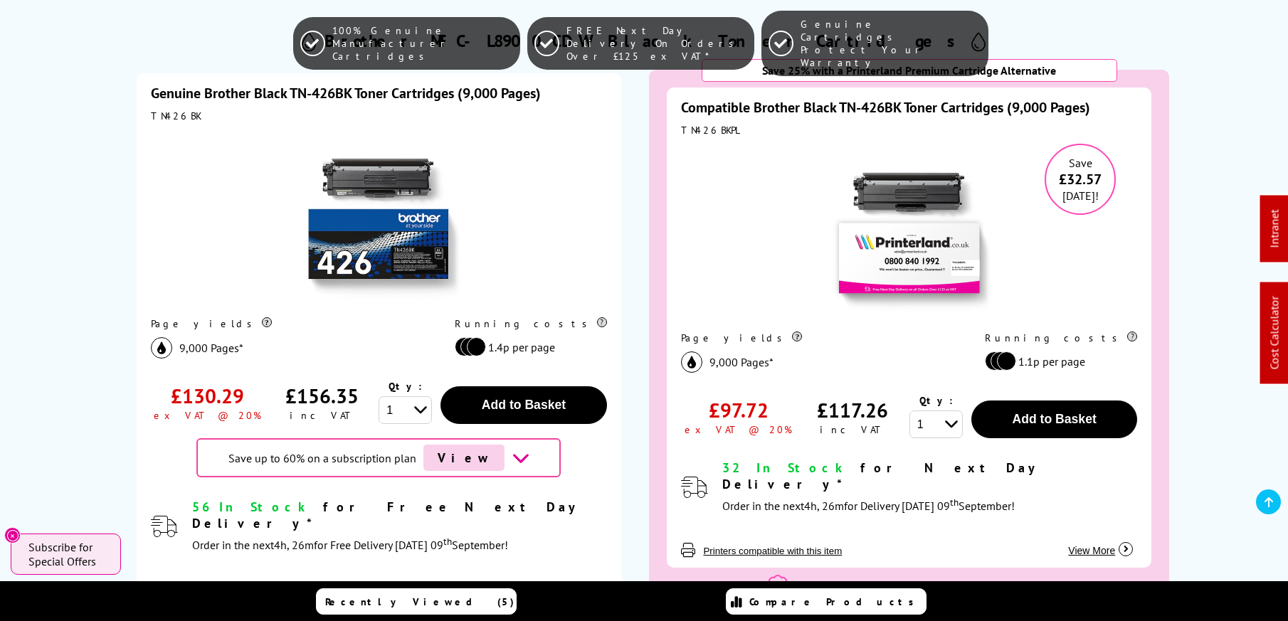
scroll to position [2273, 0]
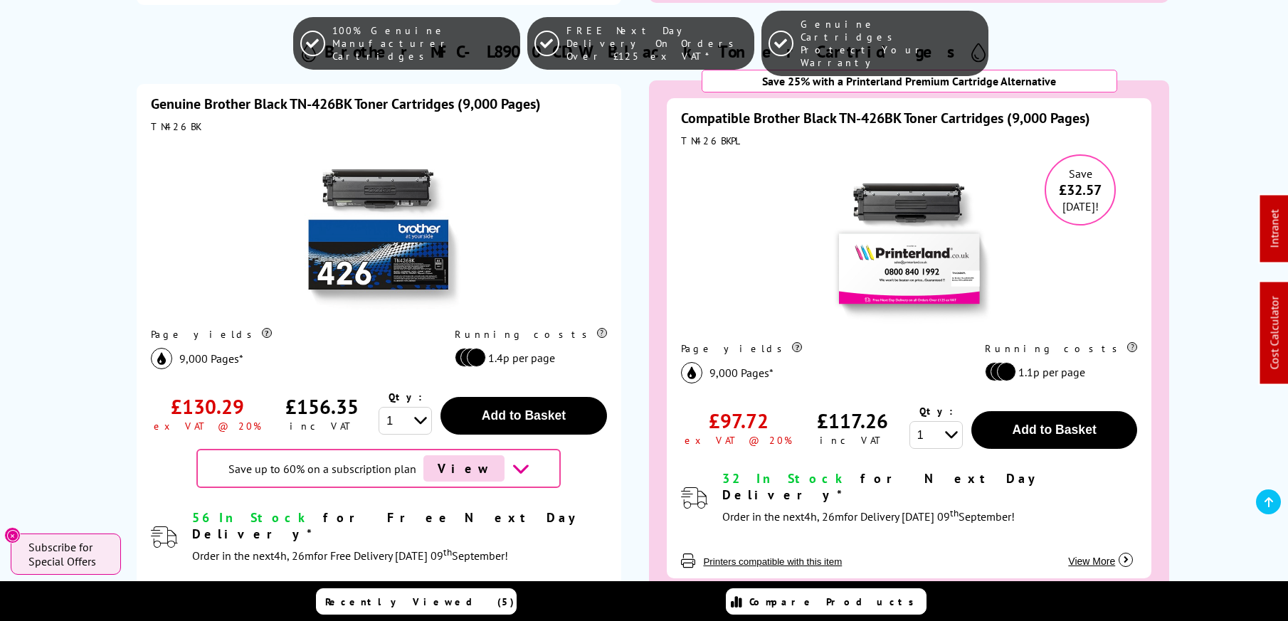
click at [964, 109] on link "Compatible Brother Black TN-426BK Toner Cartridges (9,000 Pages)" at bounding box center [885, 118] width 409 height 18
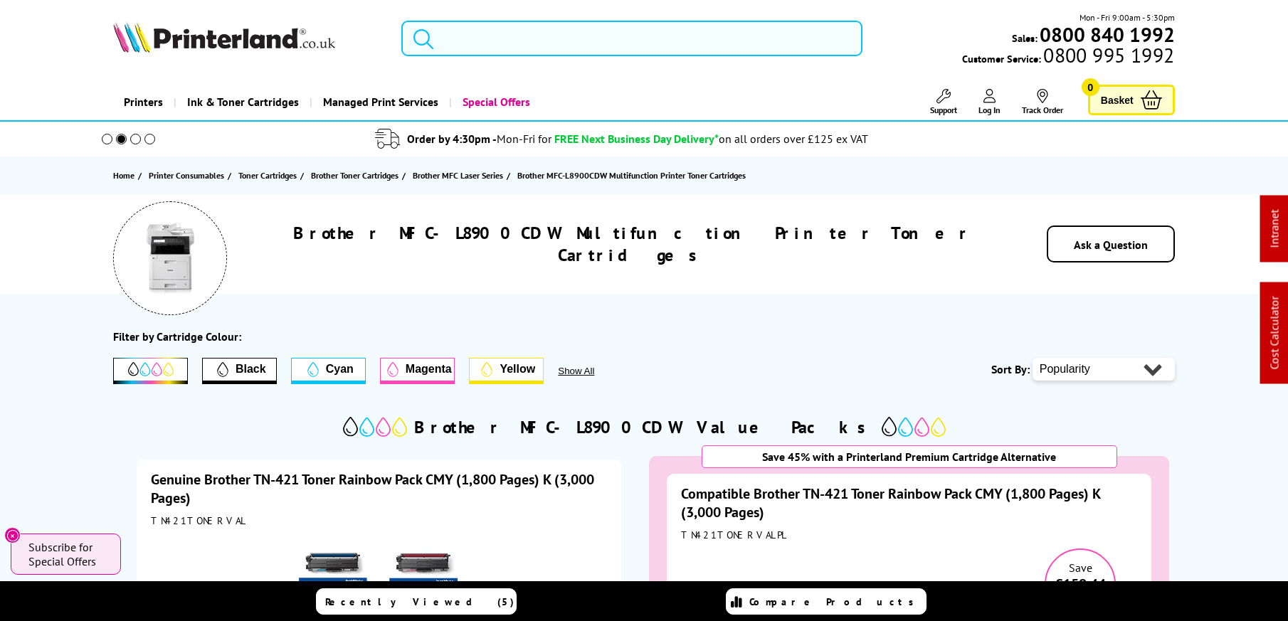
click at [602, 40] on input "search" at bounding box center [631, 39] width 461 height 36
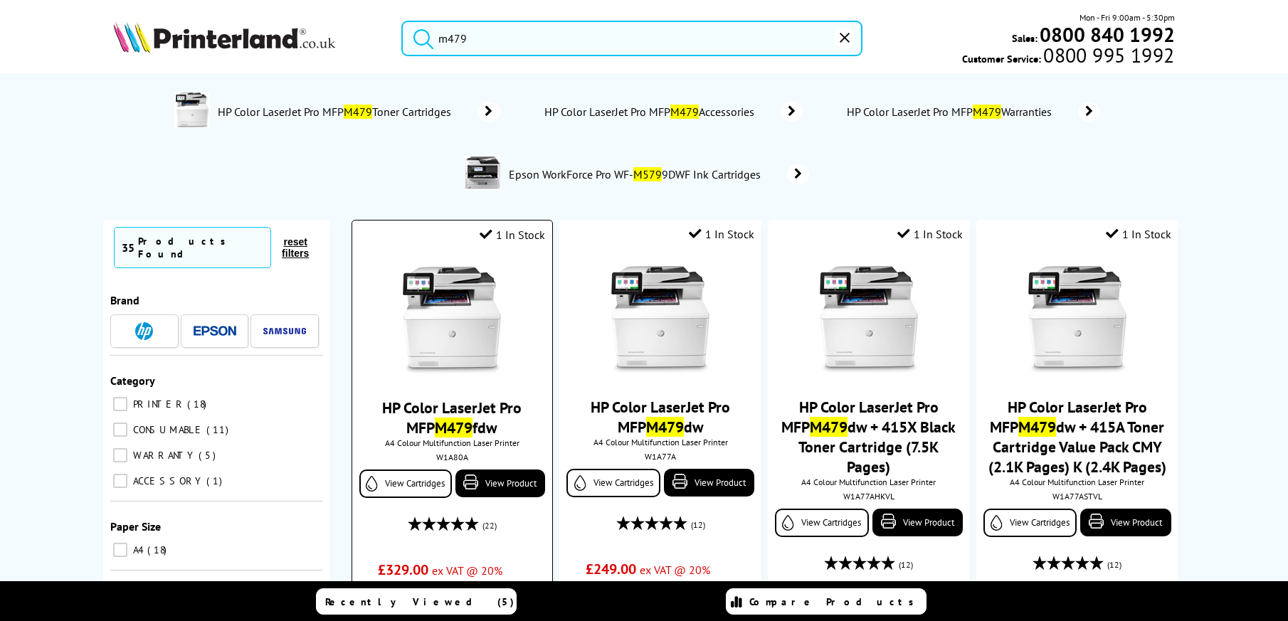
type input "m479"
click at [463, 319] on img at bounding box center [451, 320] width 107 height 107
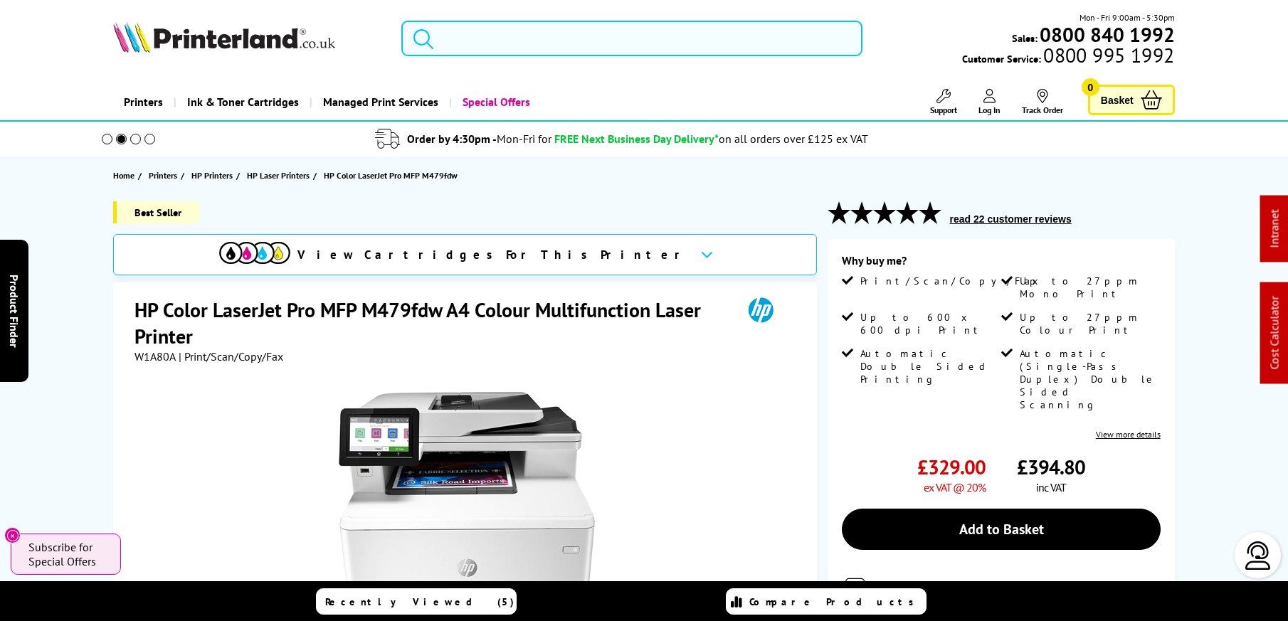
click at [534, 40] on input "search" at bounding box center [631, 39] width 461 height 36
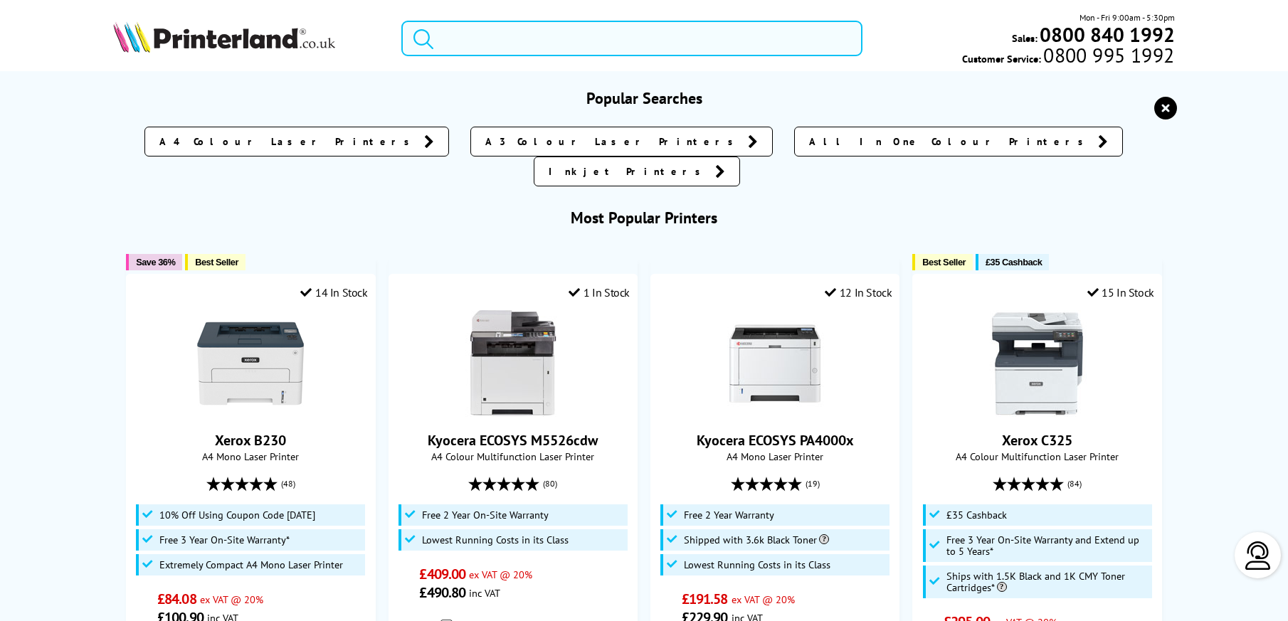
paste input "TN426BKPL"
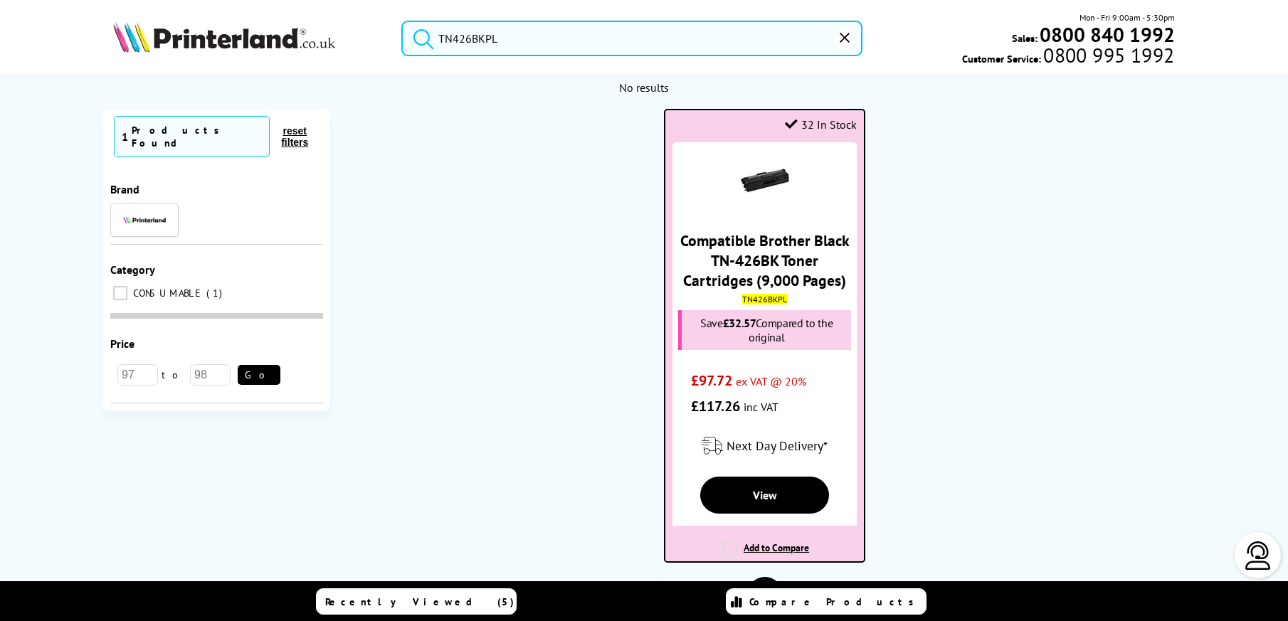
type input "TN426BKPL"
click at [753, 268] on link "Compatible Brother Black TN-426BK Toner Cartridges (9,000 Pages)" at bounding box center [764, 260] width 169 height 60
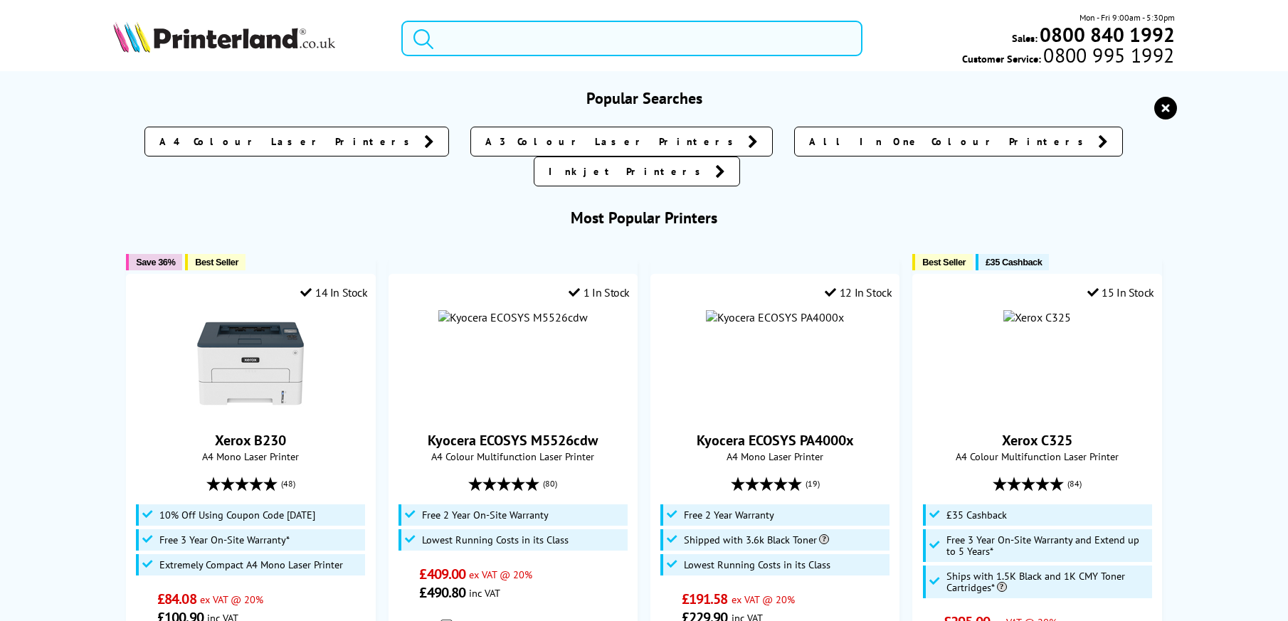
click at [649, 55] on input "search" at bounding box center [631, 39] width 461 height 36
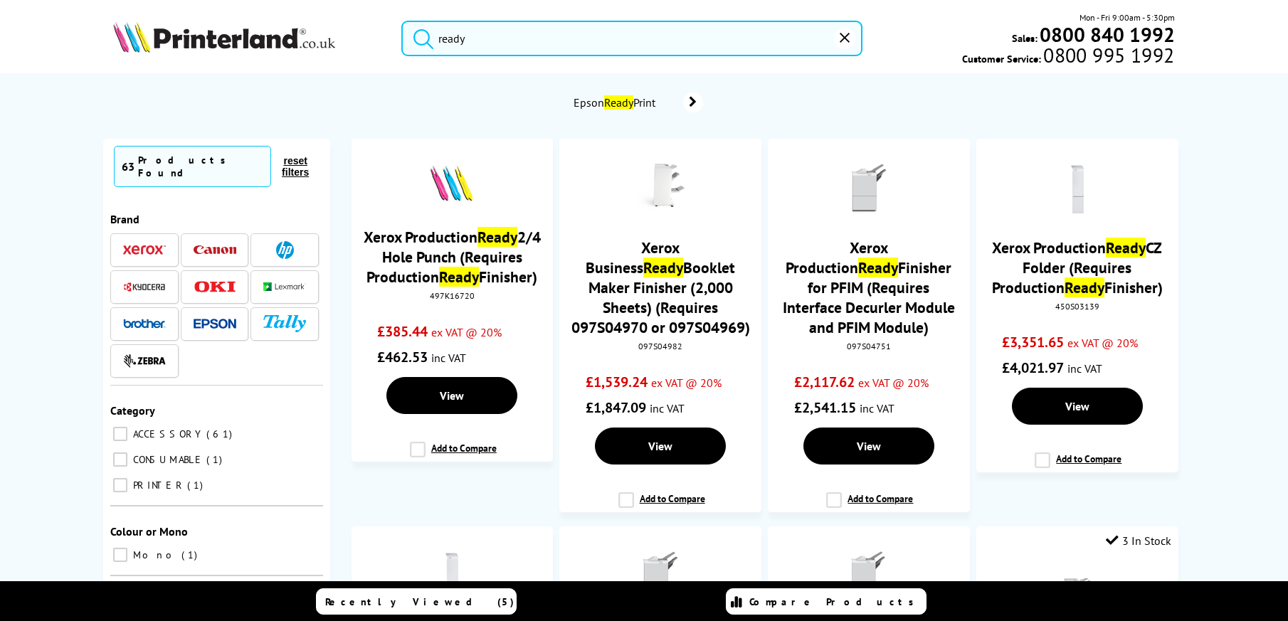
type input "ready"
click at [642, 102] on span "Epson Ready Print" at bounding box center [616, 102] width 91 height 14
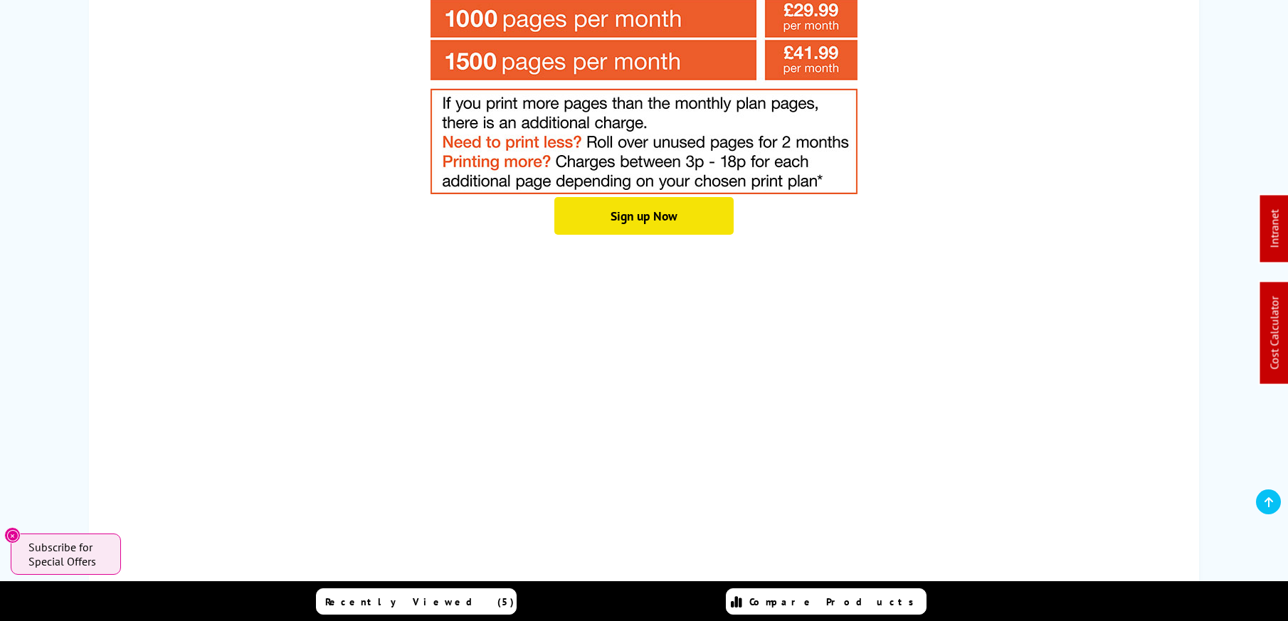
scroll to position [1824, 0]
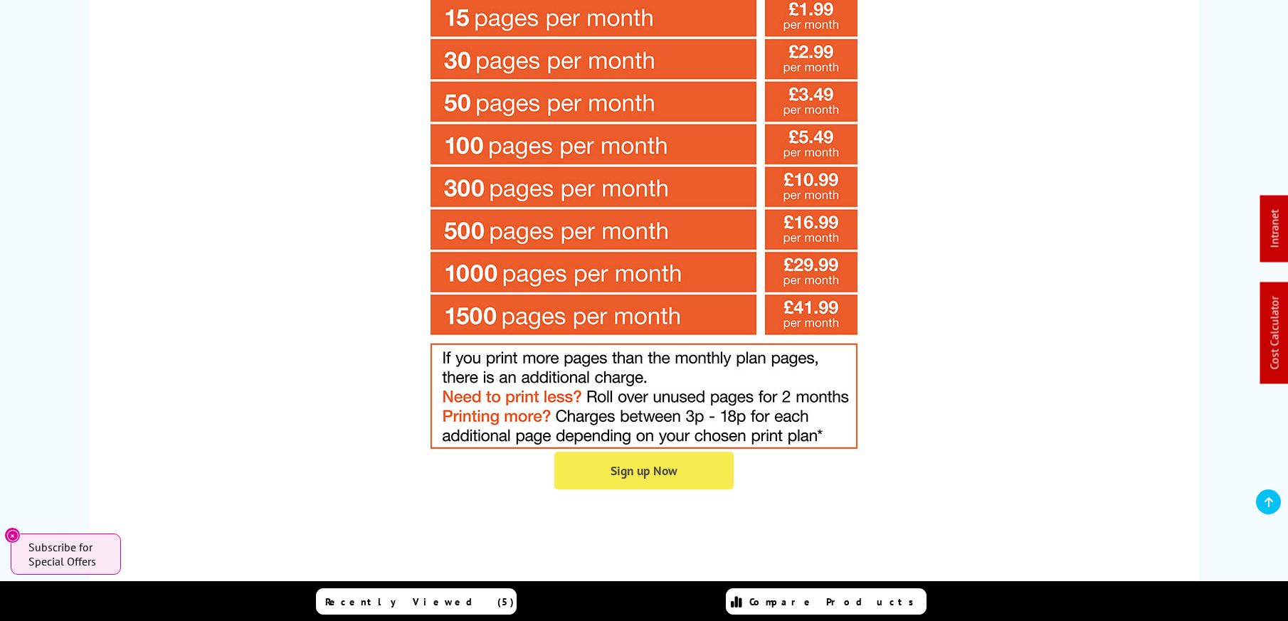
click at [625, 452] on link "Sign up Now" at bounding box center [643, 471] width 179 height 38
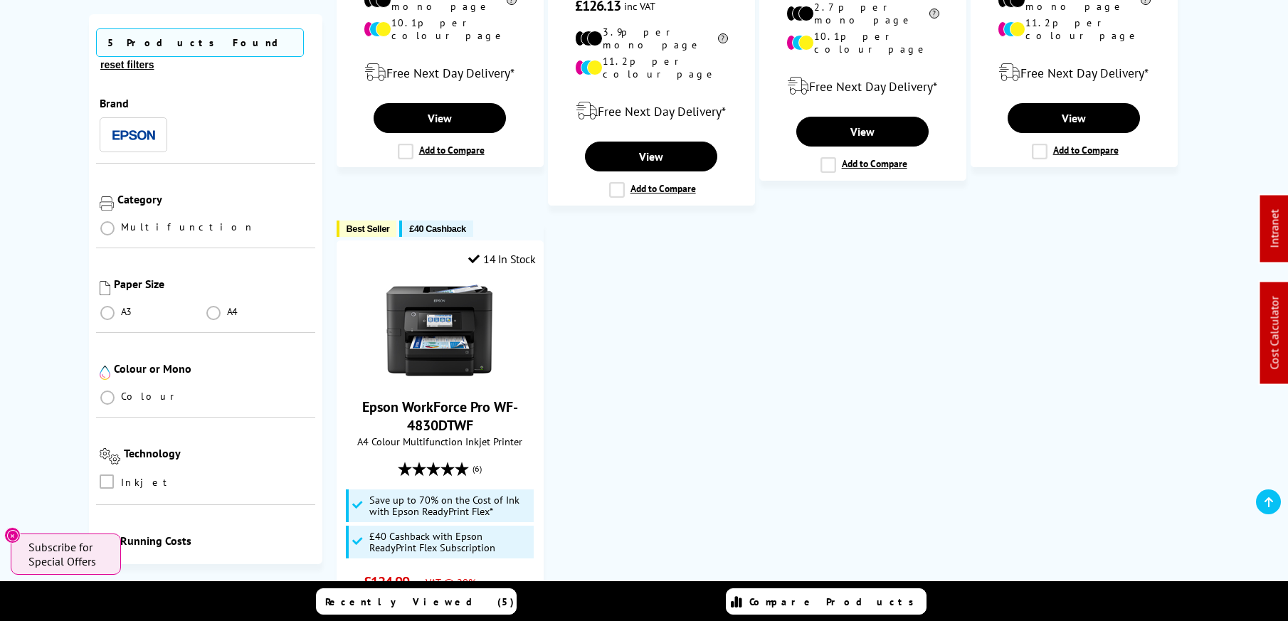
scroll to position [635, 0]
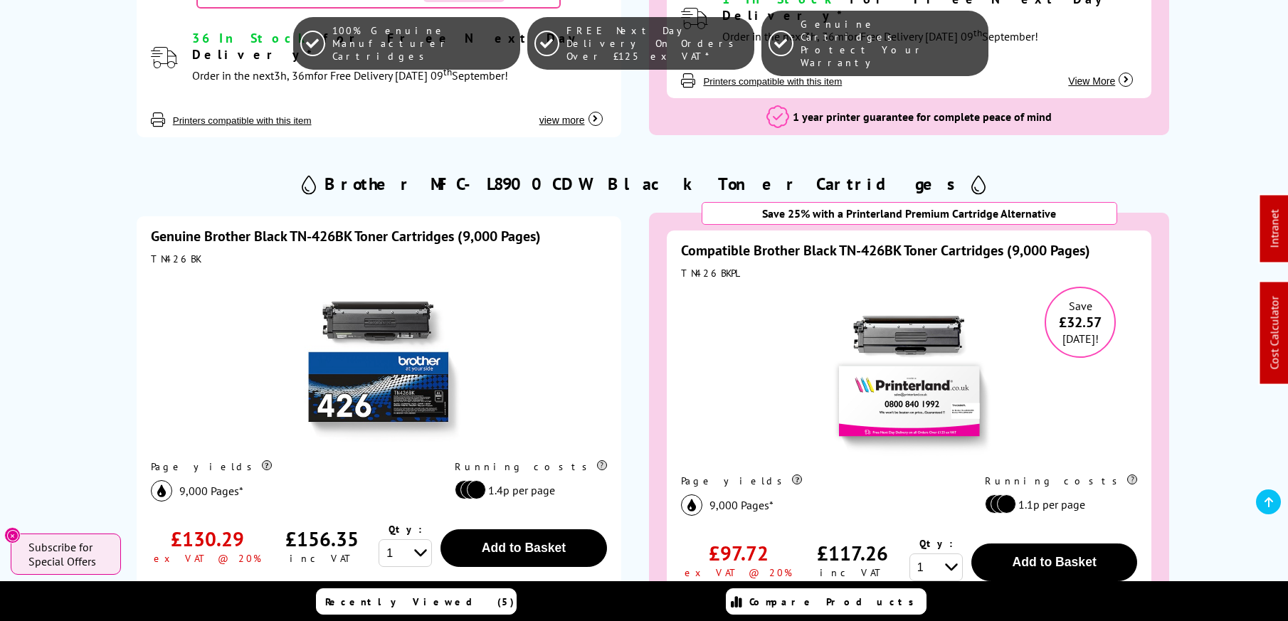
scroll to position [2217, 0]
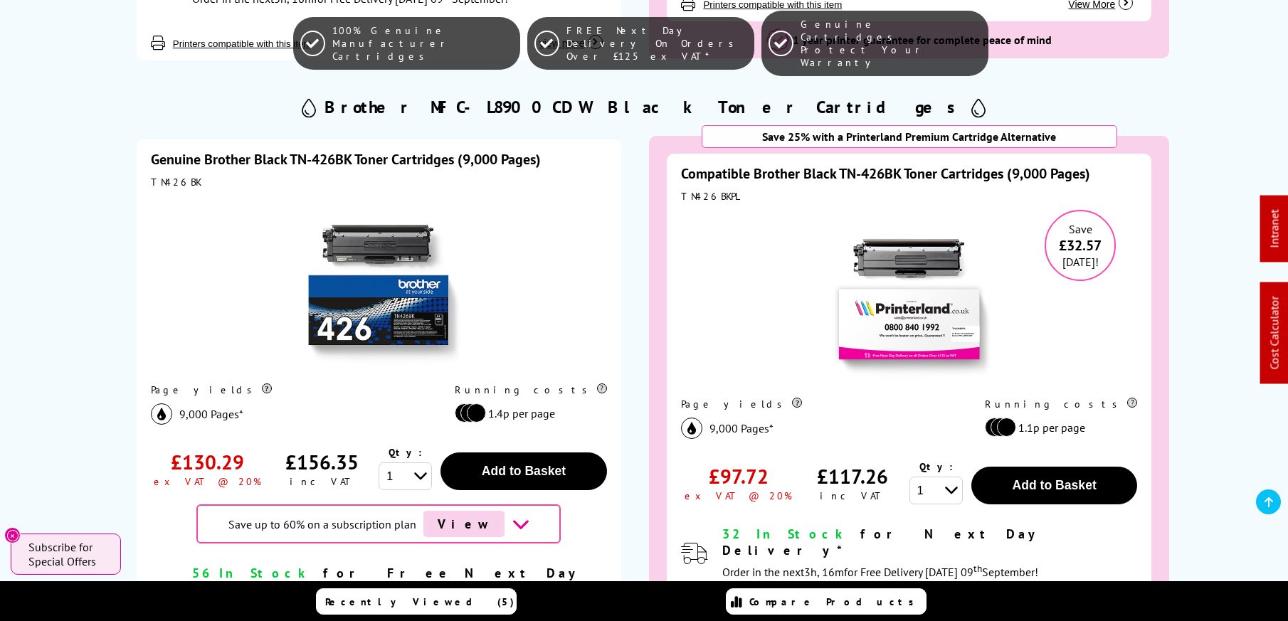
click at [819, 164] on link "Compatible Brother Black TN-426BK Toner Cartridges (9,000 Pages)" at bounding box center [885, 173] width 409 height 18
